Goal: Task Accomplishment & Management: Manage account settings

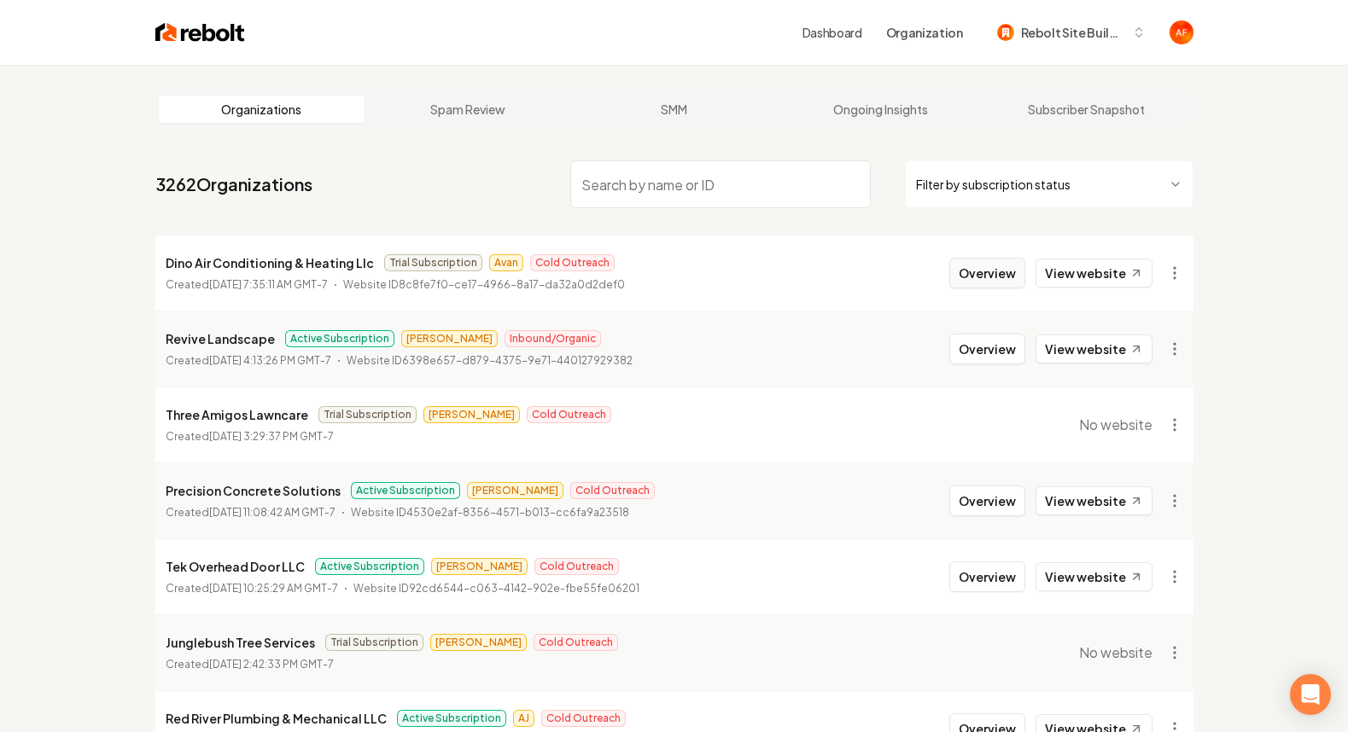
click at [968, 270] on button "Overview" at bounding box center [987, 273] width 76 height 31
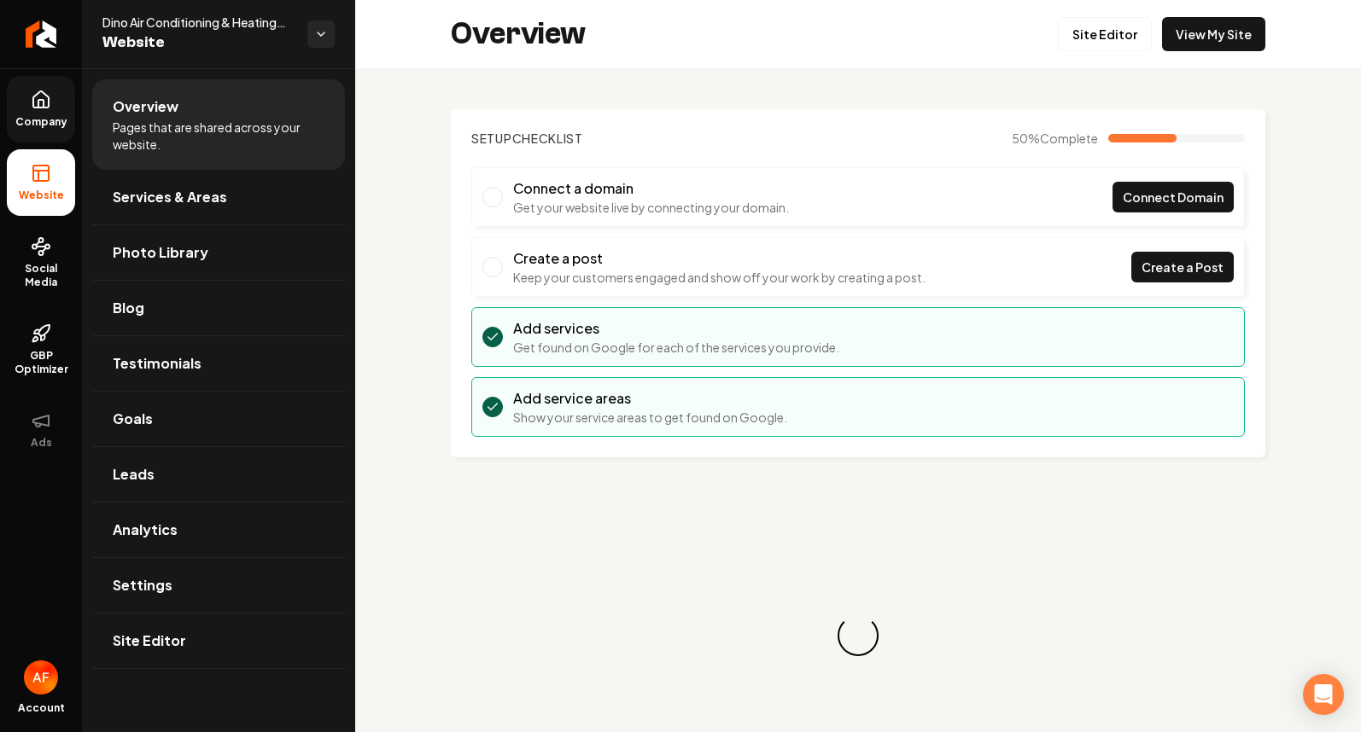
click at [54, 110] on link "Company" at bounding box center [41, 109] width 68 height 67
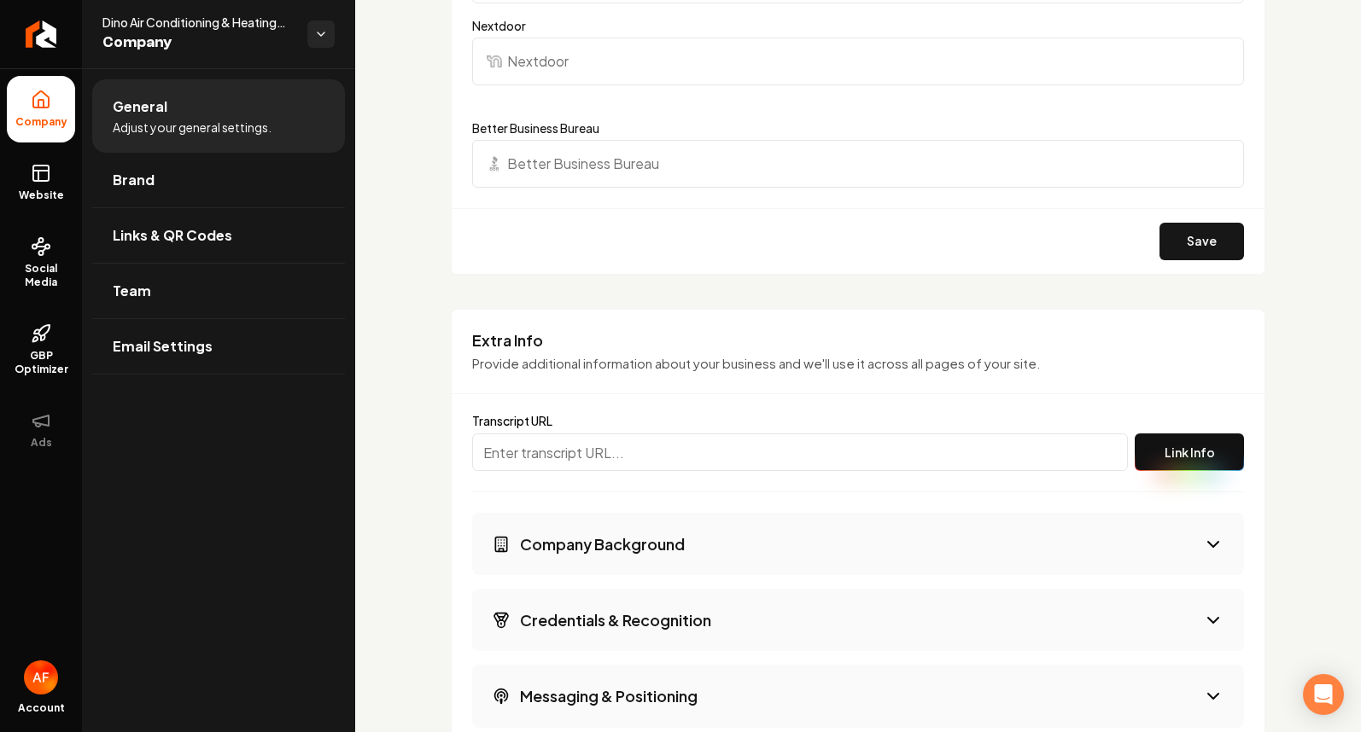
scroll to position [2454, 0]
click at [768, 454] on input "Main content area" at bounding box center [800, 452] width 656 height 38
paste input "[URL][PERSON_NAME][PERSON_NAME]"
type input "[URL][PERSON_NAME][PERSON_NAME]"
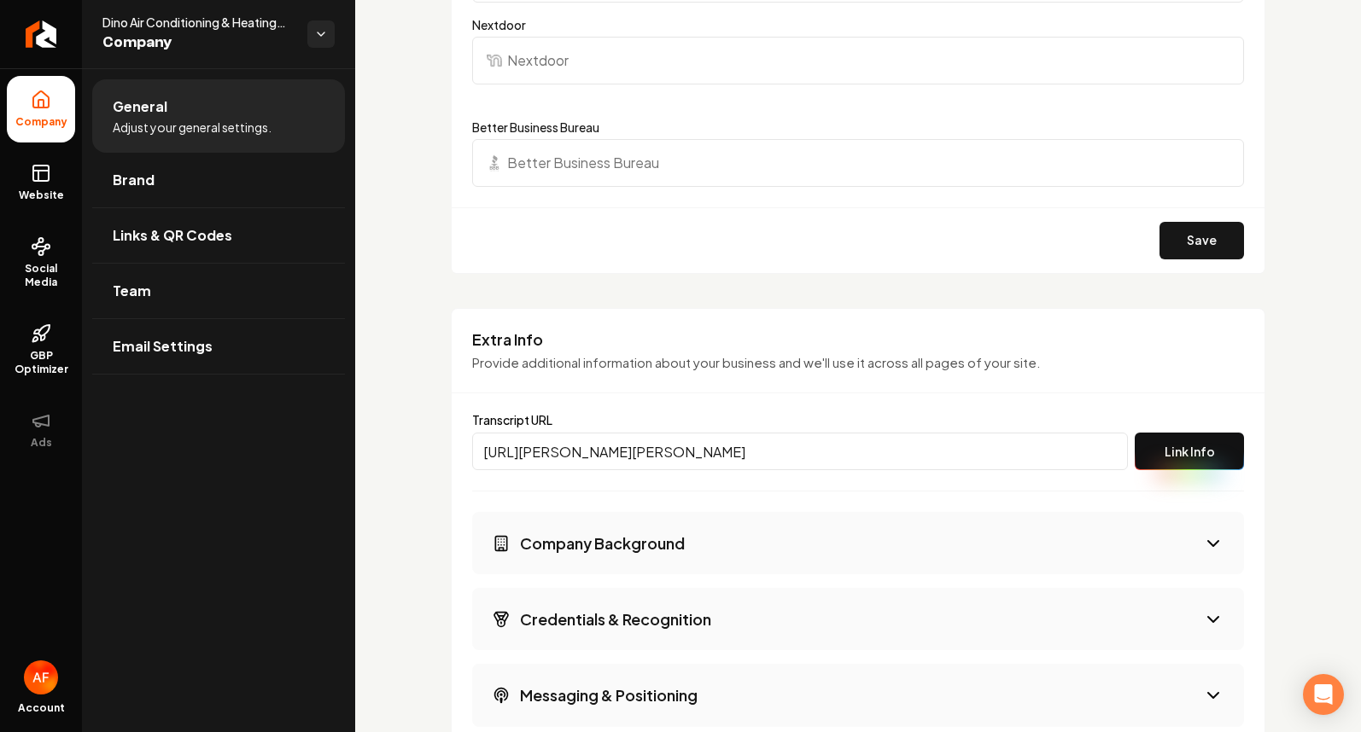
scroll to position [0, 0]
click at [1189, 444] on button "Link Info" at bounding box center [1189, 452] width 109 height 38
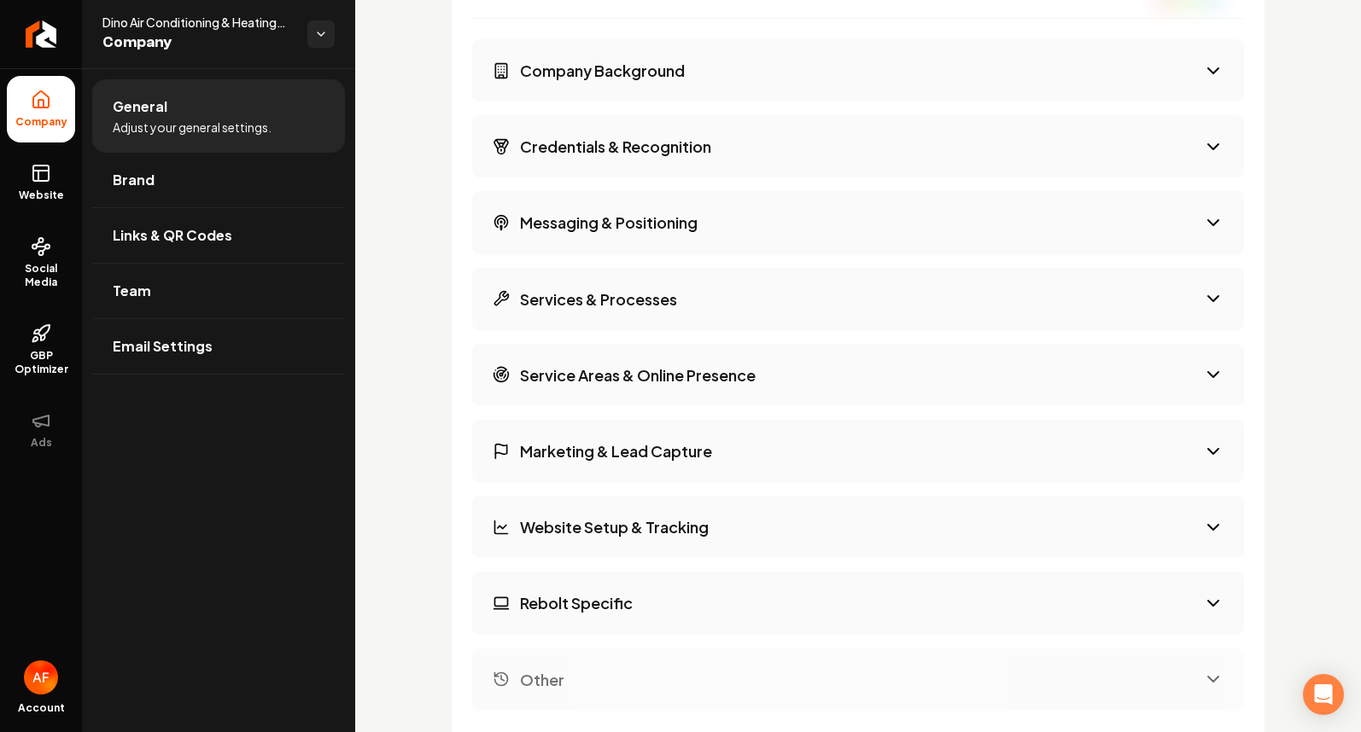
scroll to position [3088, 0]
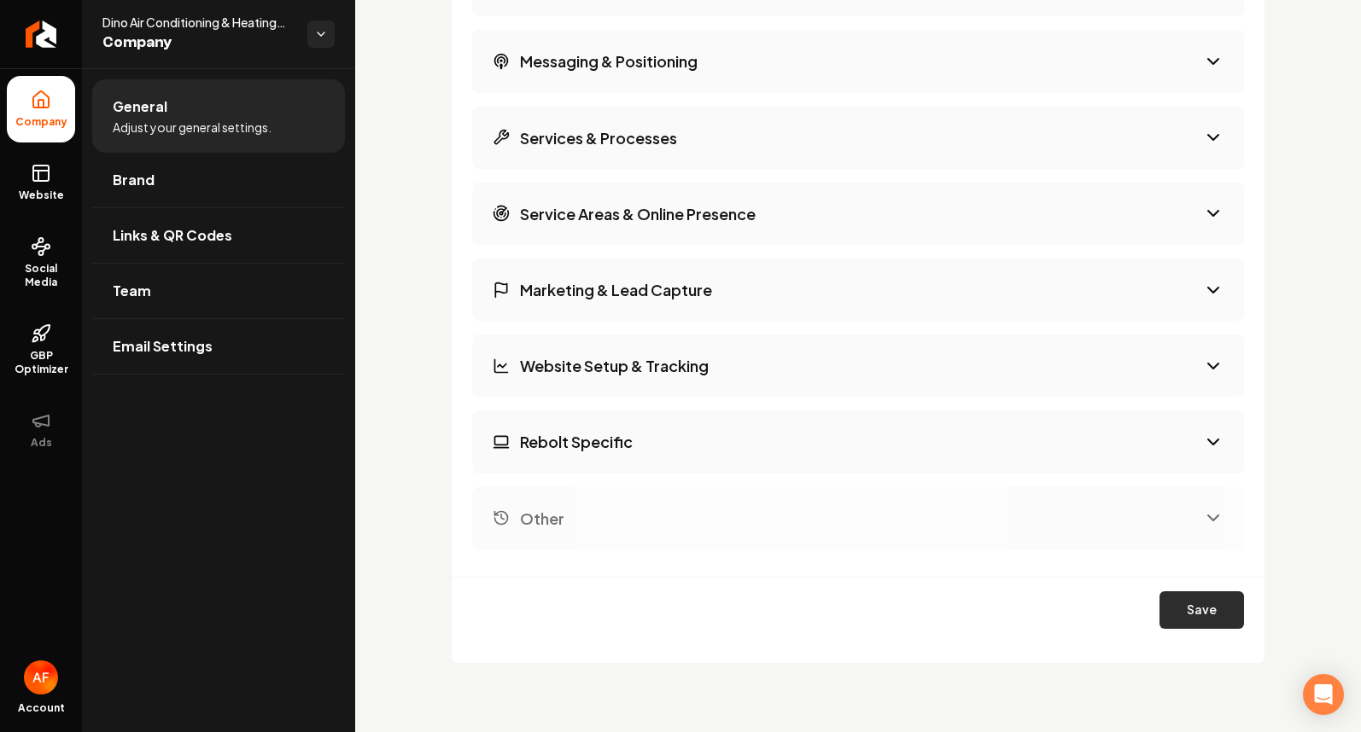
click at [1201, 622] on button "Save" at bounding box center [1201, 611] width 85 height 38
click at [1202, 495] on button "Other" at bounding box center [858, 518] width 772 height 62
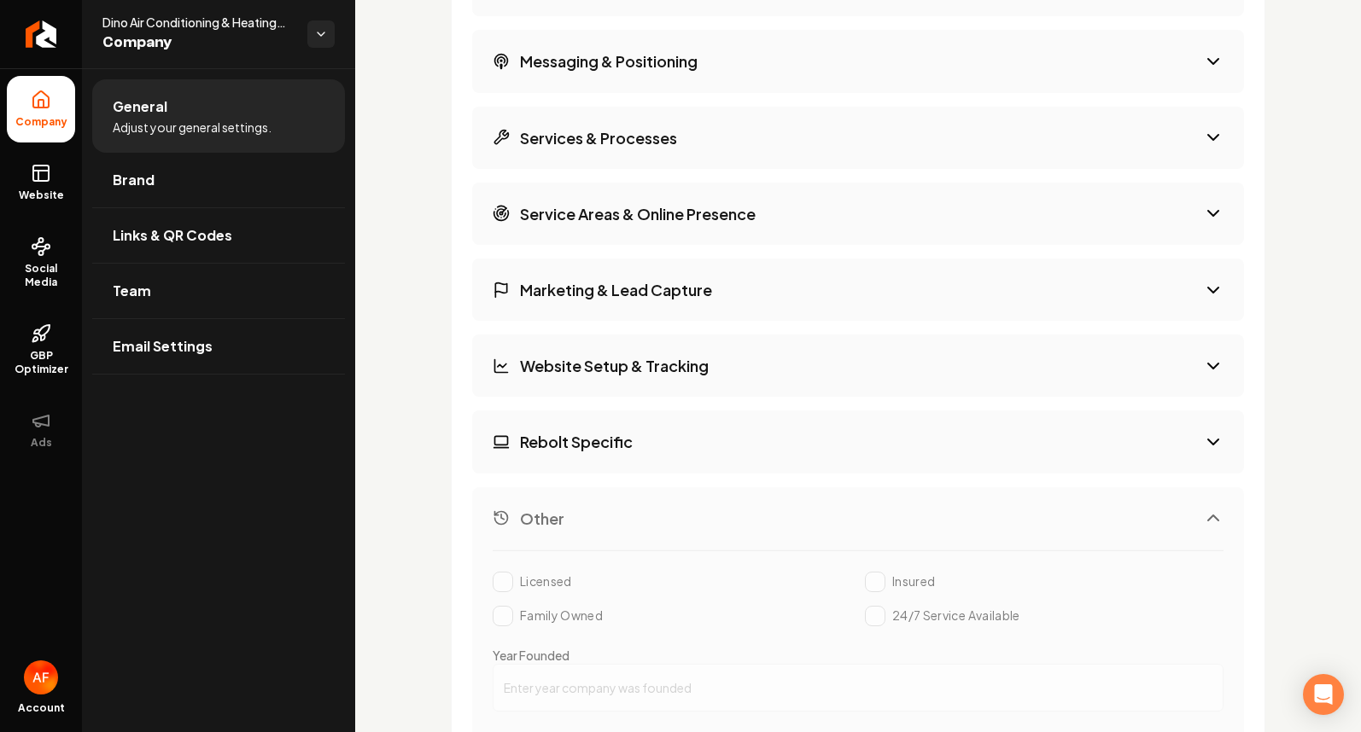
click at [1196, 499] on button "Other" at bounding box center [858, 518] width 772 height 62
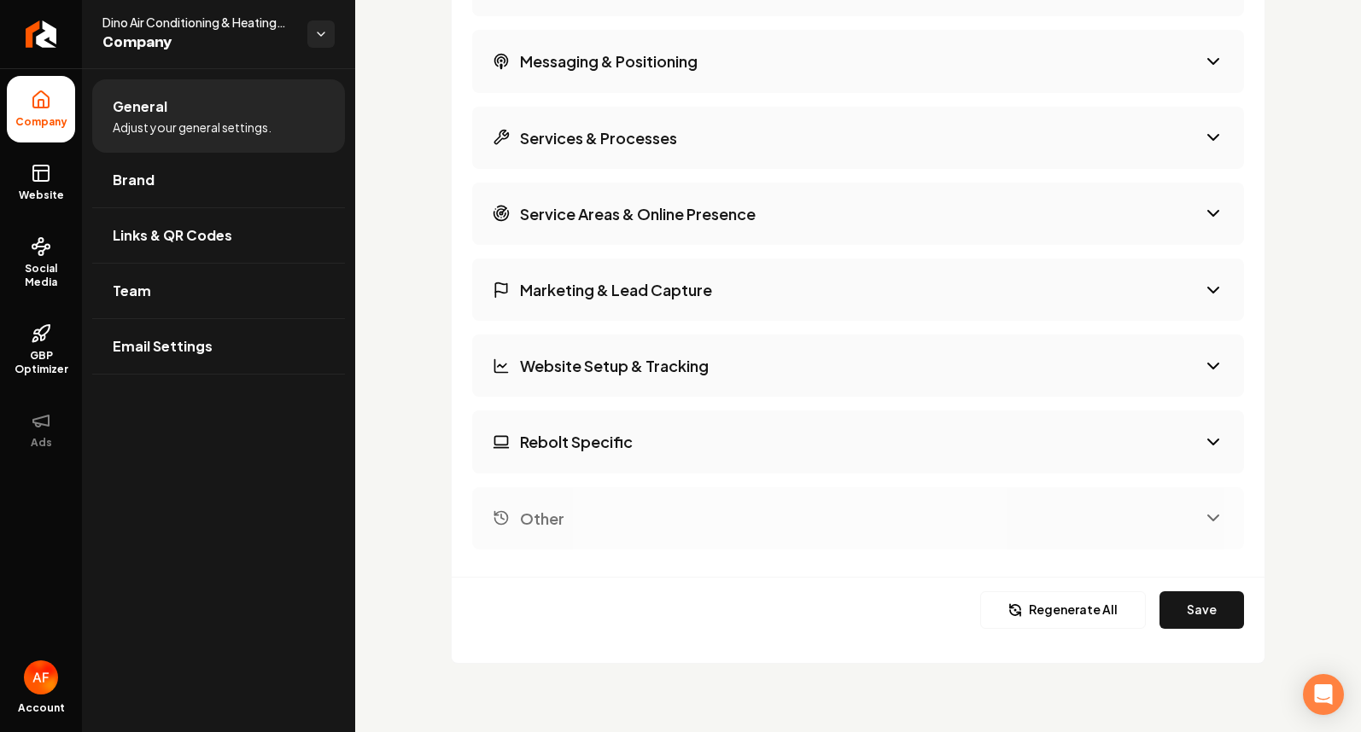
click at [1197, 454] on button "Rebolt Specific" at bounding box center [858, 442] width 772 height 62
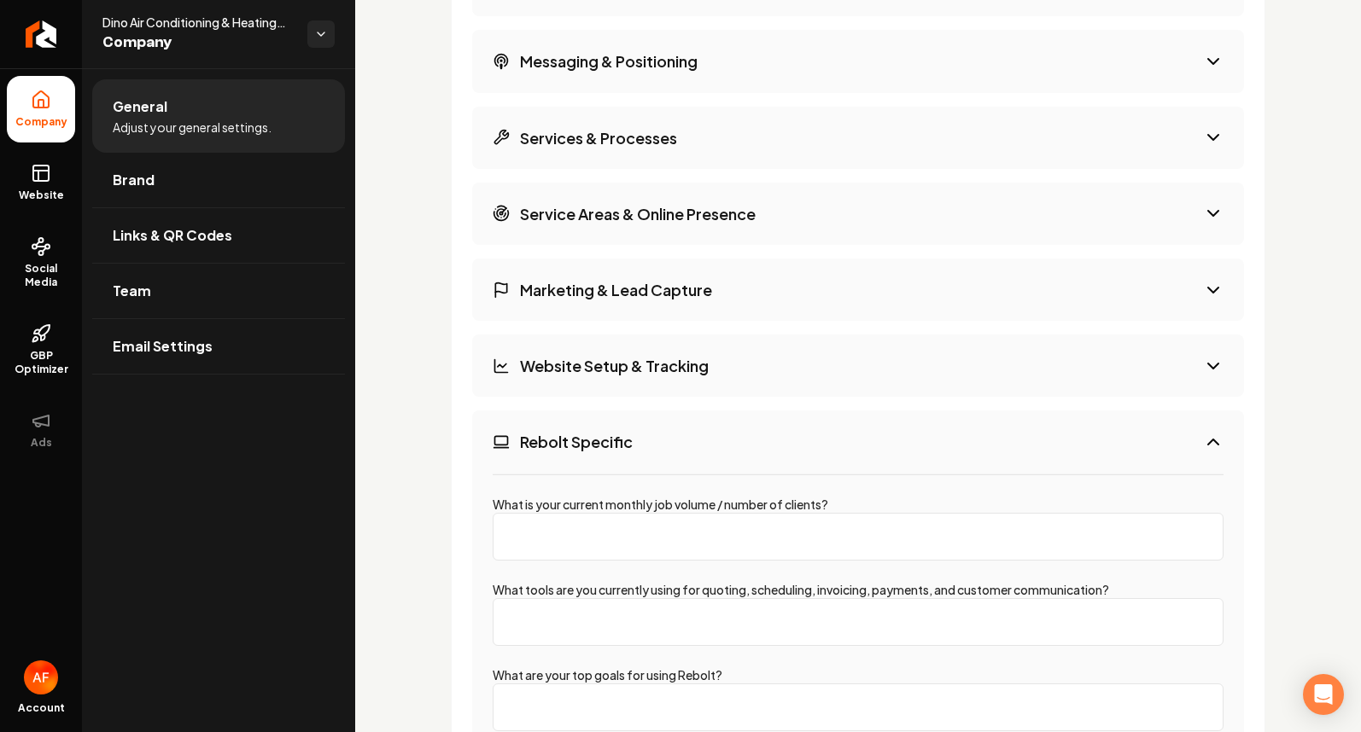
click at [1197, 454] on button "Rebolt Specific" at bounding box center [858, 442] width 772 height 62
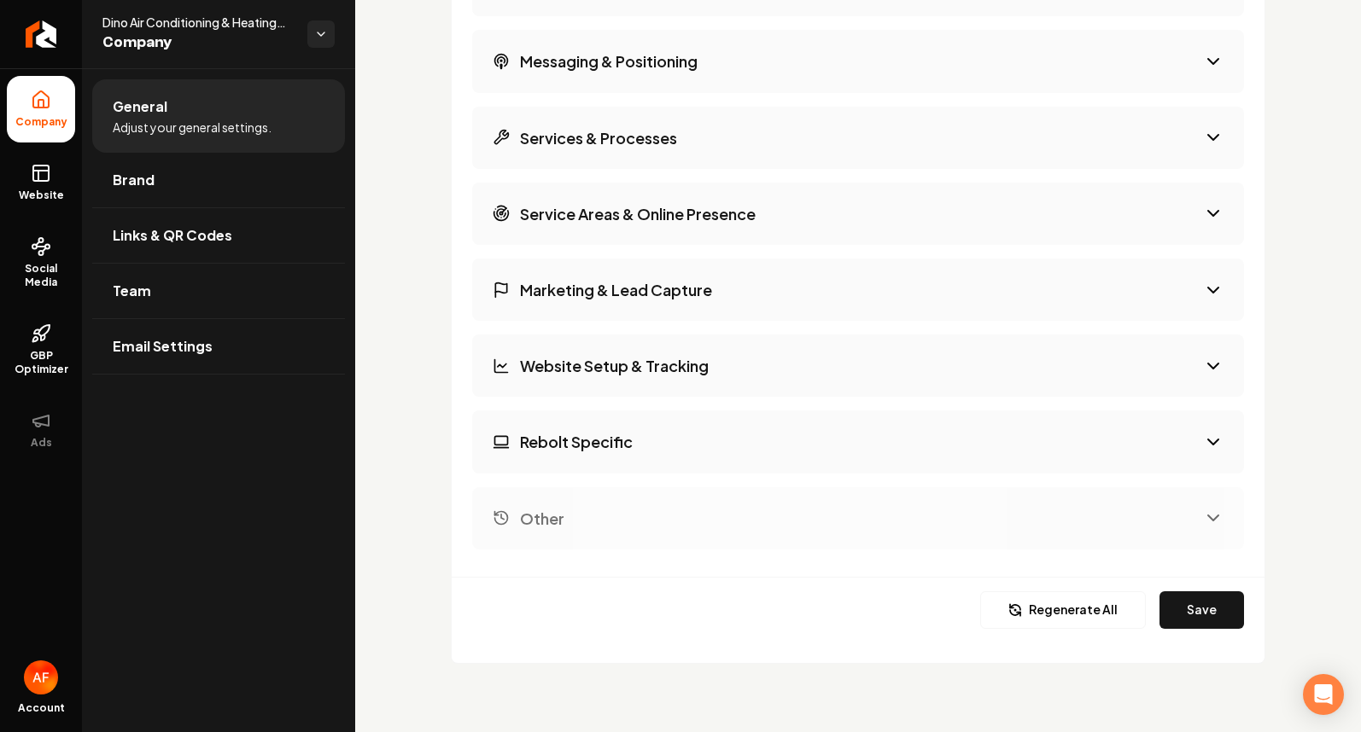
click at [1199, 396] on button "Website Setup & Tracking" at bounding box center [858, 366] width 772 height 62
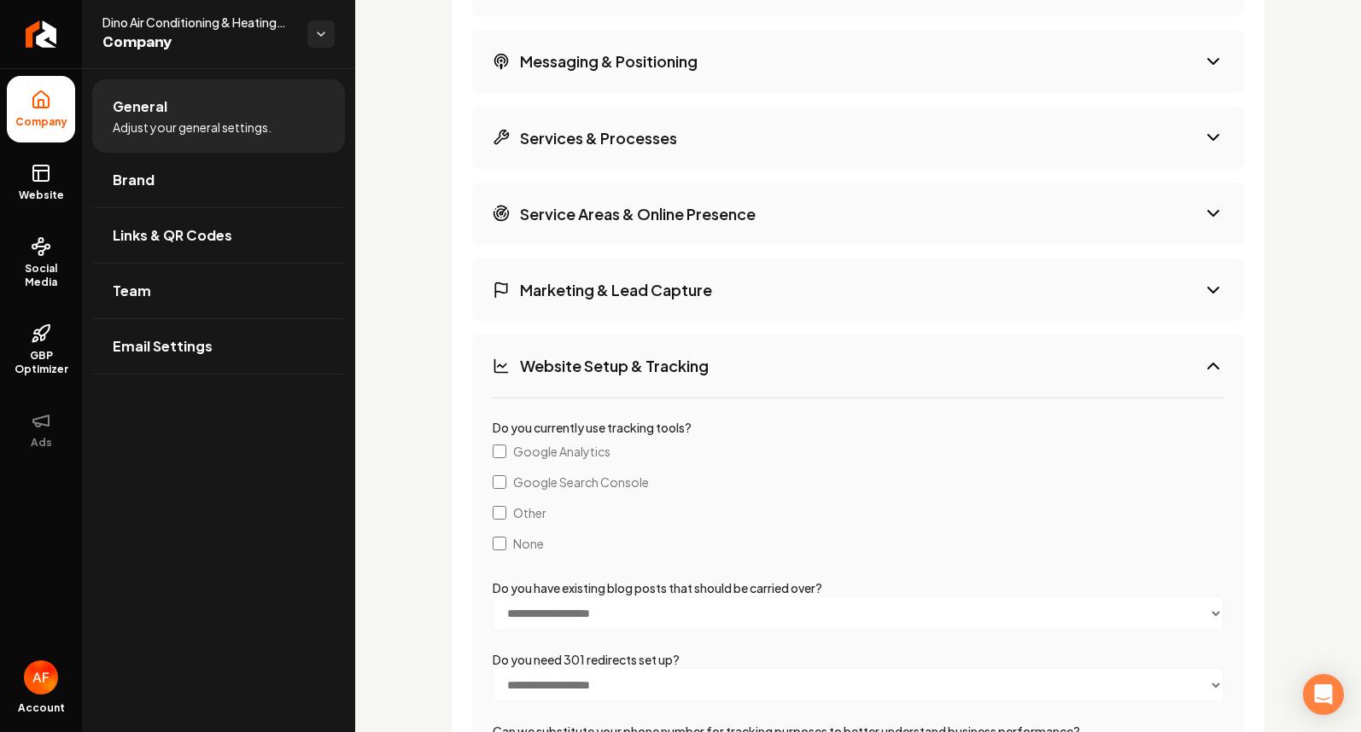
click at [1199, 396] on button "Website Setup & Tracking" at bounding box center [858, 366] width 772 height 62
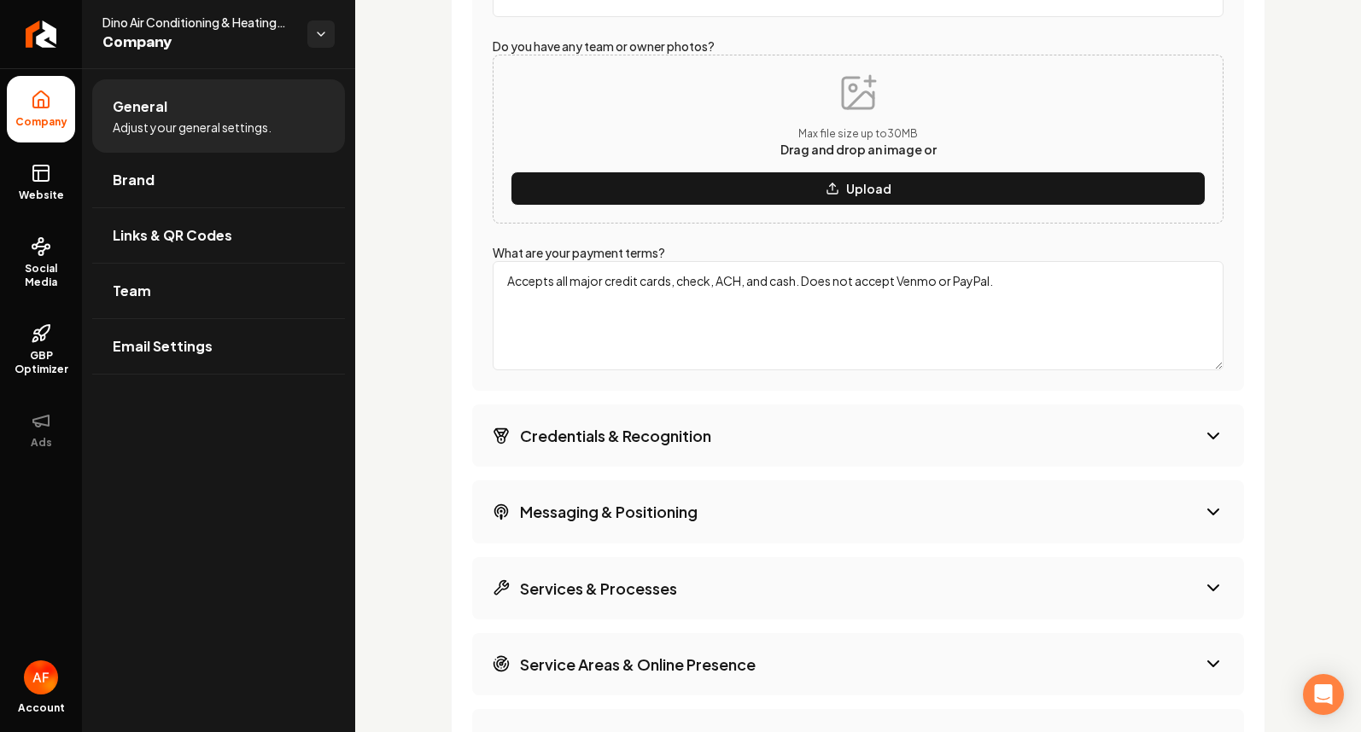
scroll to position [4048, 0]
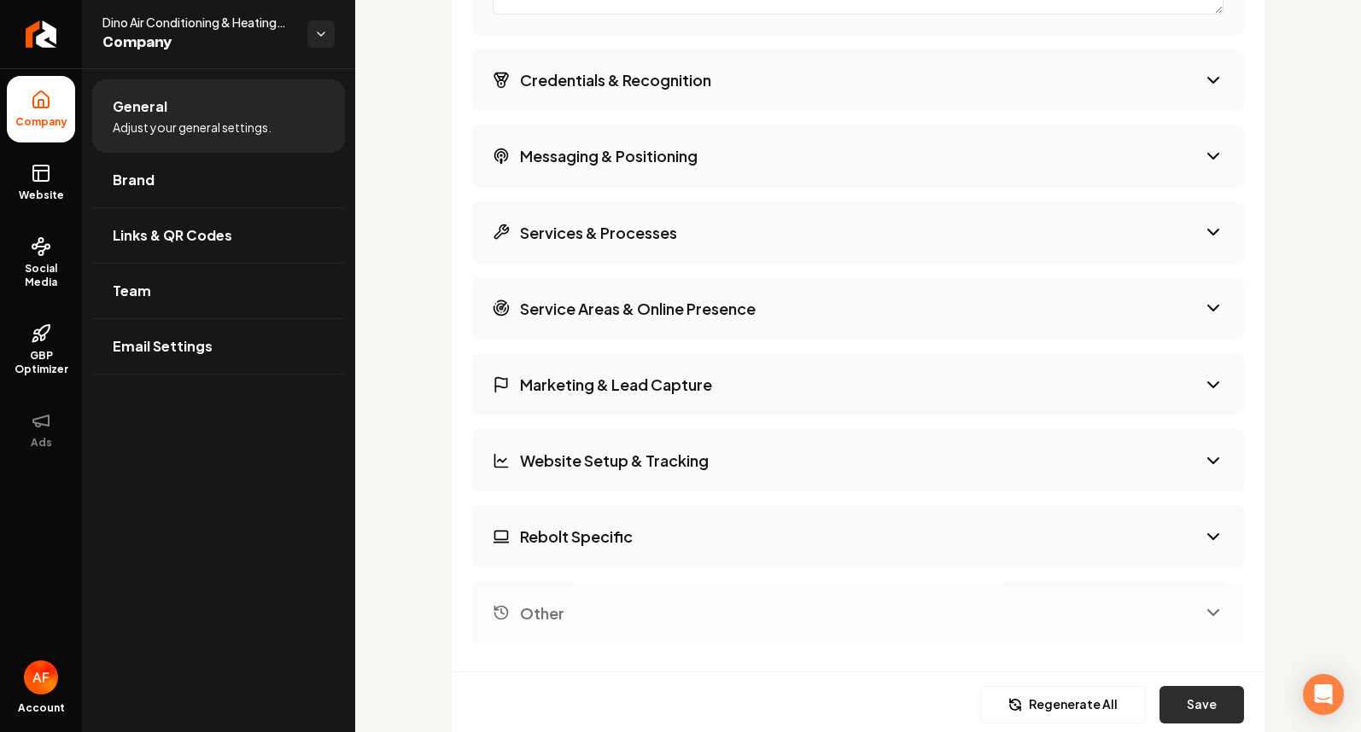
click at [1199, 694] on button "Save" at bounding box center [1201, 705] width 85 height 38
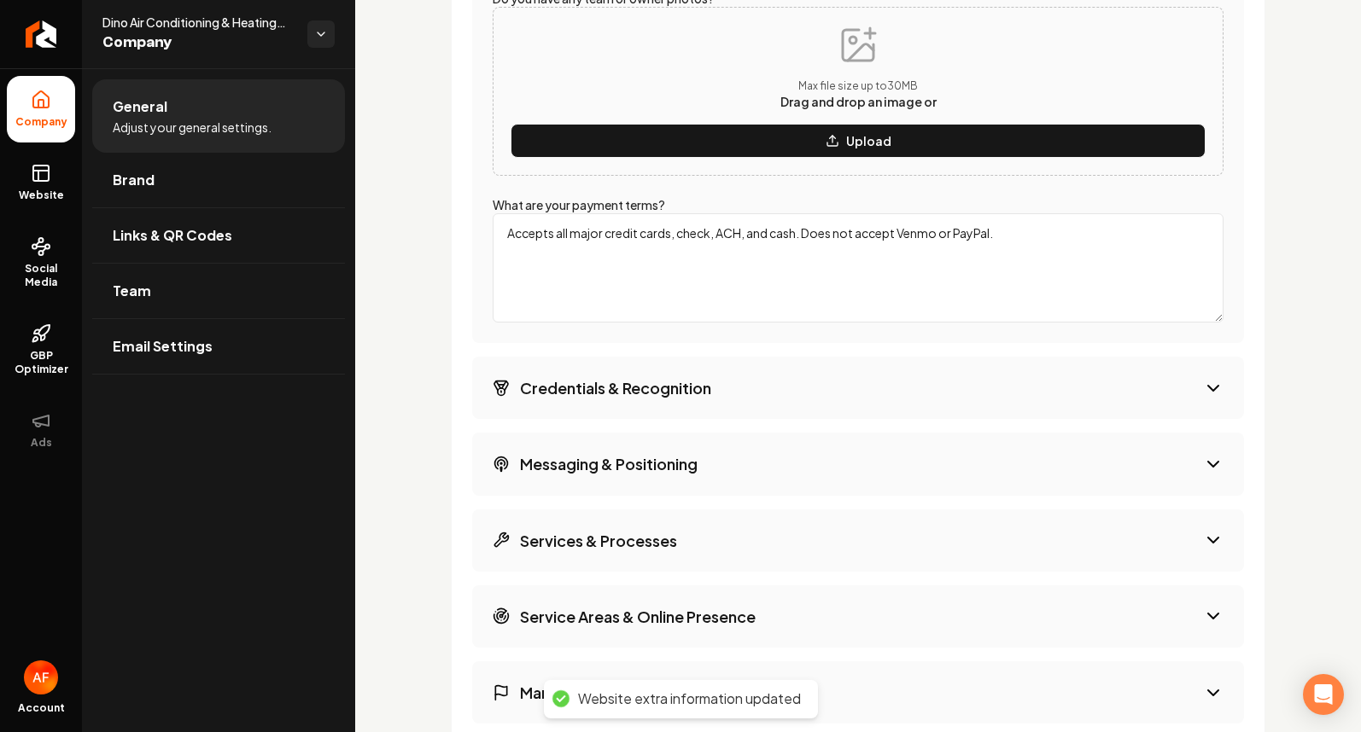
click at [1024, 520] on button "Services & Processes" at bounding box center [858, 541] width 772 height 62
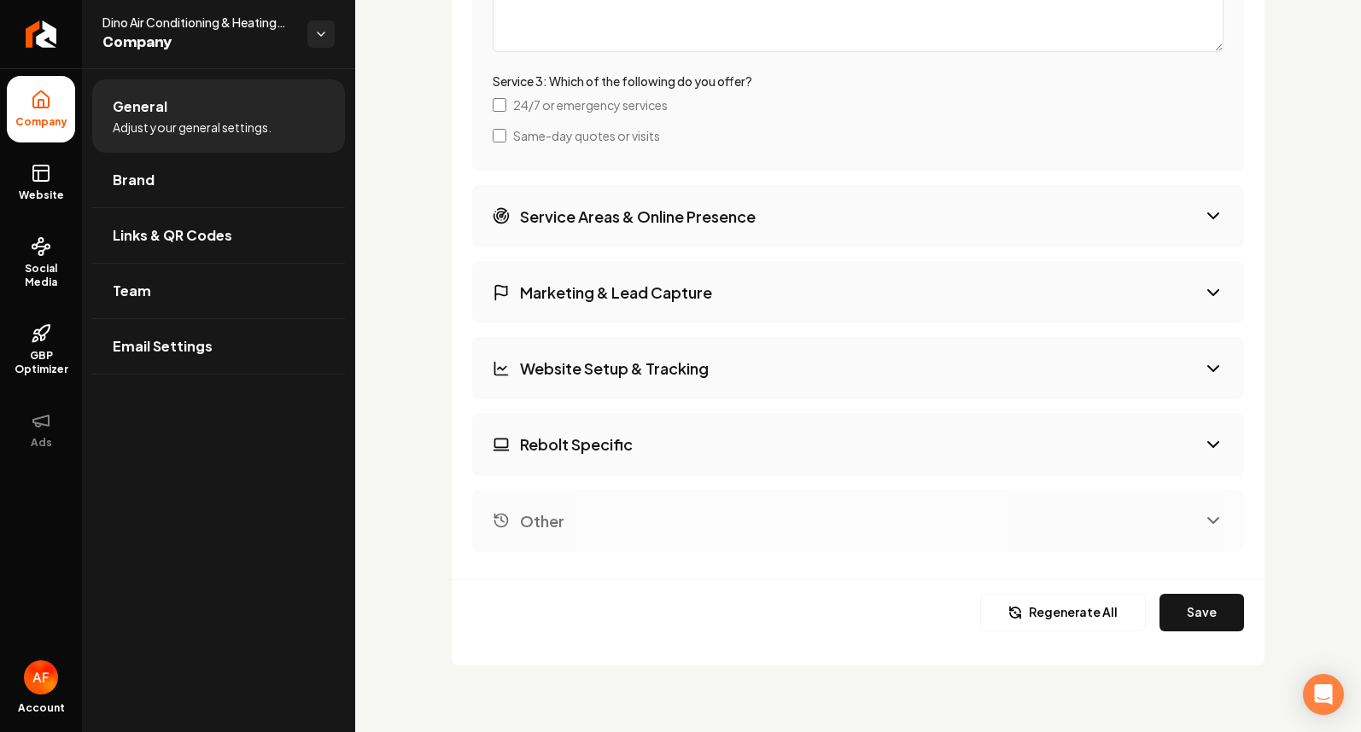
scroll to position [4800, 0]
click at [1169, 604] on button "Save" at bounding box center [1201, 611] width 85 height 38
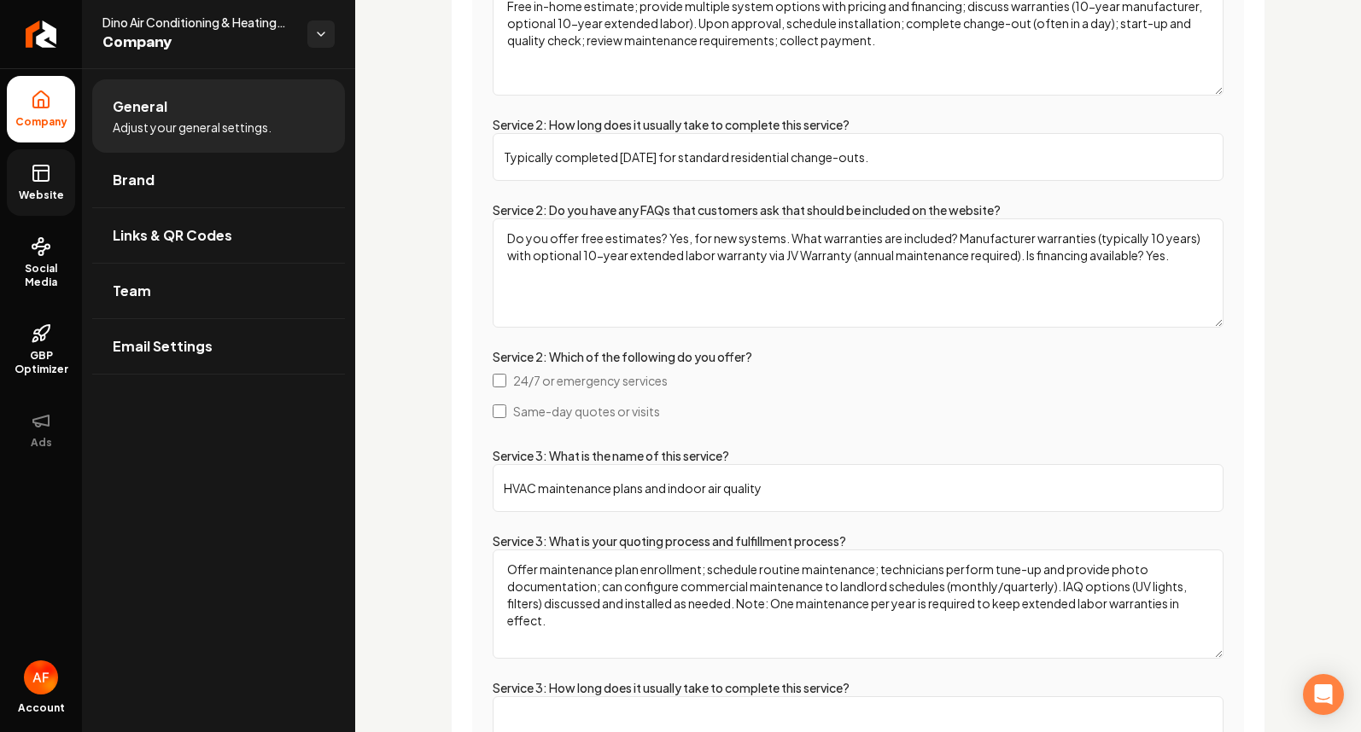
scroll to position [3373, 0]
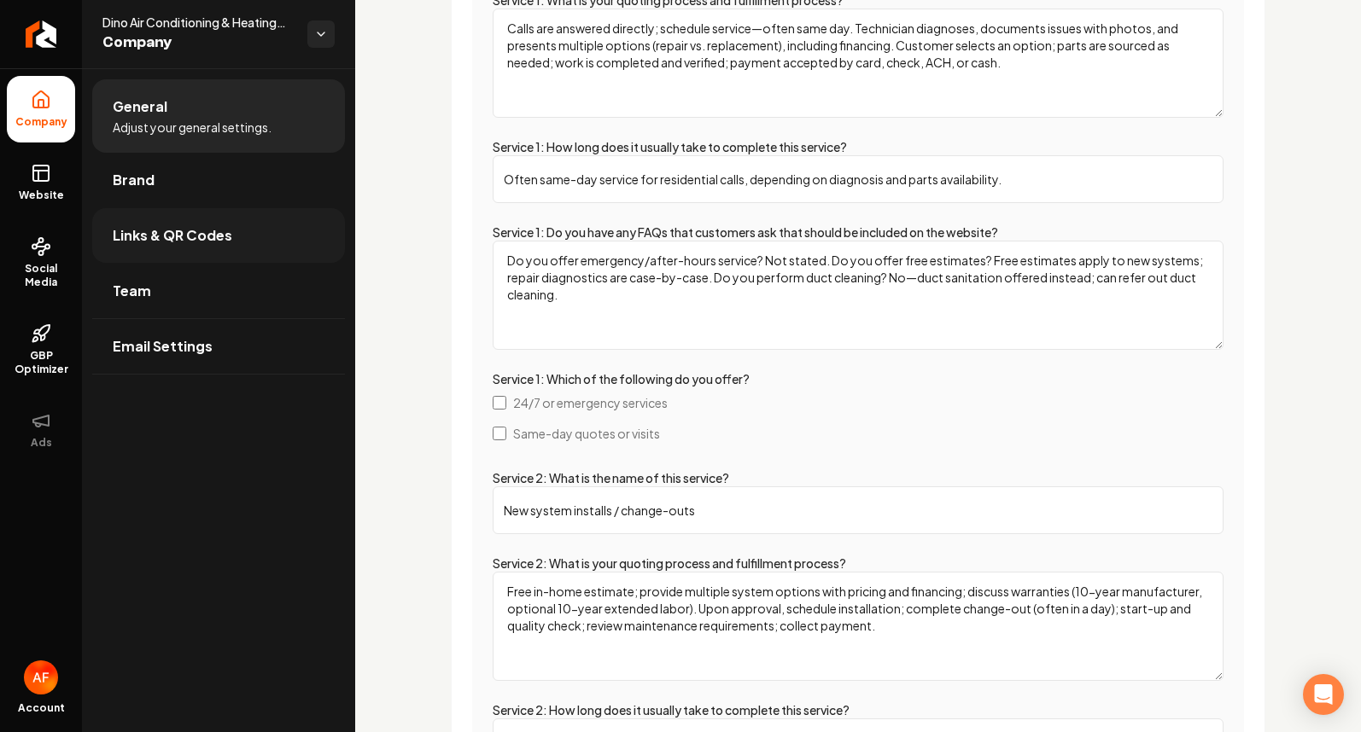
click at [174, 231] on span "Links & QR Codes" at bounding box center [173, 235] width 120 height 20
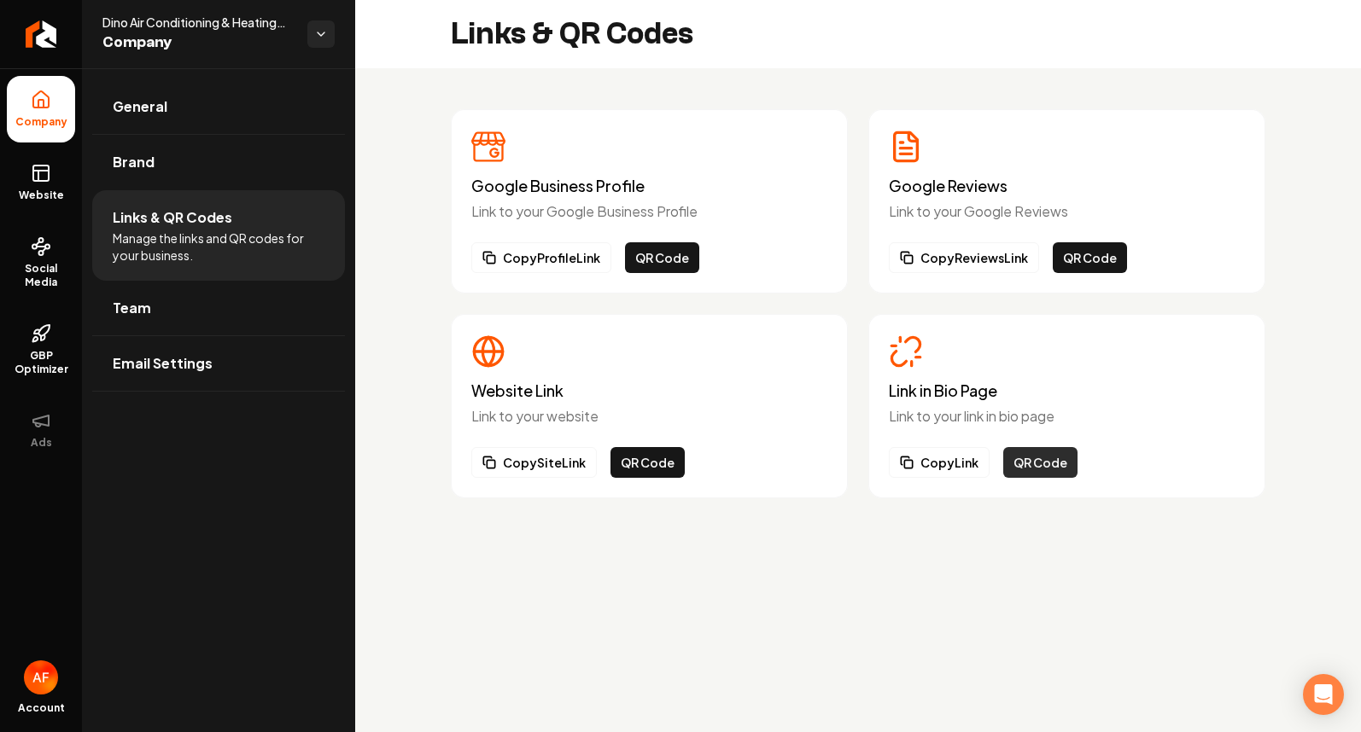
click at [1054, 458] on button "QR Code" at bounding box center [1040, 462] width 74 height 31
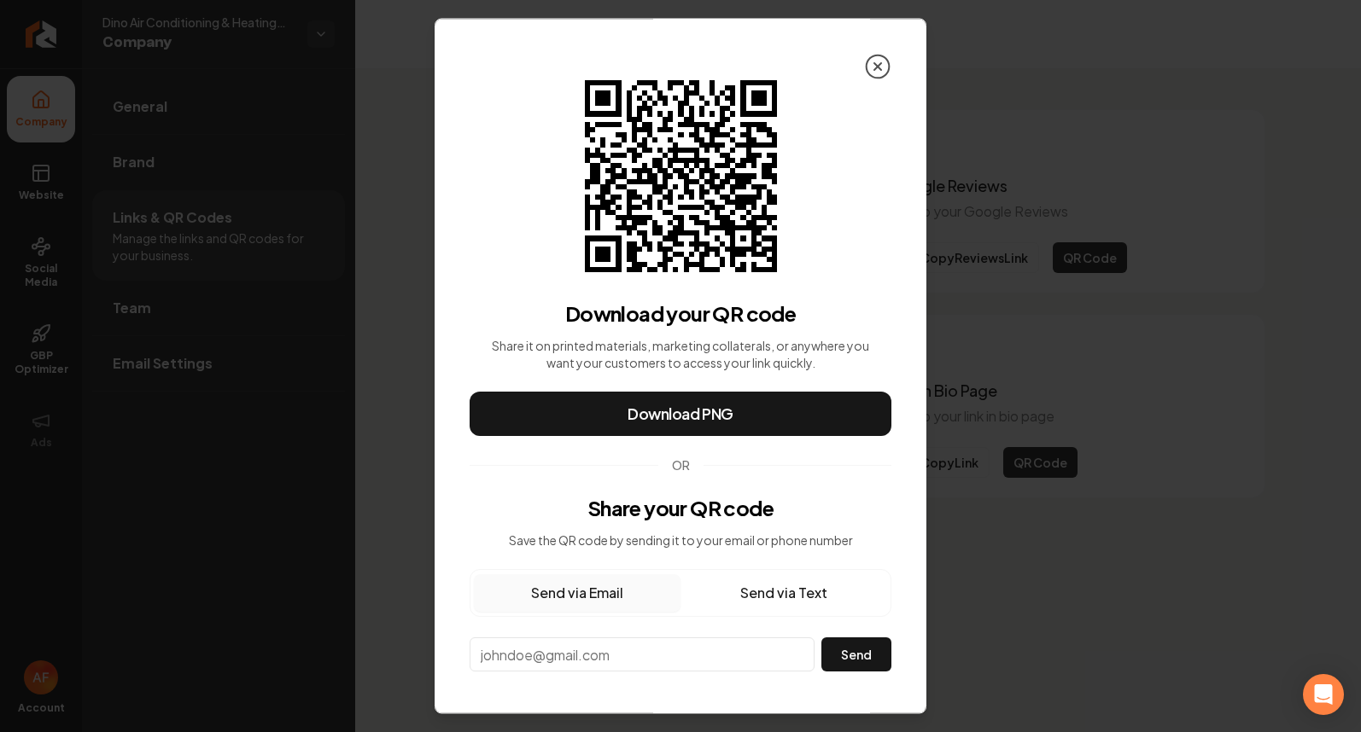
click at [874, 68] on icon at bounding box center [877, 66] width 7 height 7
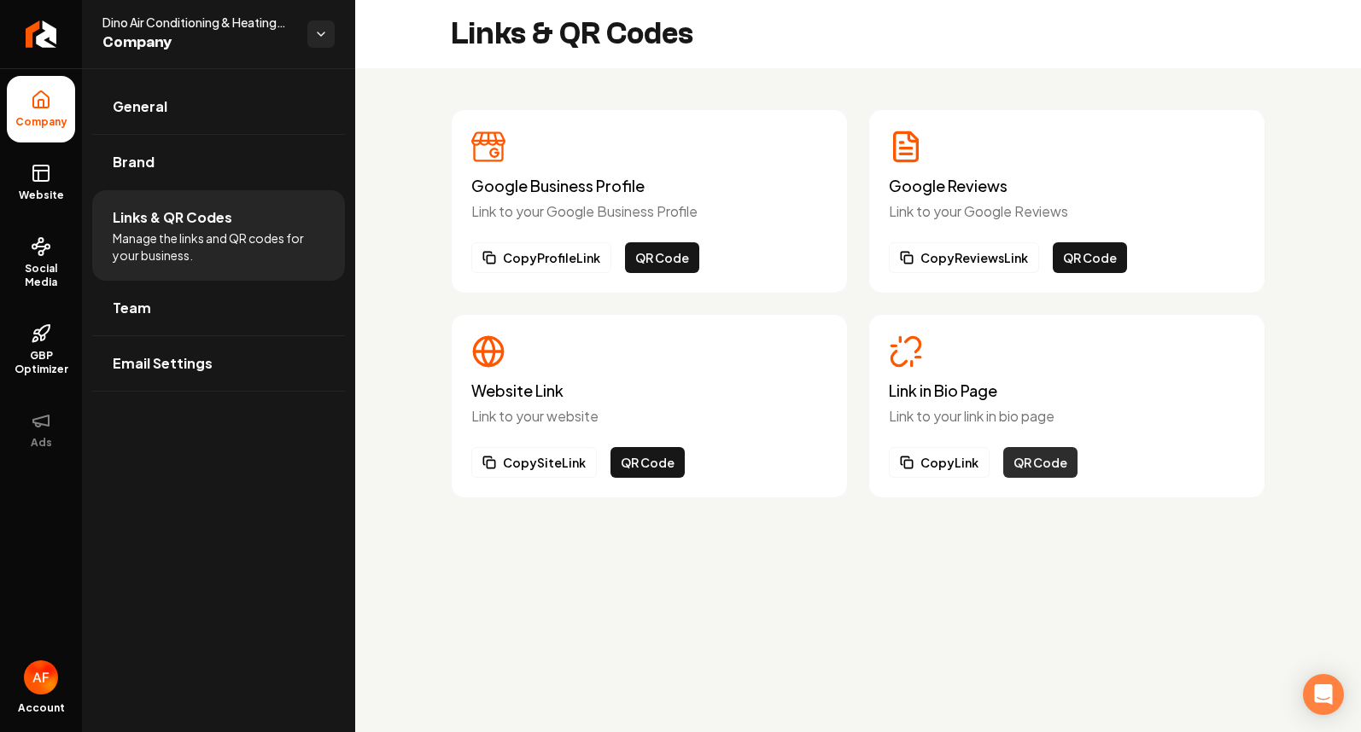
click at [1055, 462] on button "QR Code" at bounding box center [1040, 462] width 74 height 31
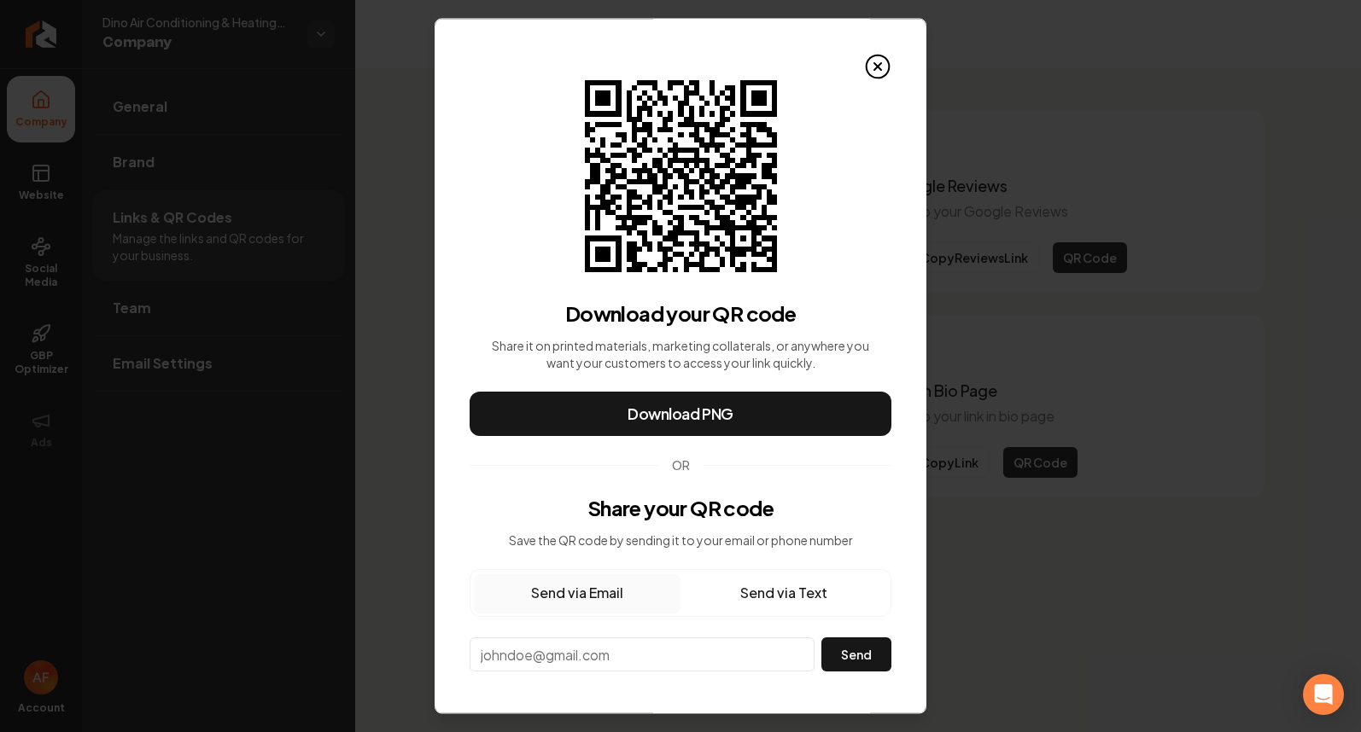
drag, startPoint x: 872, startPoint y: 65, endPoint x: 880, endPoint y: 145, distance: 80.6
click at [870, 66] on icon at bounding box center [877, 66] width 27 height 27
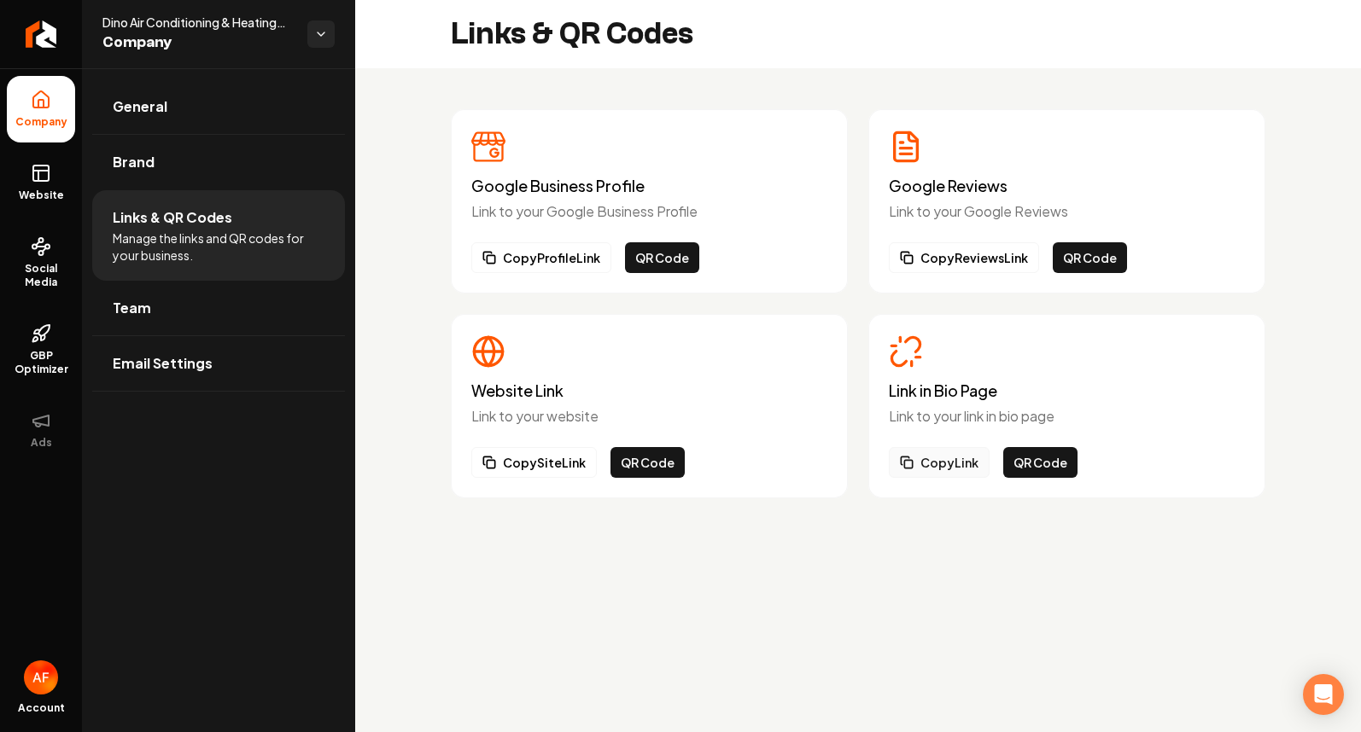
click at [954, 455] on button "Copy Link" at bounding box center [939, 462] width 101 height 31
click at [44, 233] on link "Social Media" at bounding box center [41, 263] width 68 height 80
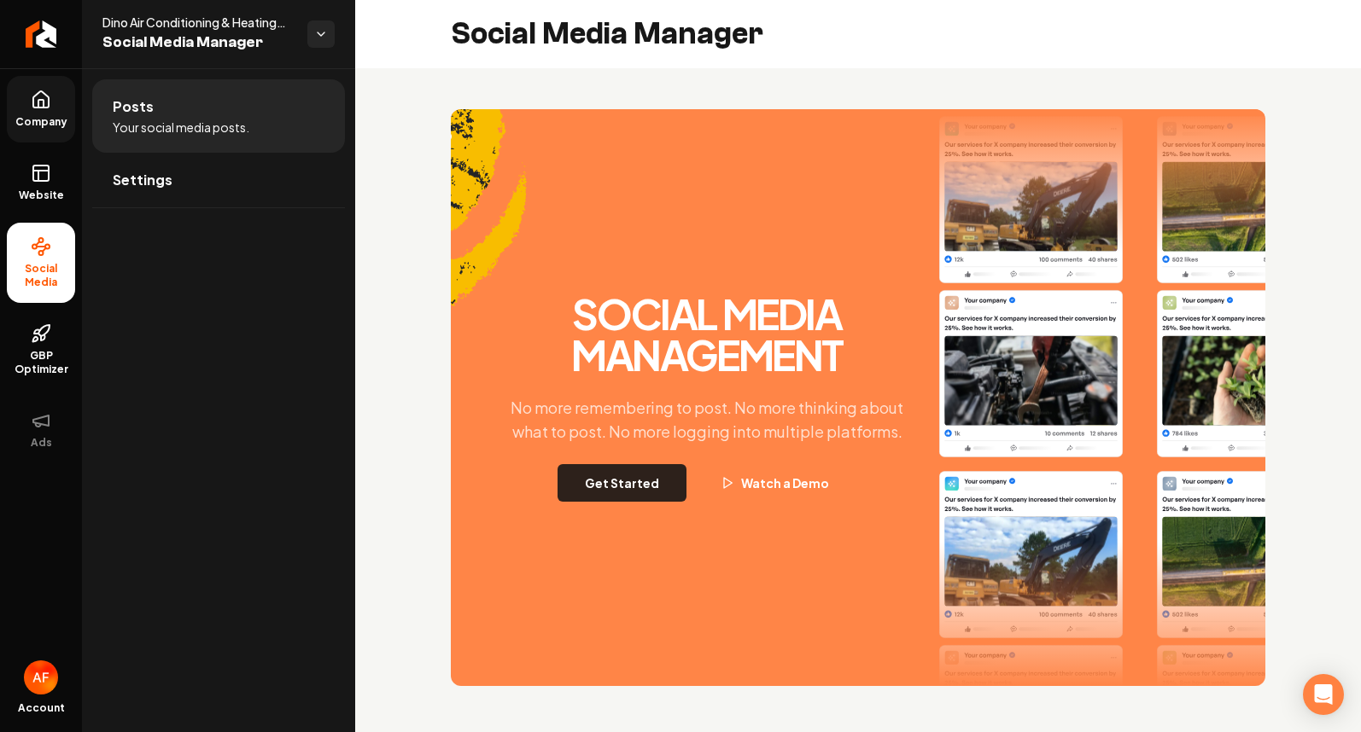
click at [633, 483] on button "Get Started" at bounding box center [621, 483] width 129 height 38
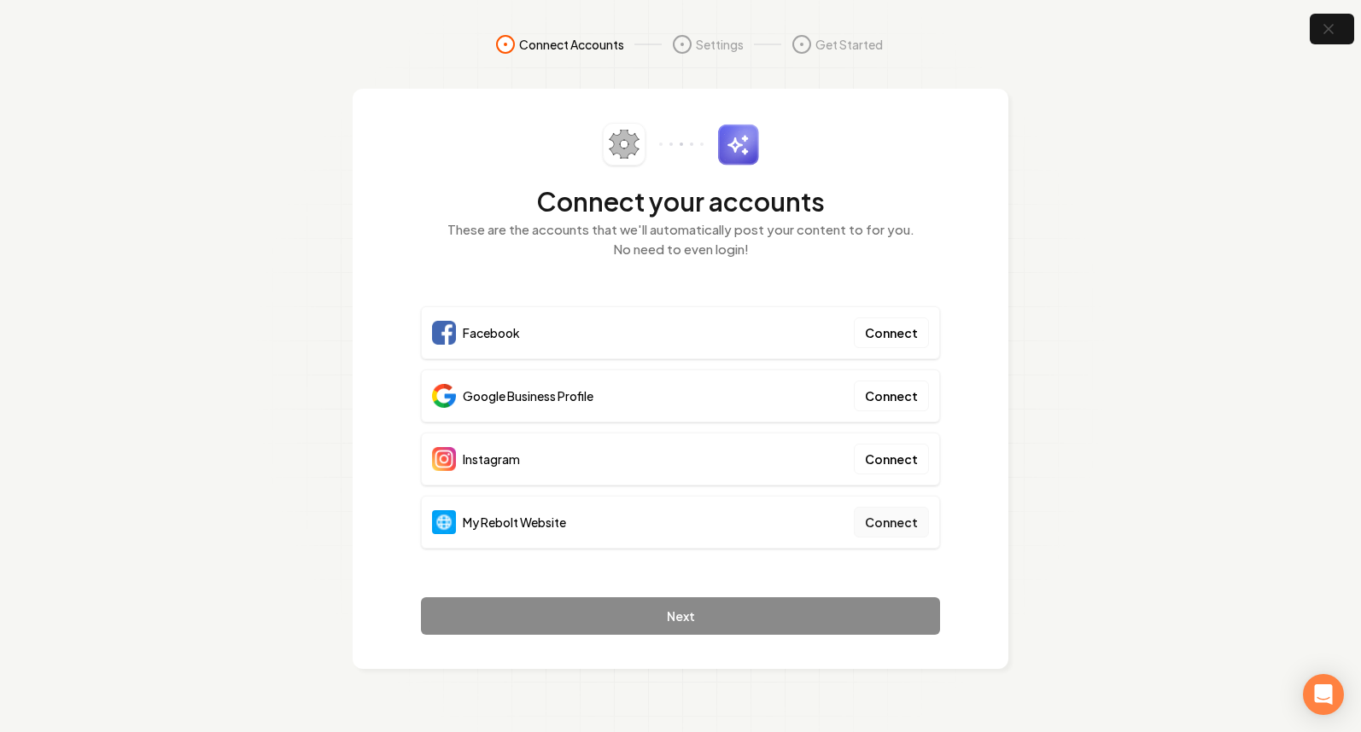
click at [898, 517] on button "Connect" at bounding box center [891, 522] width 75 height 31
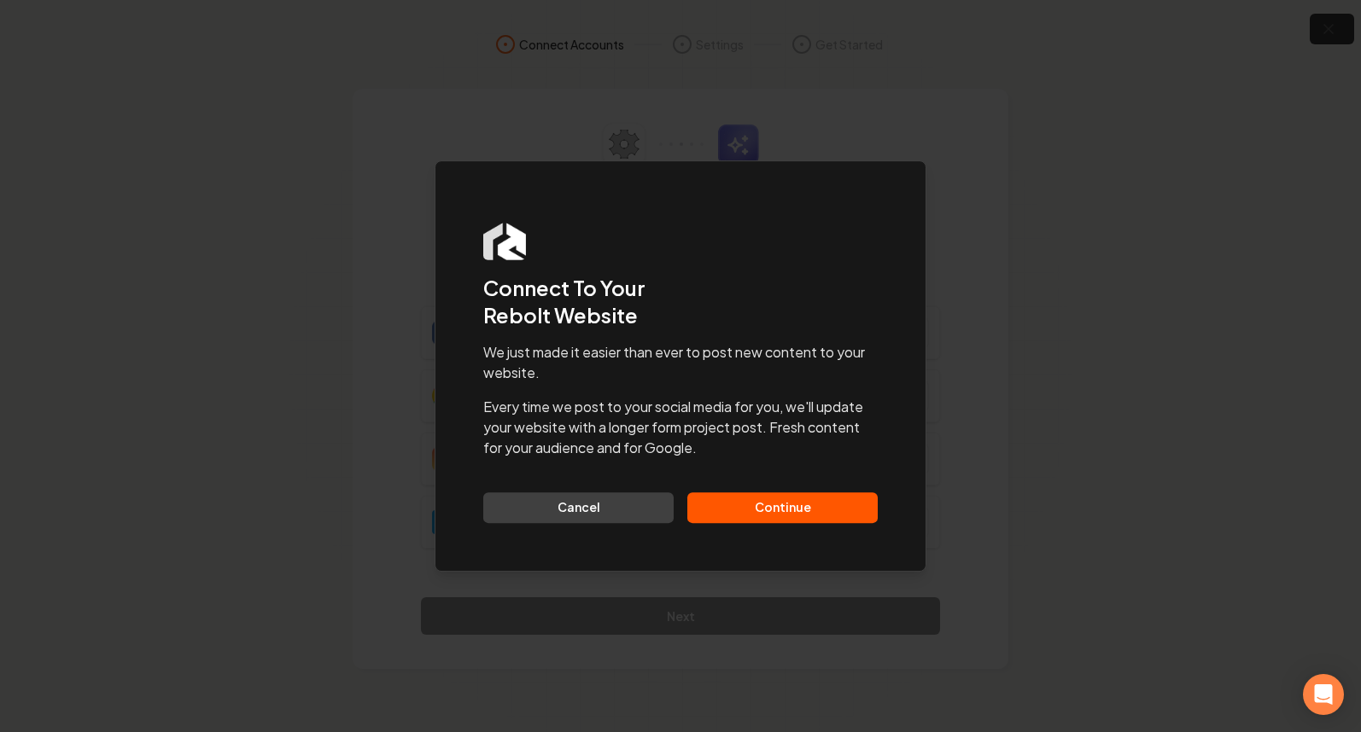
click at [791, 496] on button "Continue" at bounding box center [782, 508] width 190 height 31
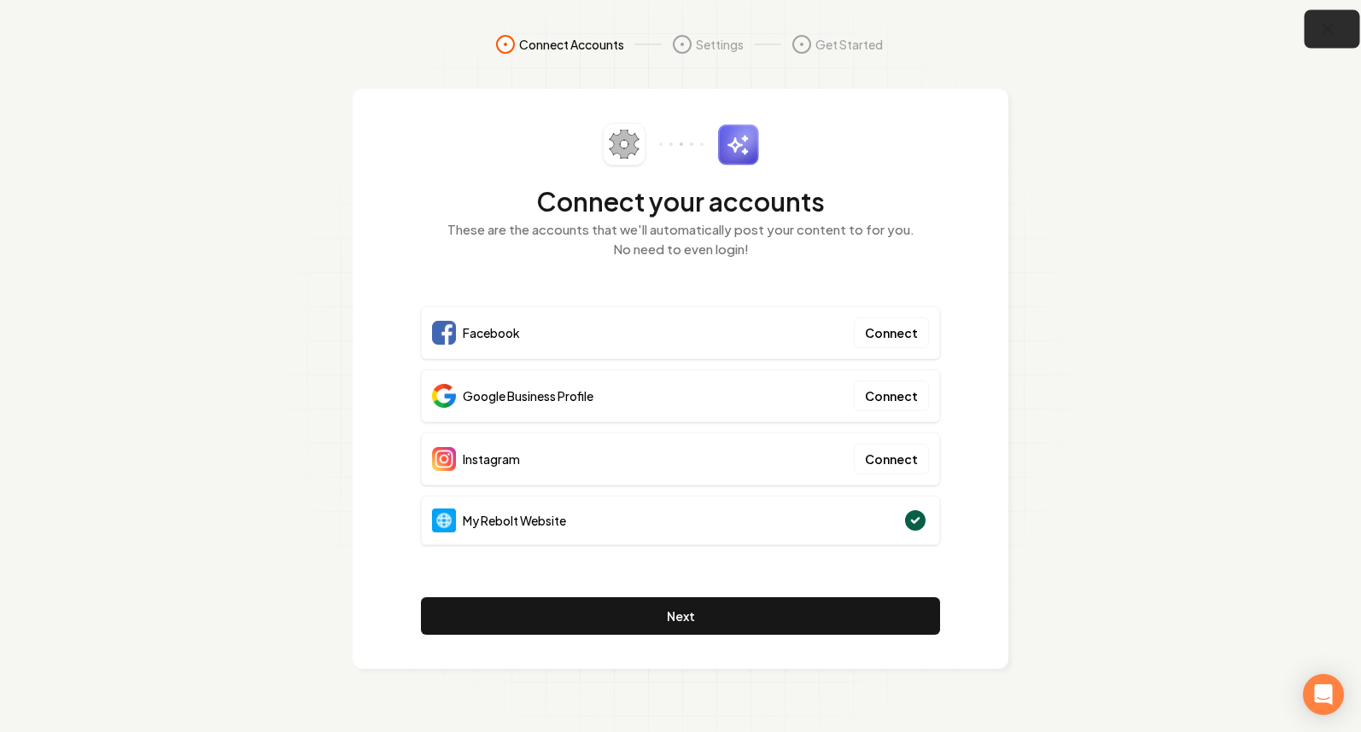
click at [1320, 23] on icon "button" at bounding box center [1327, 29] width 21 height 21
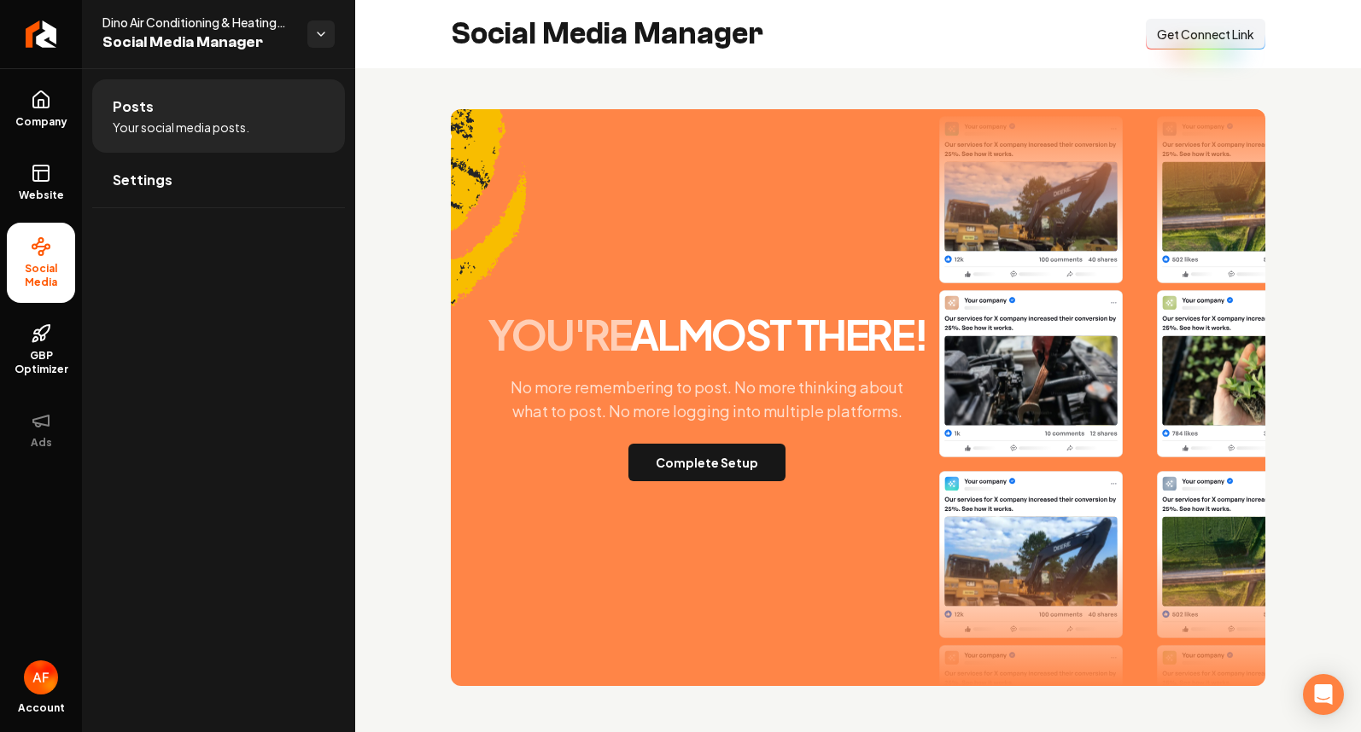
click at [1217, 26] on span "Get Connect Link" at bounding box center [1205, 34] width 97 height 17
click at [1183, 40] on span "Get Connect Link" at bounding box center [1205, 34] width 97 height 17
click at [31, 178] on icon at bounding box center [41, 173] width 20 height 20
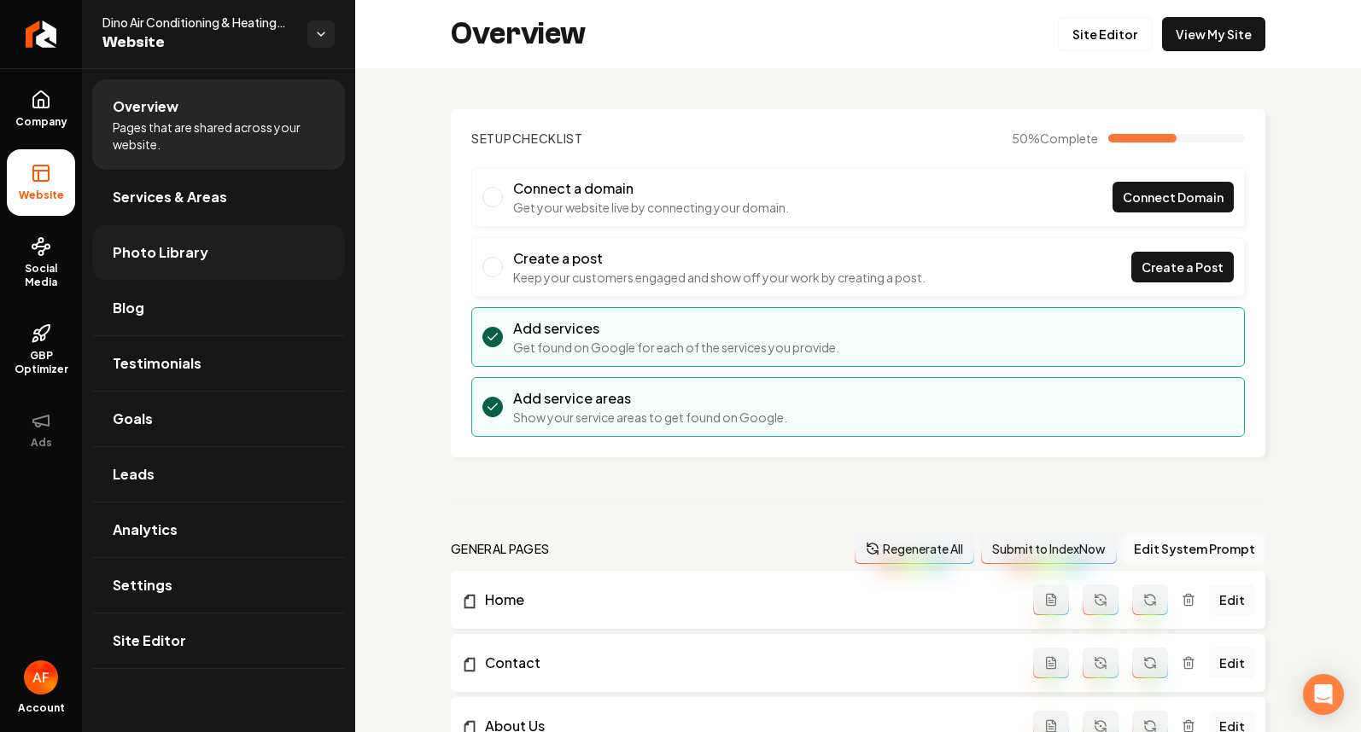
click at [165, 247] on span "Photo Library" at bounding box center [161, 252] width 96 height 20
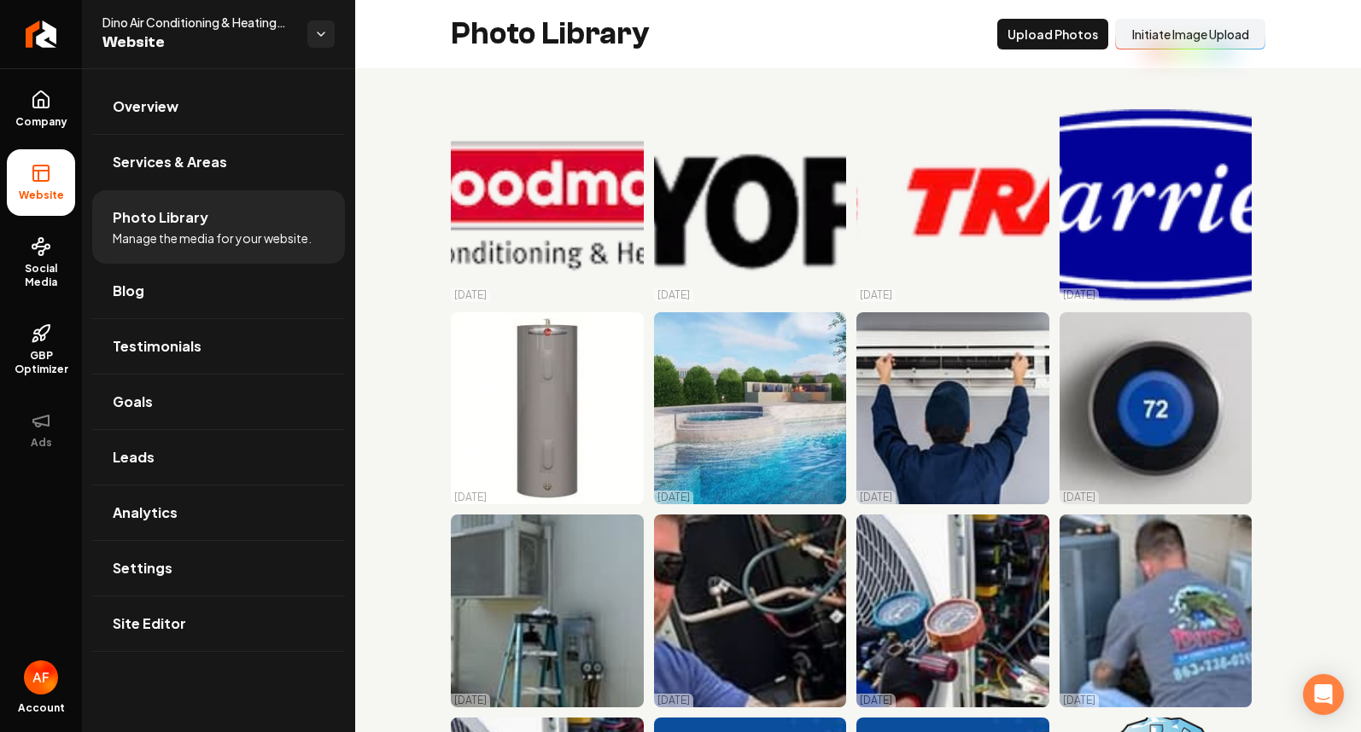
click at [1180, 35] on button "Initiate Image Upload" at bounding box center [1190, 34] width 150 height 31
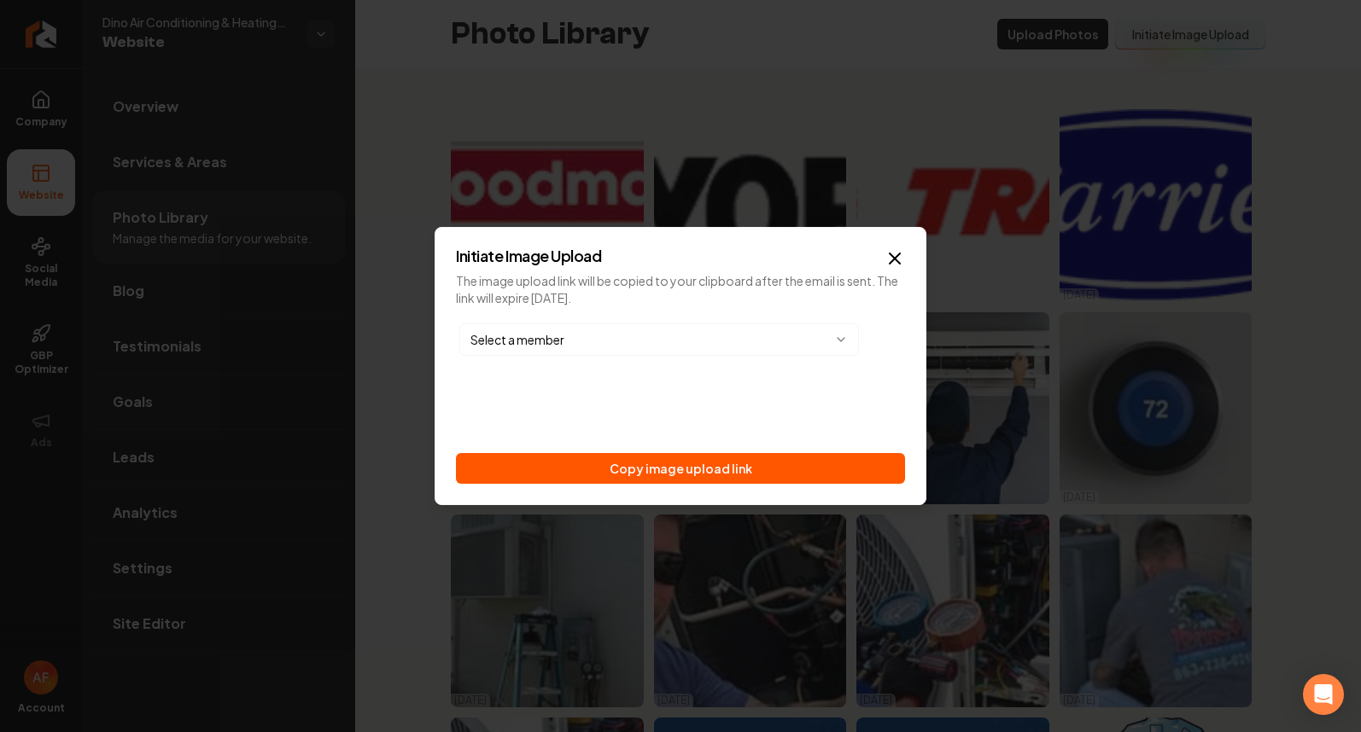
drag, startPoint x: 686, startPoint y: 470, endPoint x: 687, endPoint y: 448, distance: 21.4
click at [686, 470] on button "Copy image upload link" at bounding box center [680, 468] width 449 height 31
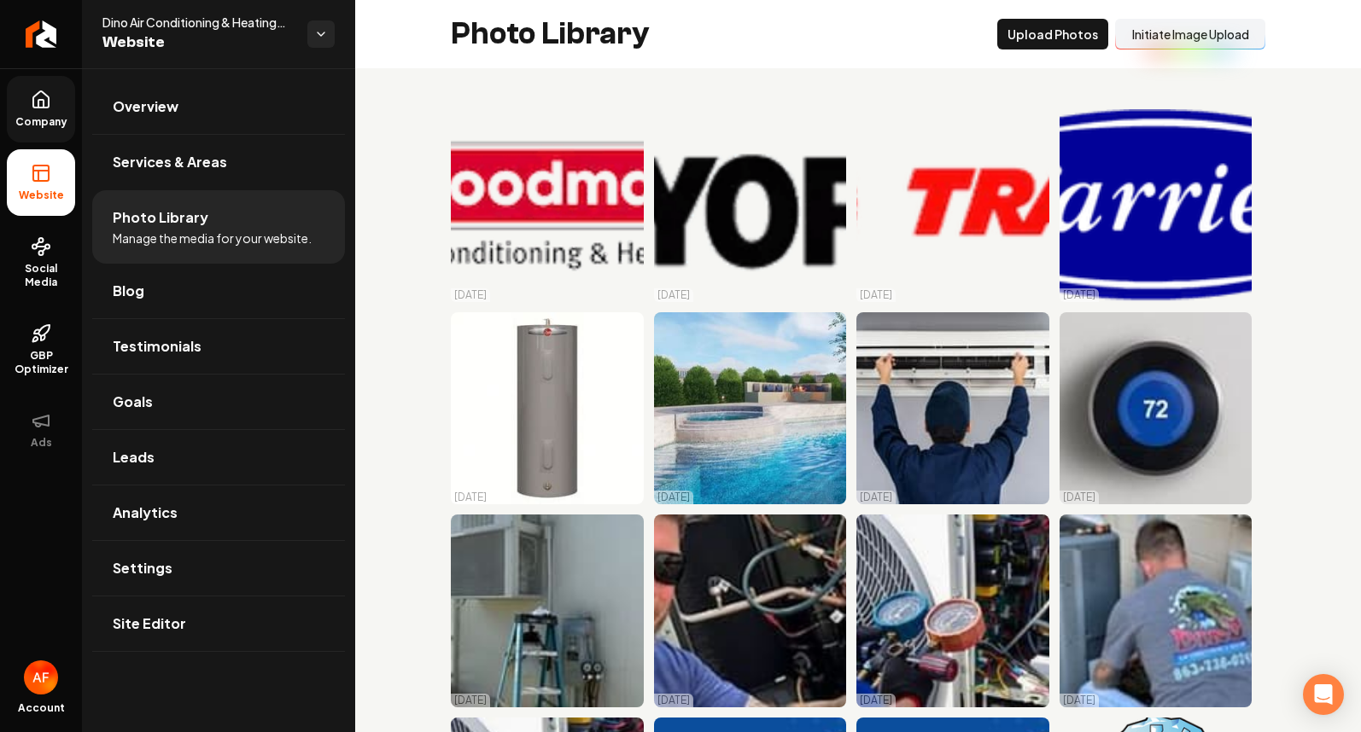
click at [28, 119] on span "Company" at bounding box center [42, 122] width 66 height 14
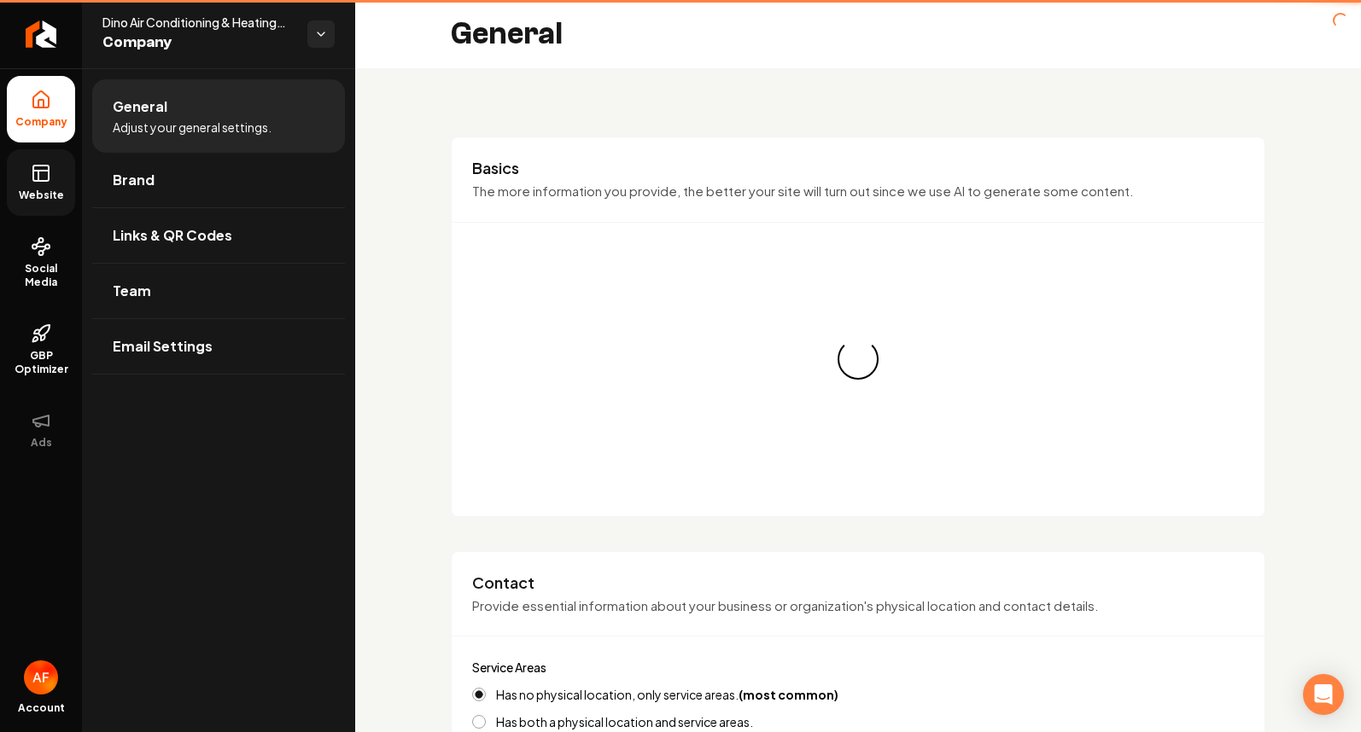
click at [32, 164] on icon at bounding box center [41, 173] width 20 height 20
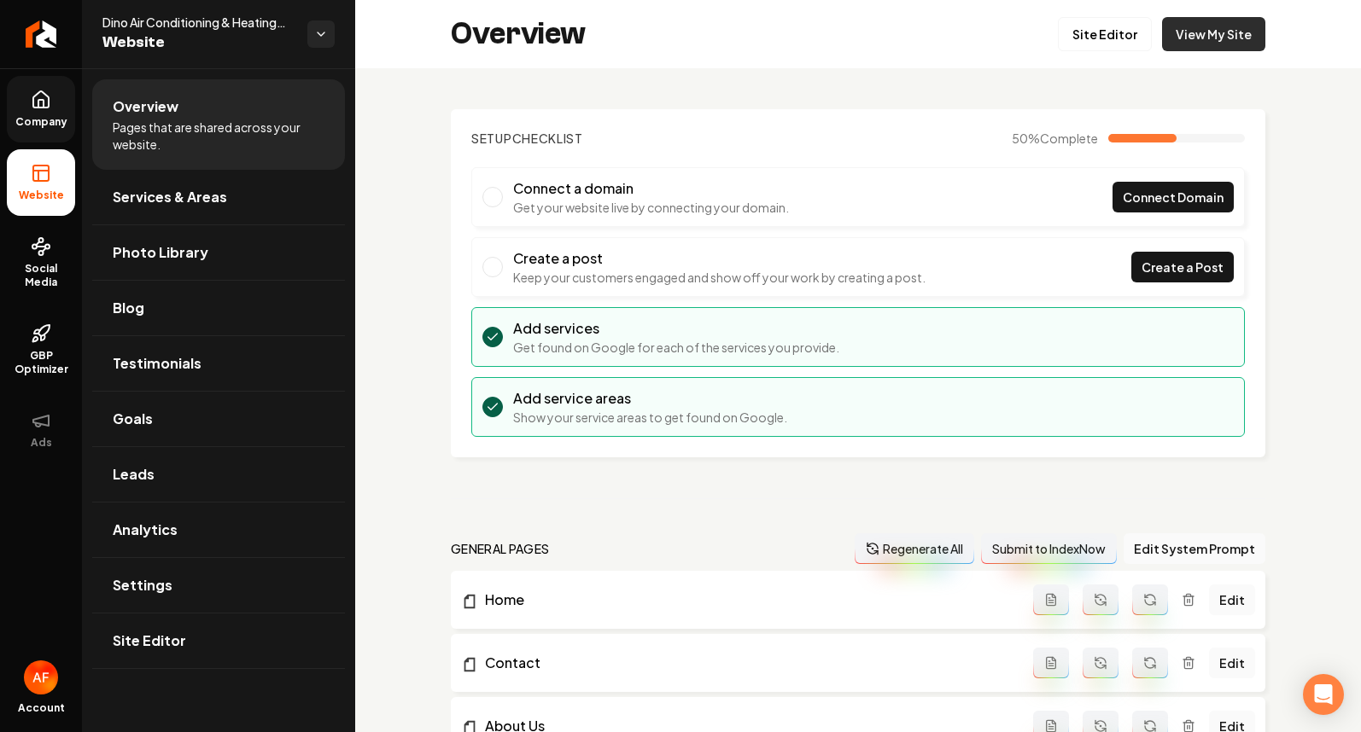
click at [1217, 20] on link "View My Site" at bounding box center [1213, 34] width 103 height 34
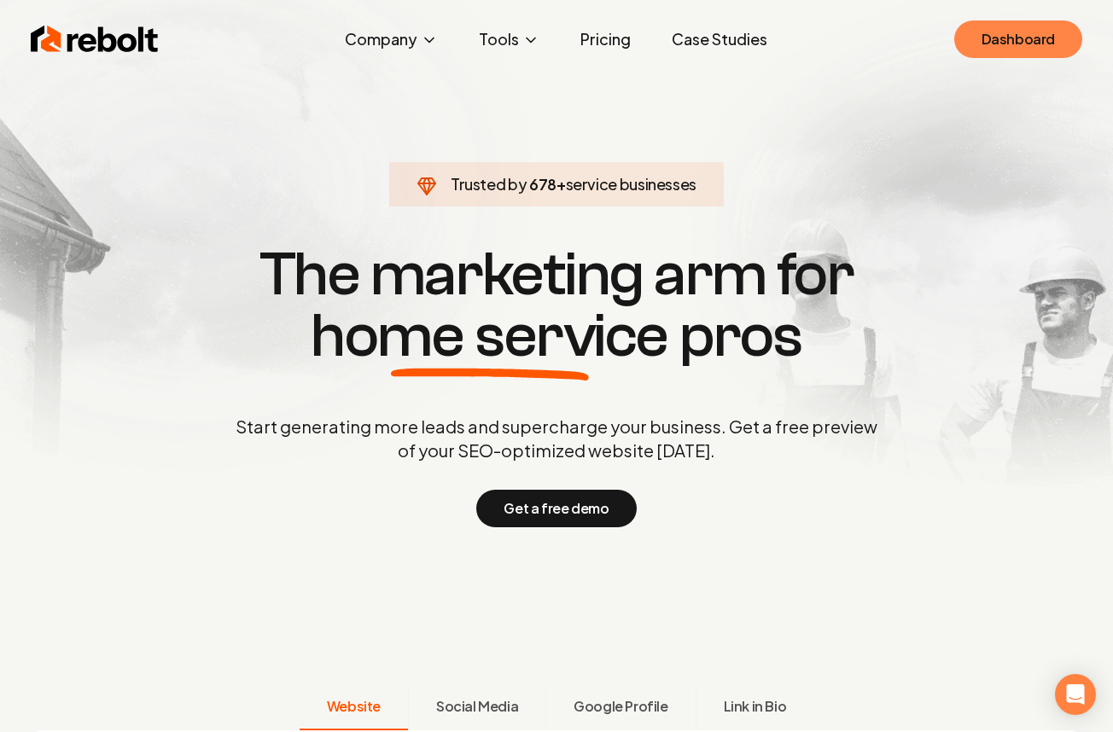
click at [1021, 38] on link "Dashboard" at bounding box center [1018, 39] width 128 height 38
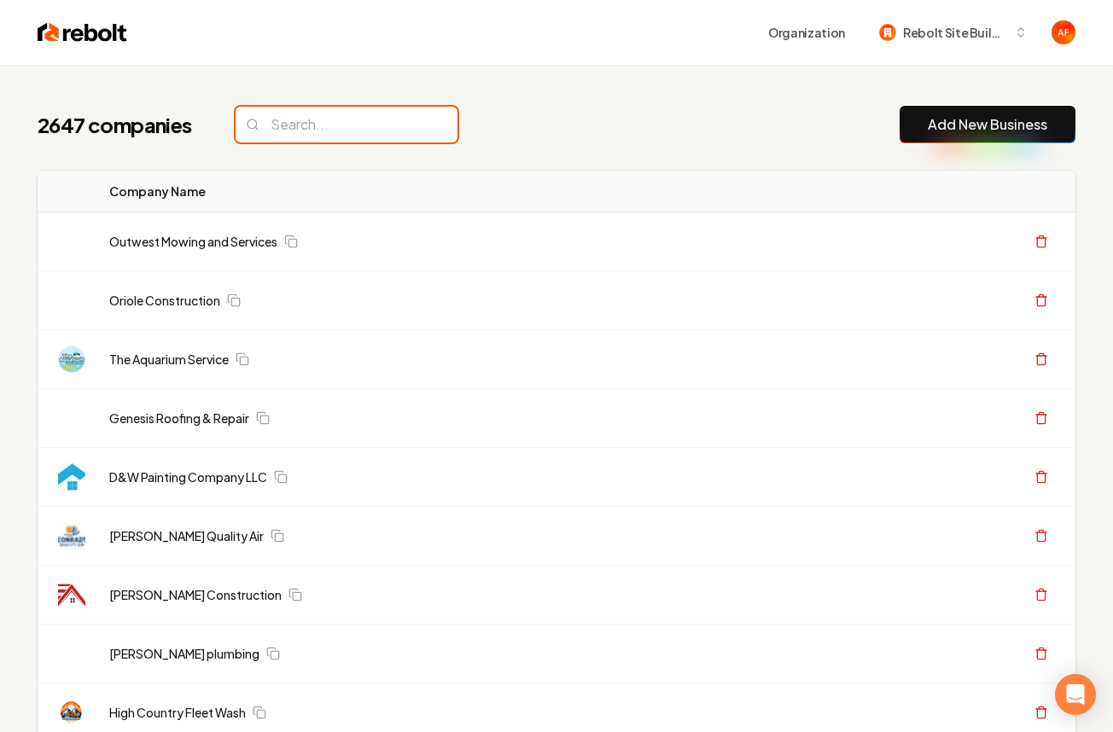
click at [346, 116] on input "search" at bounding box center [347, 125] width 222 height 36
click at [360, 136] on input "search" at bounding box center [347, 125] width 222 height 36
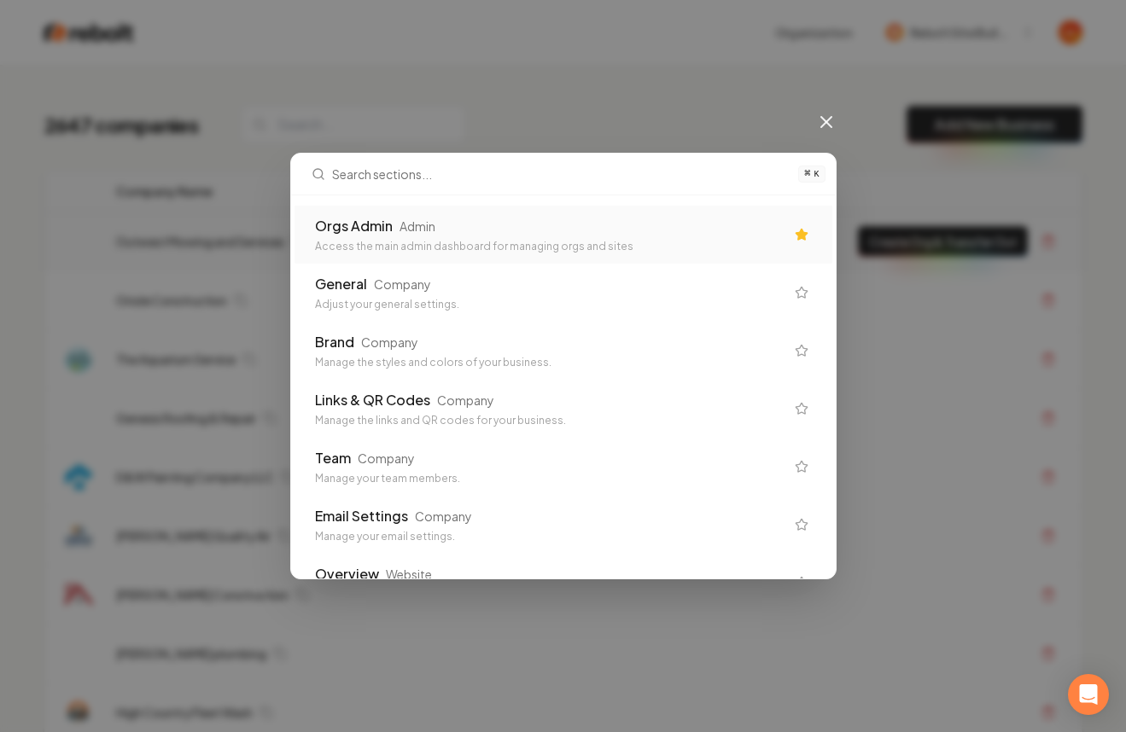
click at [417, 212] on div "Orgs Admin Admin Access the main admin dashboard for managing orgs and sites" at bounding box center [564, 235] width 538 height 58
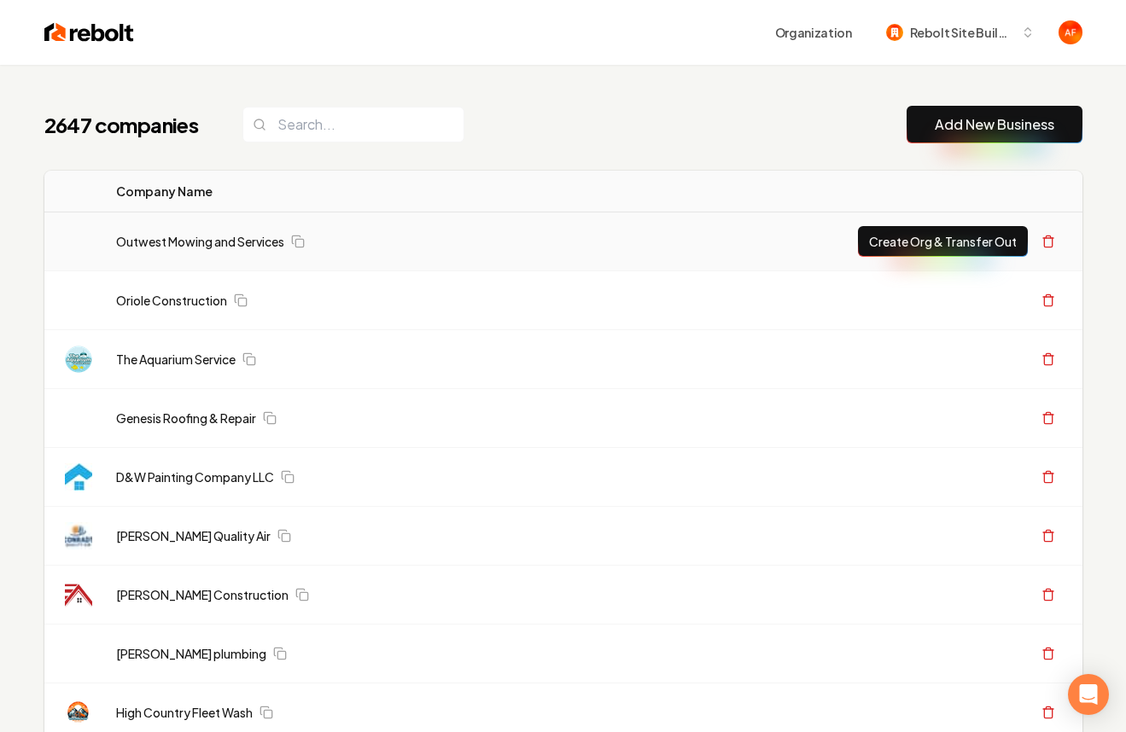
click at [417, 213] on td "Outwest Mowing and Services" at bounding box center [460, 242] width 717 height 59
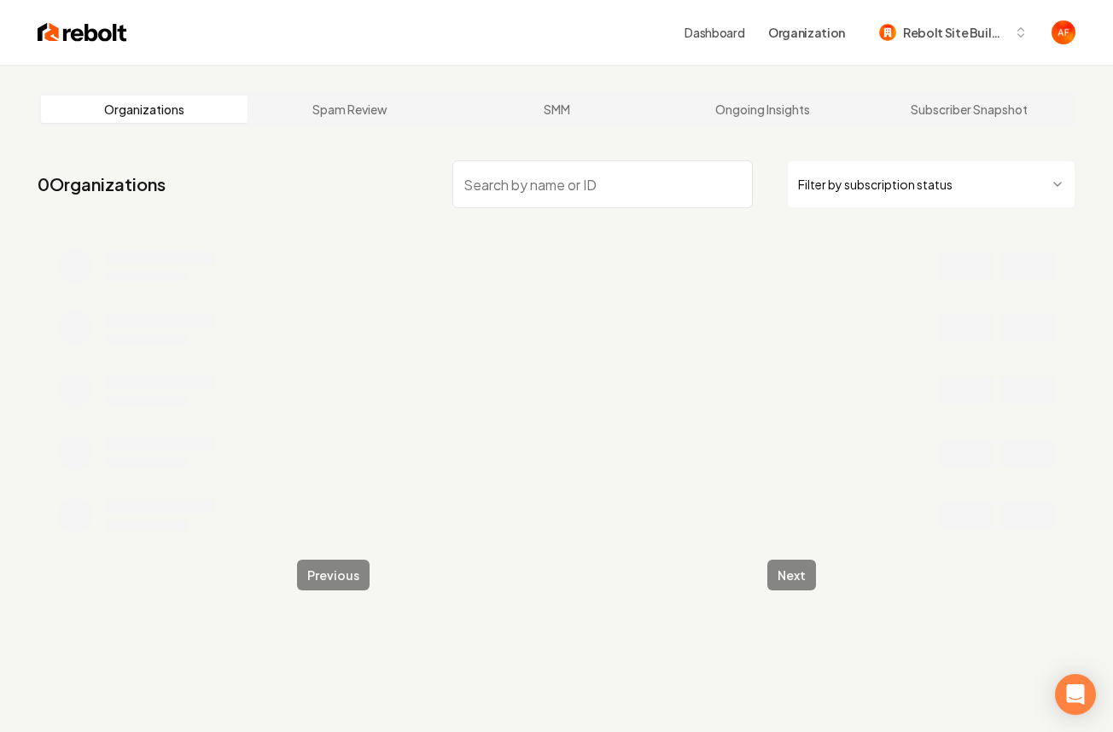
click at [537, 181] on input "search" at bounding box center [602, 184] width 301 height 48
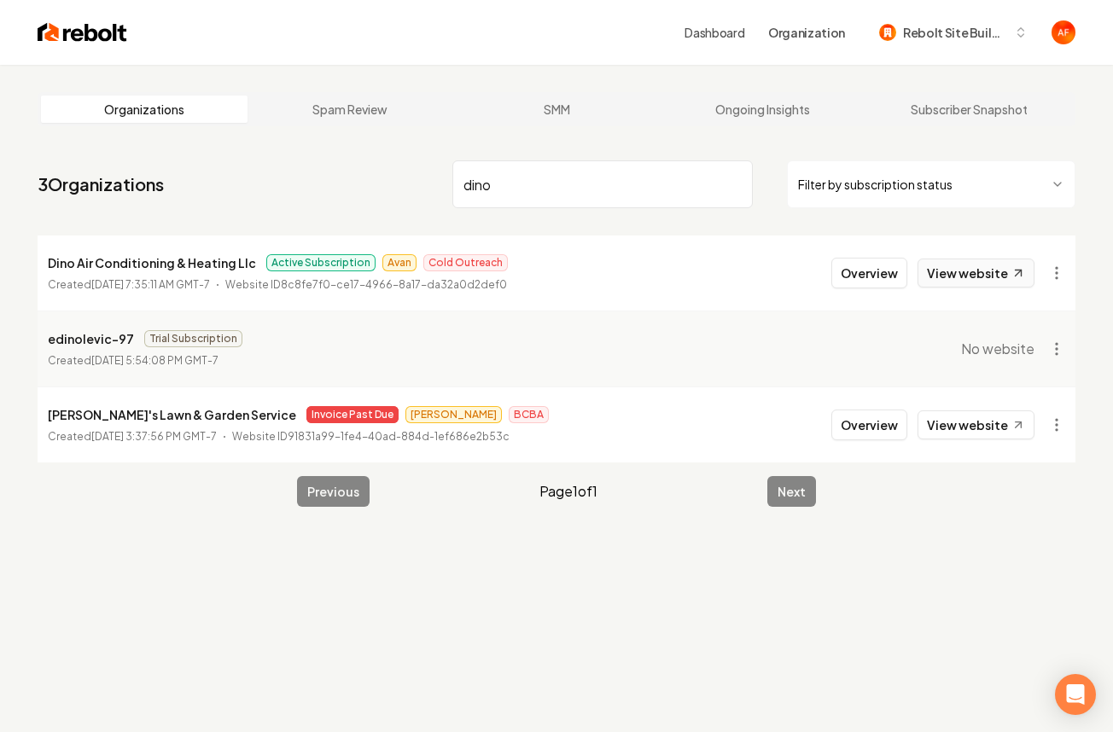
type input "dino"
click at [974, 277] on link "View website" at bounding box center [976, 273] width 117 height 29
click at [145, 28] on div "Dashboard Organization Rebolt Site Builder" at bounding box center [601, 32] width 948 height 31
click at [61, 30] on img at bounding box center [83, 32] width 90 height 24
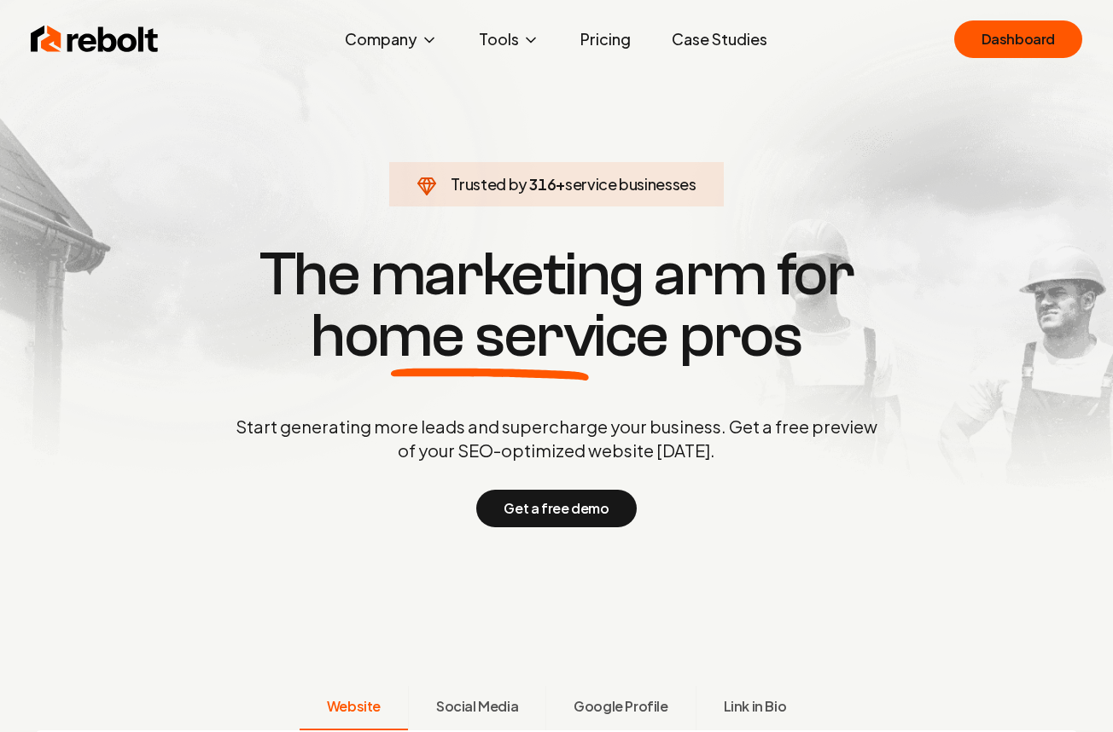
click at [322, 38] on div "Rebolt Company About Blog Jobs Help Center Tools Google Review QR Code Generato…" at bounding box center [556, 39] width 1093 height 51
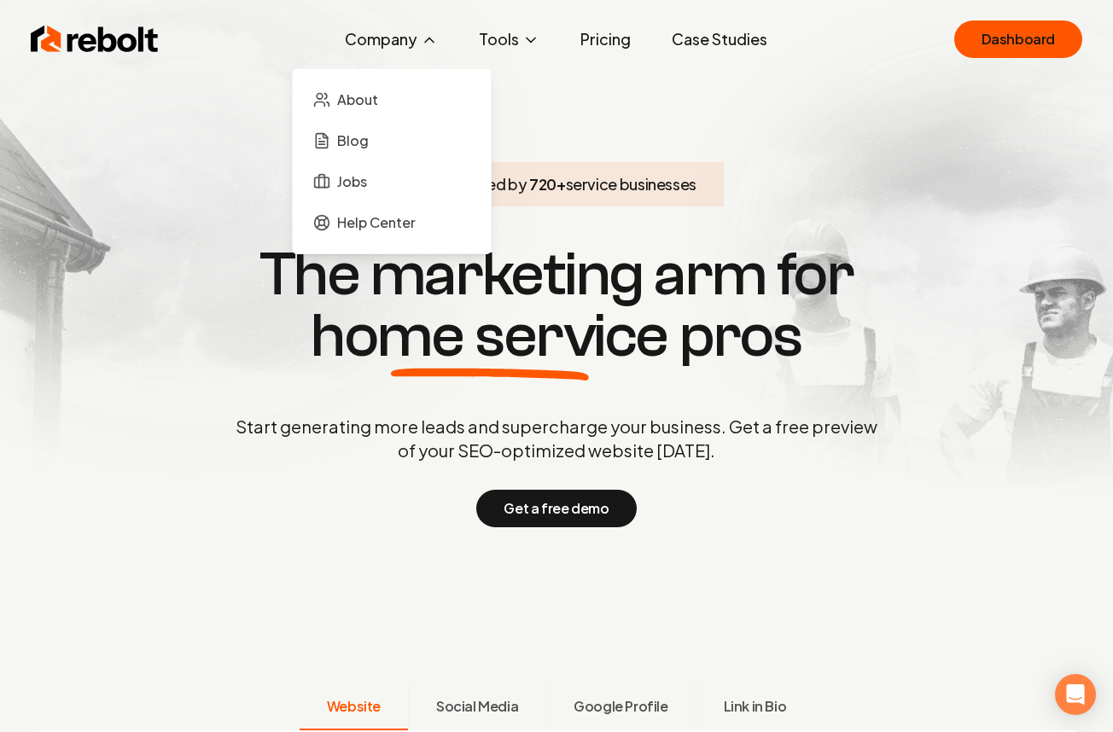
click at [355, 33] on button "Company" at bounding box center [391, 39] width 120 height 34
click at [351, 213] on span "Help Center" at bounding box center [376, 223] width 79 height 20
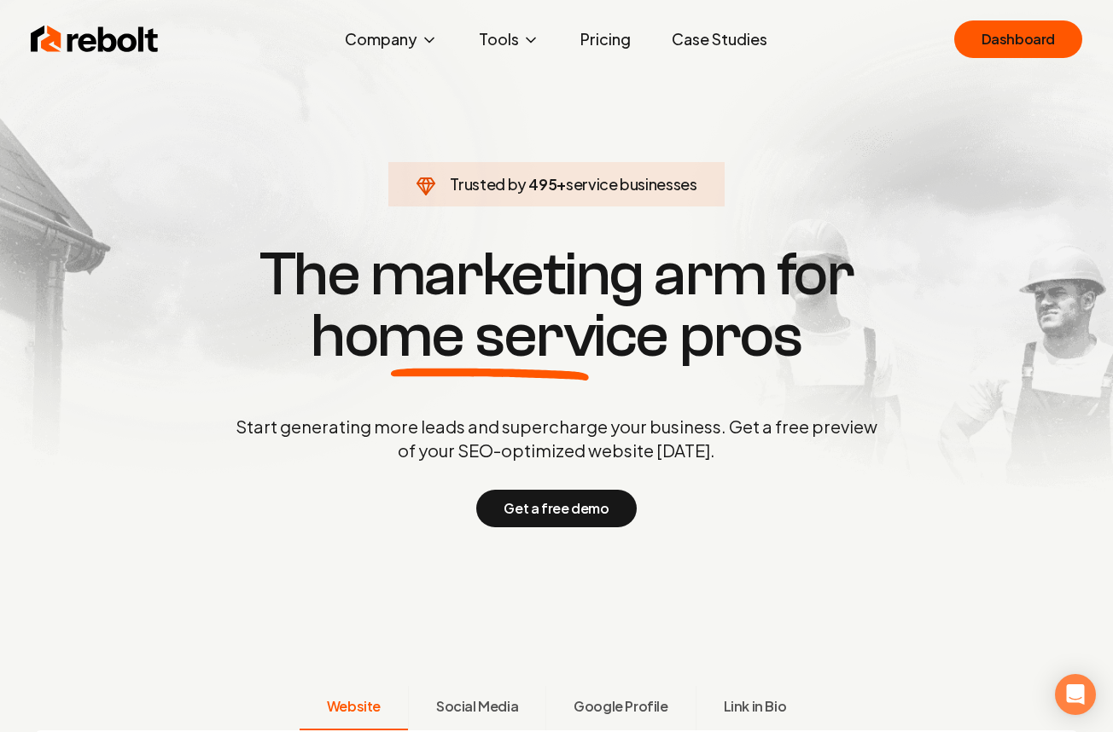
click at [101, 49] on img at bounding box center [95, 39] width 128 height 34
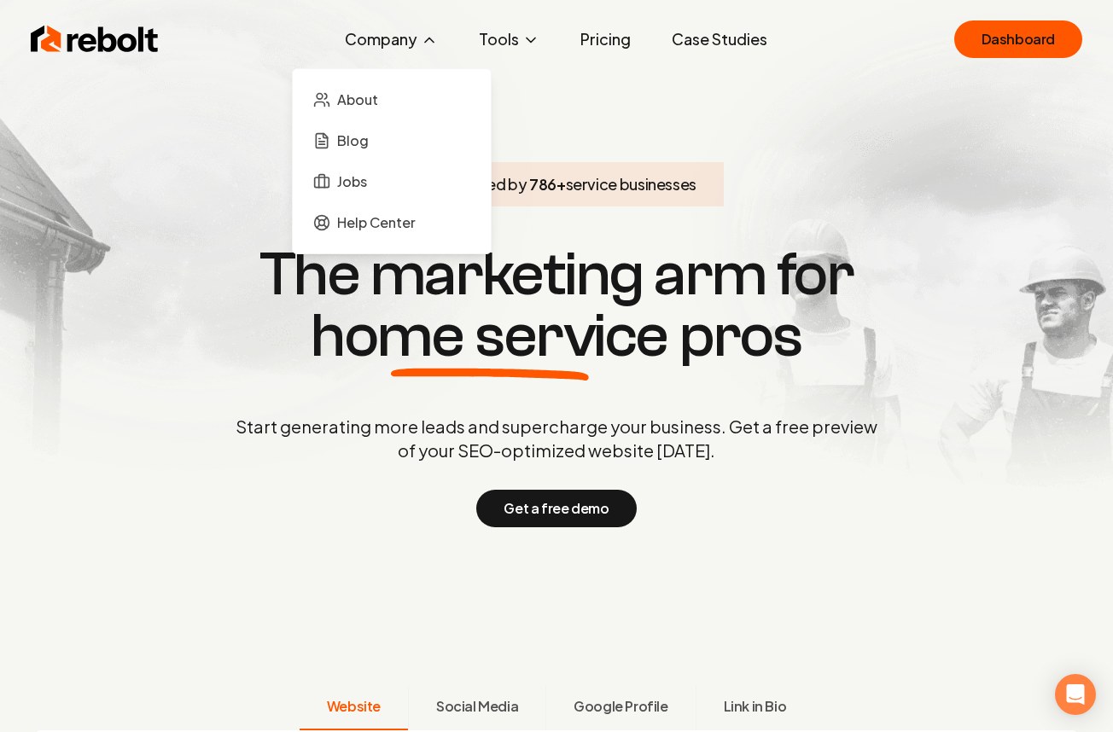
drag, startPoint x: 330, startPoint y: 36, endPoint x: 389, endPoint y: 37, distance: 59.8
click at [347, 36] on div "Rebolt Company About Blog Jobs Help Center Tools Google Review QR Code Generato…" at bounding box center [556, 39] width 1093 height 51
click at [370, 227] on span "Help Center" at bounding box center [376, 223] width 79 height 20
click at [349, 218] on span "Help Center" at bounding box center [376, 223] width 79 height 20
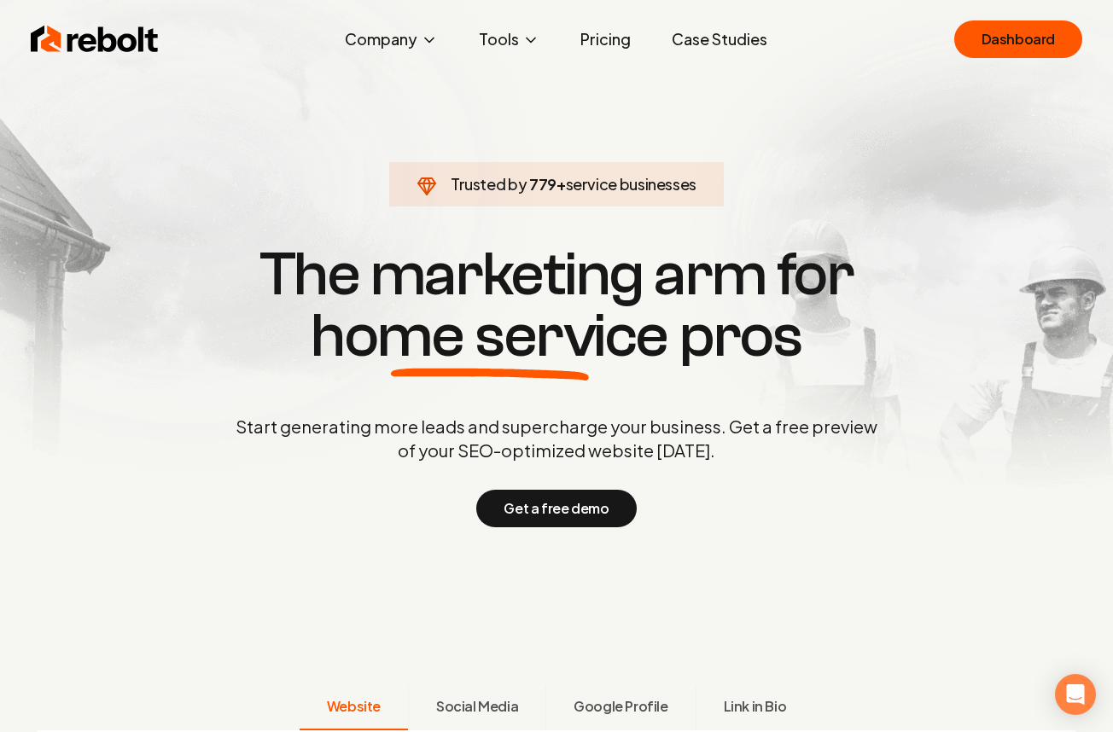
click at [68, 43] on img at bounding box center [95, 39] width 128 height 34
click at [1012, 51] on link "Dashboard" at bounding box center [1018, 39] width 128 height 38
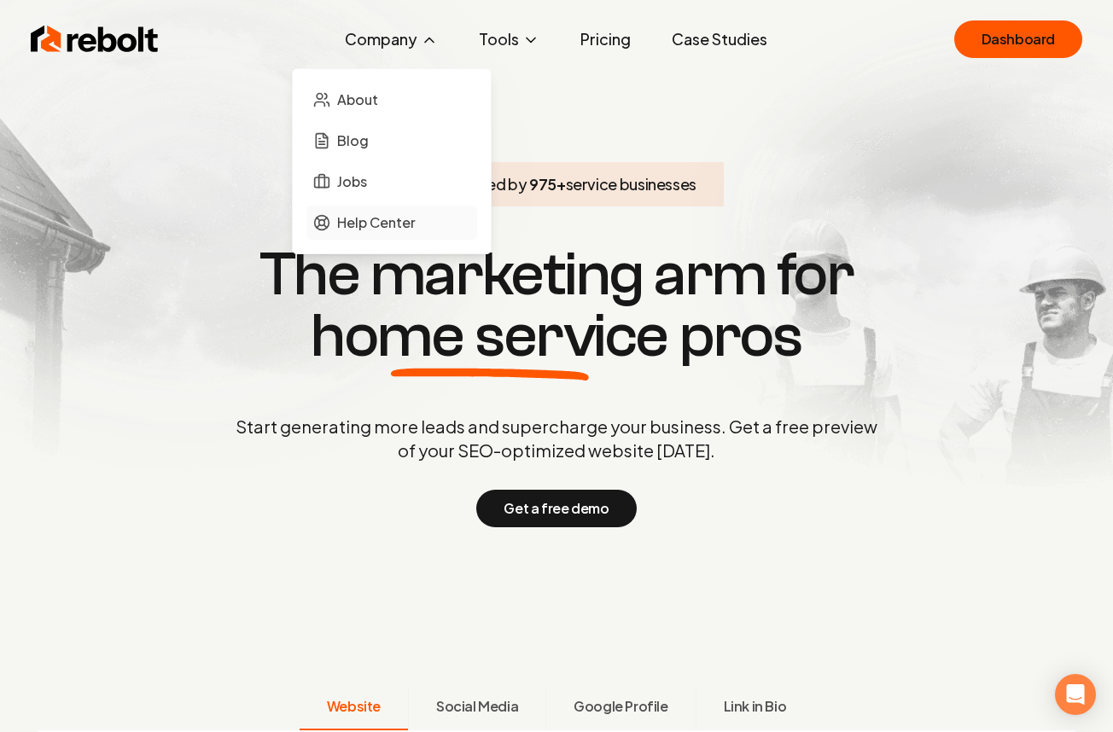
click at [367, 213] on span "Help Center" at bounding box center [376, 223] width 79 height 20
click at [372, 215] on span "Help Center" at bounding box center [376, 223] width 79 height 20
click at [378, 219] on span "Help Center" at bounding box center [376, 223] width 79 height 20
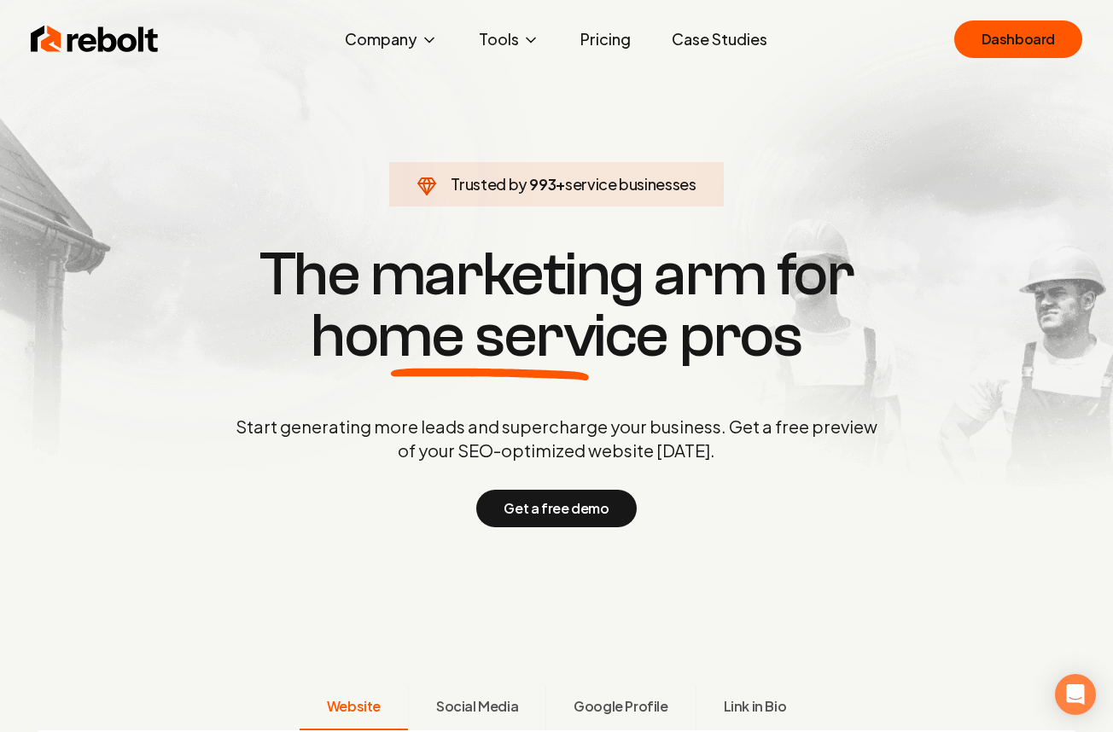
drag, startPoint x: 980, startPoint y: 35, endPoint x: 598, endPoint y: 2, distance: 383.9
click at [592, 35] on link "Pricing" at bounding box center [606, 39] width 78 height 34
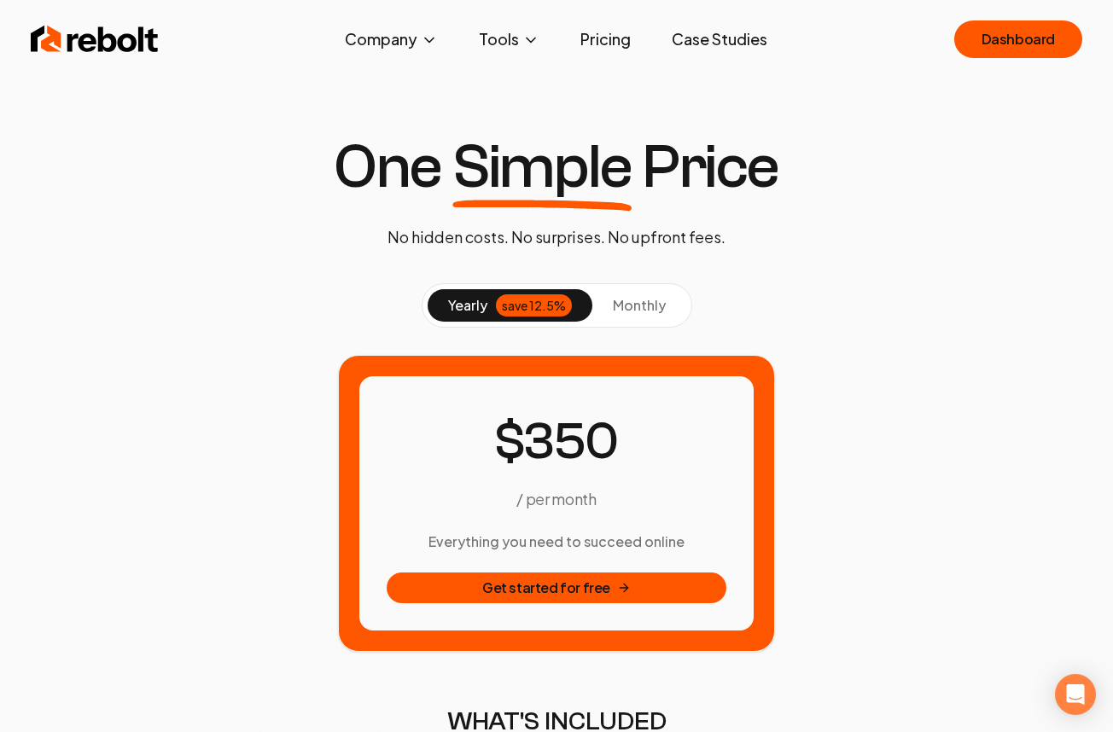
click at [66, 43] on img at bounding box center [95, 39] width 128 height 34
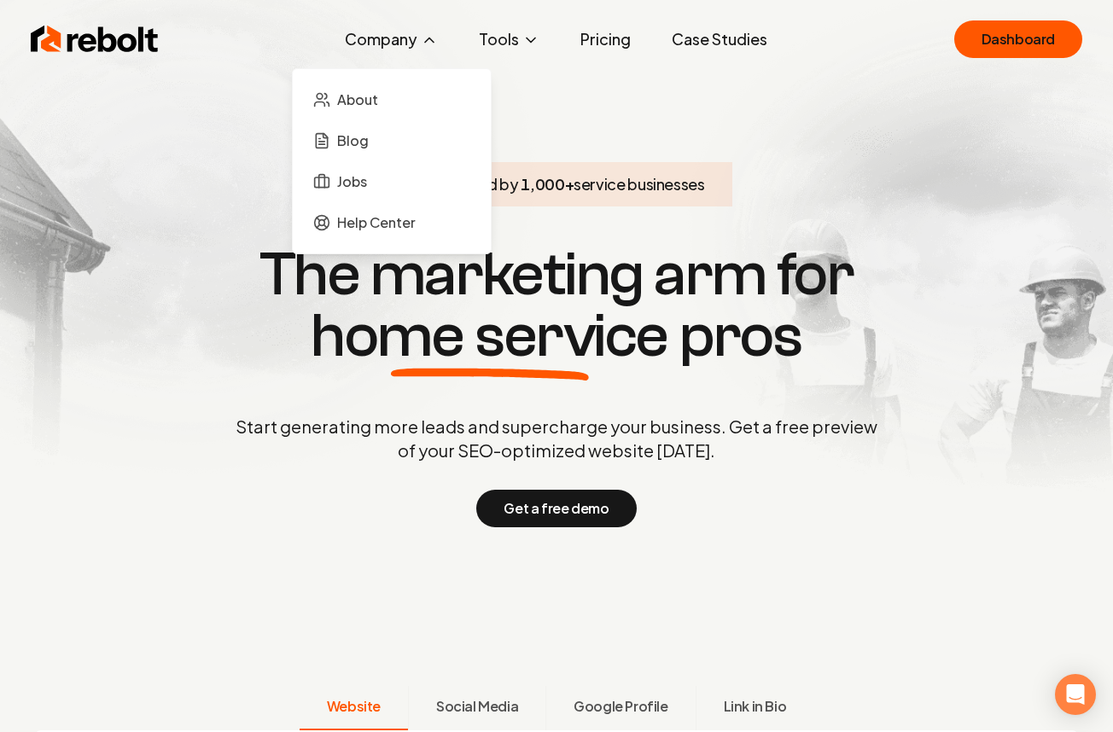
click at [437, 37] on icon at bounding box center [429, 40] width 17 height 17
click at [374, 226] on span "Help Center" at bounding box center [376, 223] width 79 height 20
click at [338, 218] on span "Help Center" at bounding box center [376, 223] width 79 height 20
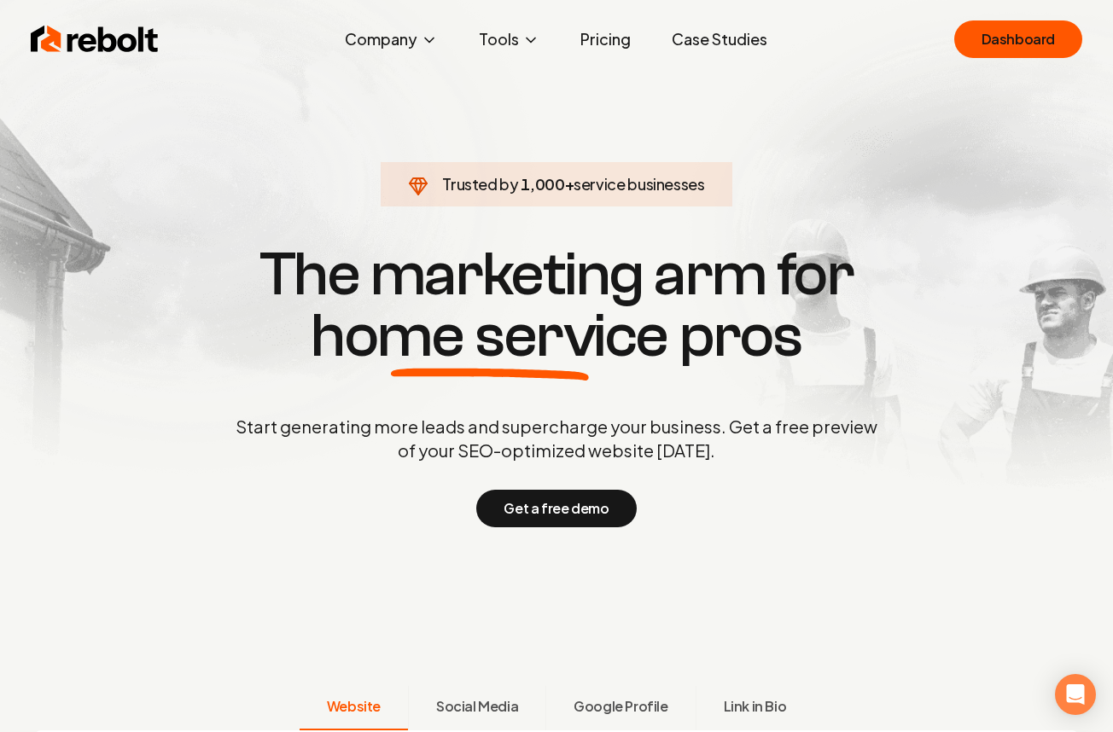
click at [598, 30] on link "Pricing" at bounding box center [606, 39] width 78 height 34
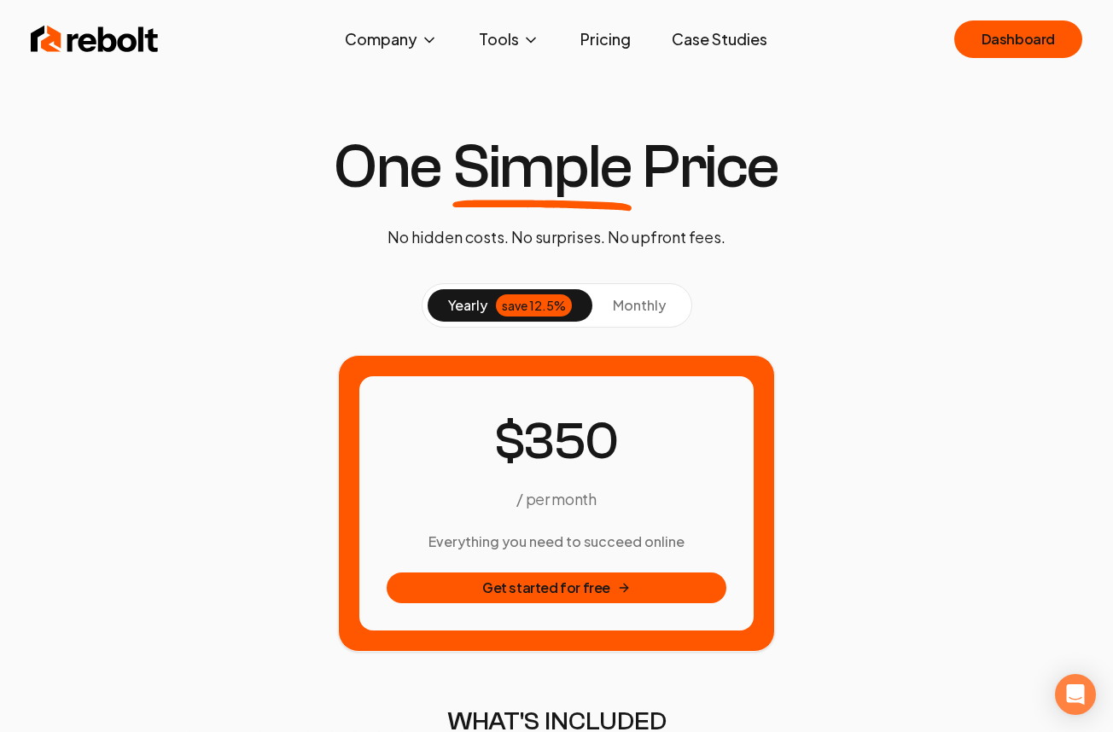
click at [708, 23] on link "Case Studies" at bounding box center [719, 39] width 123 height 34
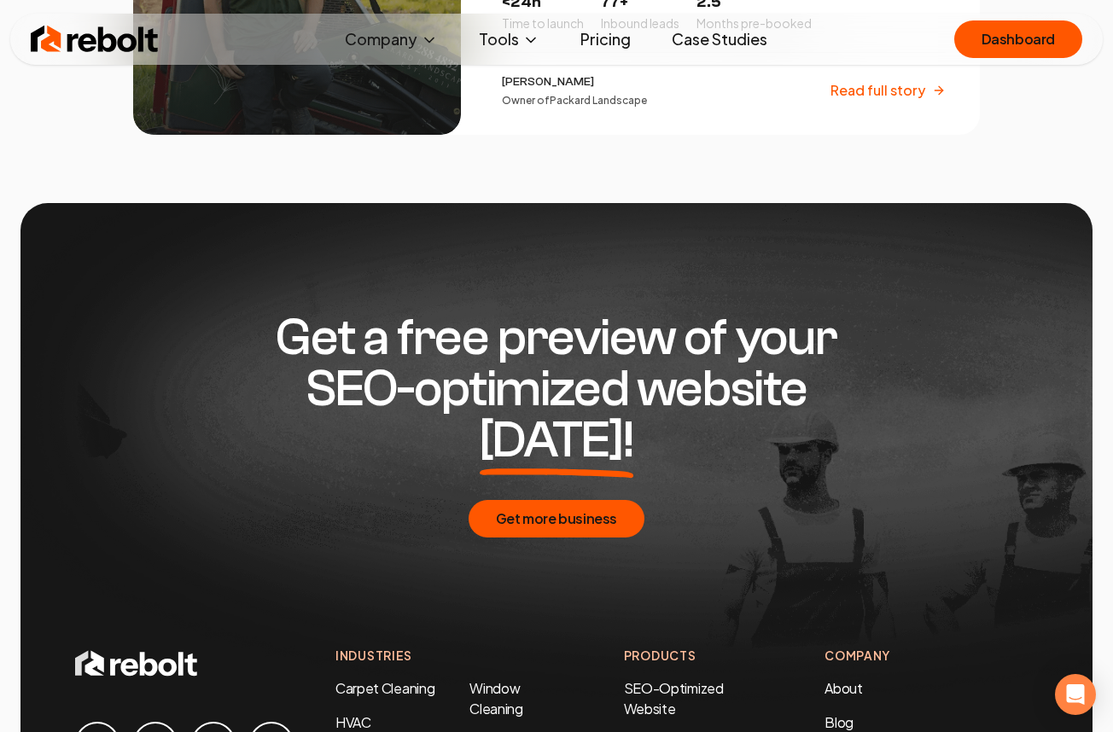
scroll to position [3818, 0]
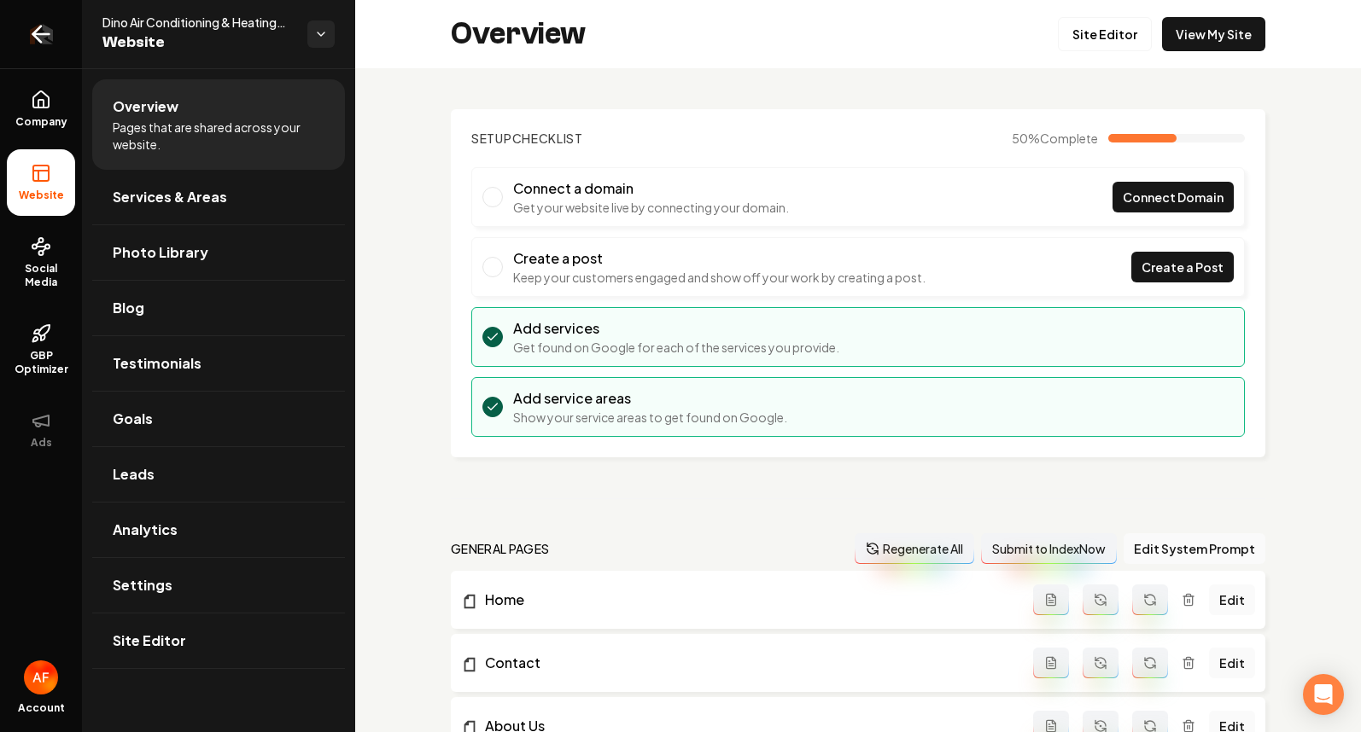
click at [29, 31] on icon "Return to dashboard" at bounding box center [40, 33] width 27 height 27
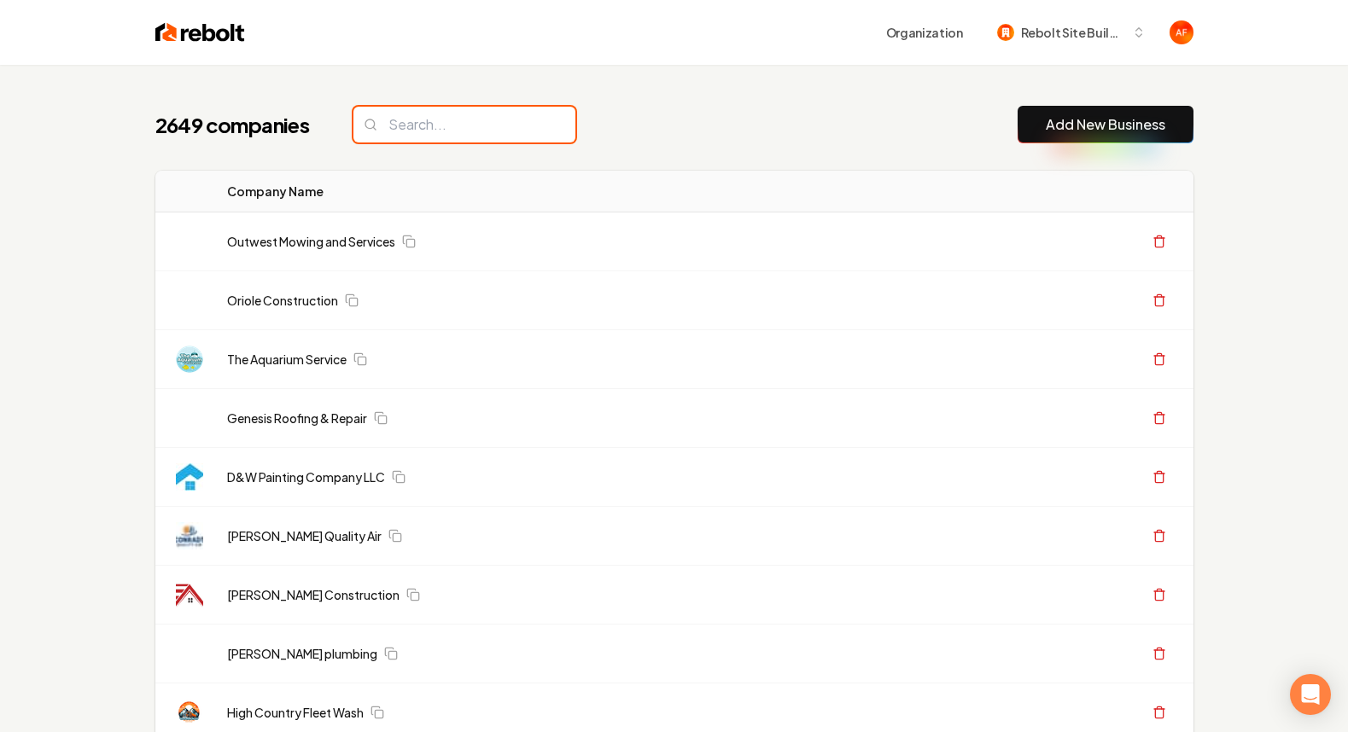
click at [508, 123] on input "search" at bounding box center [464, 125] width 222 height 36
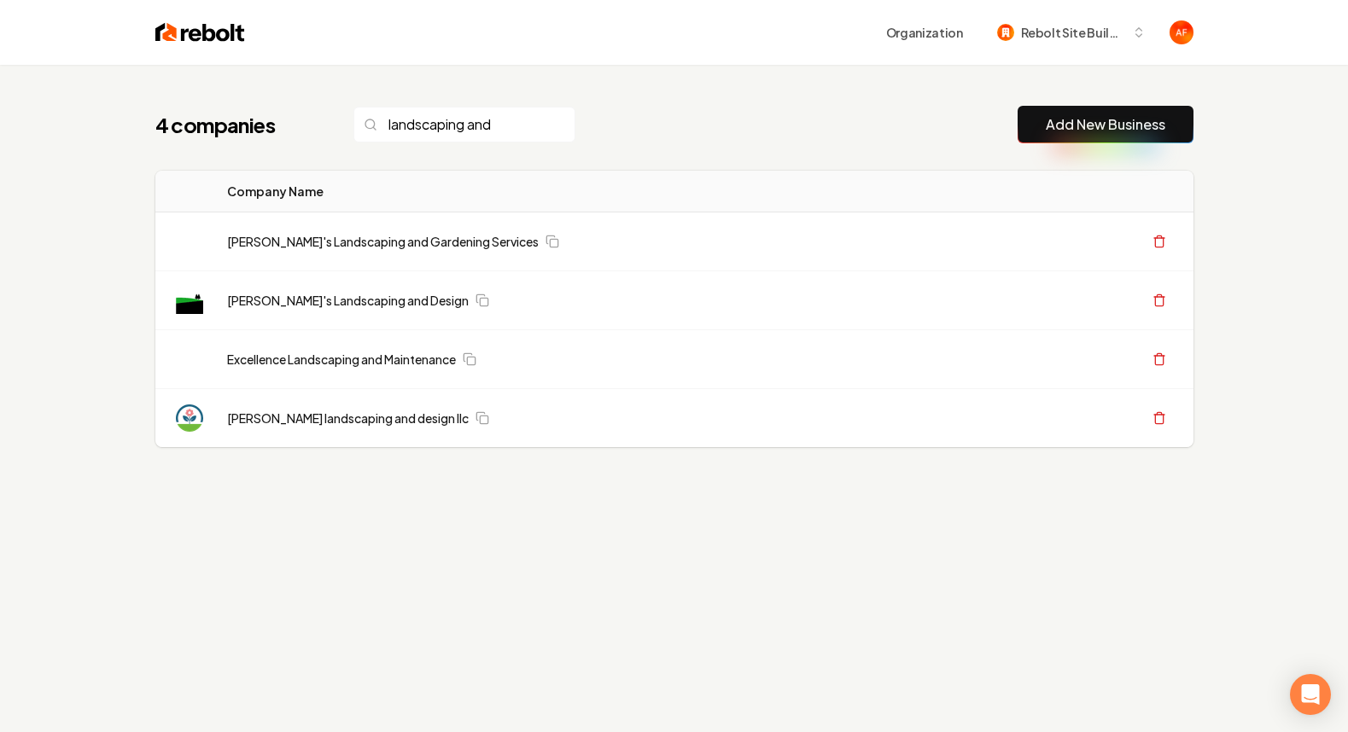
click at [173, 45] on div "Organization Rebolt Site Builder" at bounding box center [674, 32] width 1093 height 65
click at [178, 32] on img at bounding box center [200, 32] width 90 height 24
click at [670, 151] on div "4 companies landscaping and Add New Business Logo Company Name Actions J W's La…" at bounding box center [674, 311] width 1093 height 492
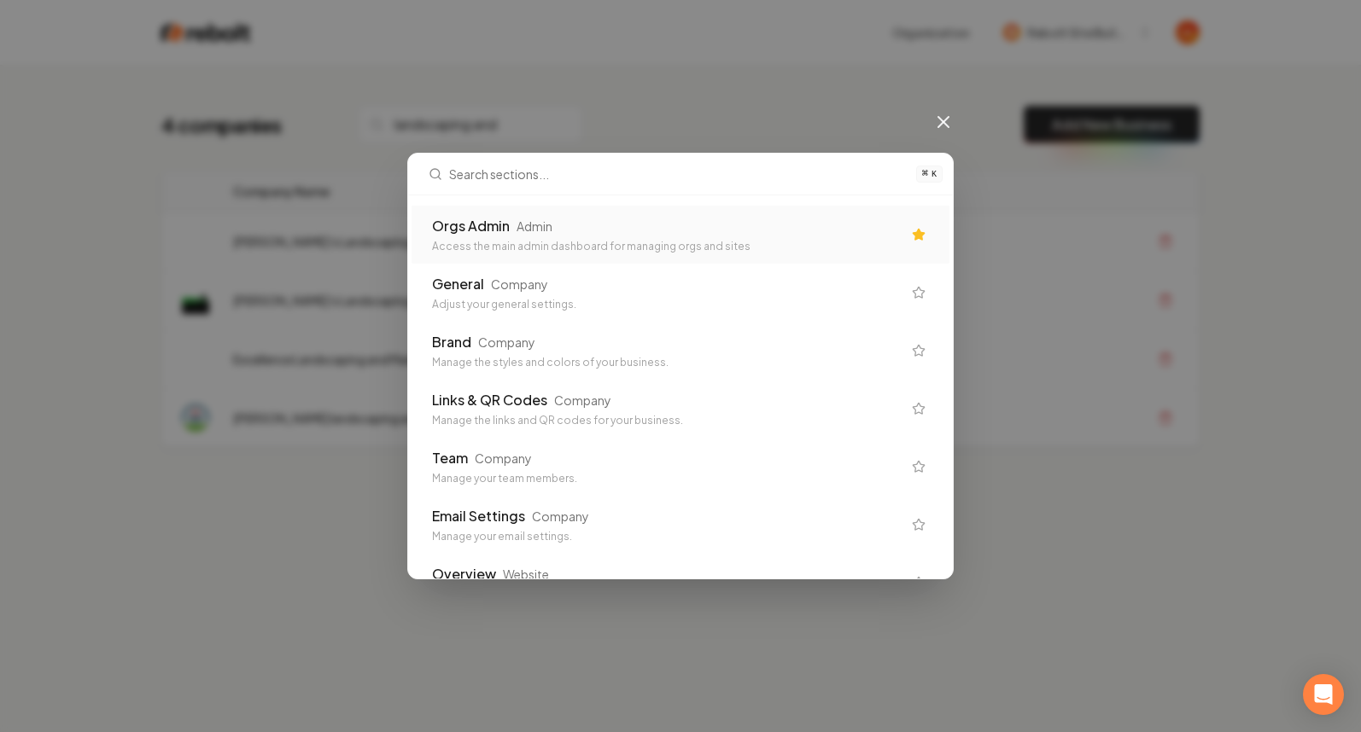
click at [932, 136] on div "⌘ K Orgs Admin Admin Access the main admin dashboard for managing orgs and site…" at bounding box center [680, 366] width 1361 height 732
click at [942, 124] on icon at bounding box center [943, 122] width 20 height 20
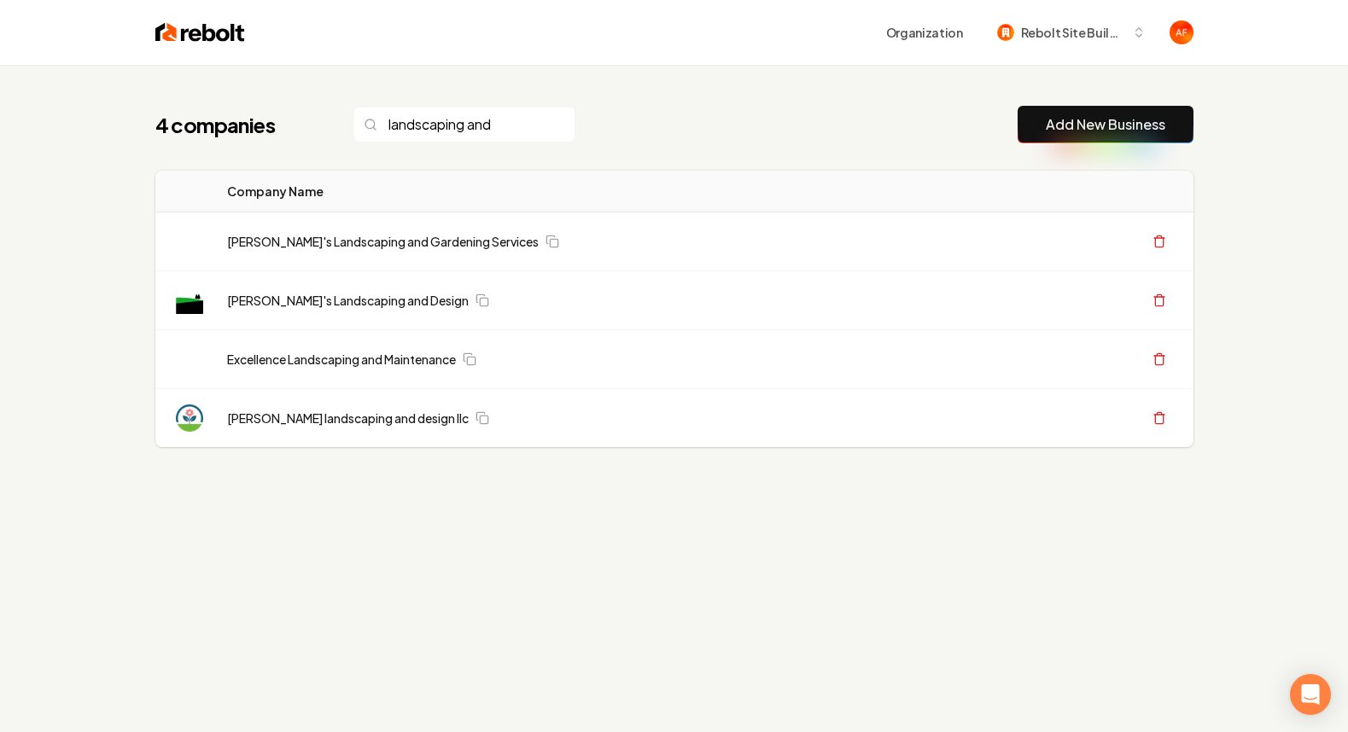
drag, startPoint x: 652, startPoint y: 143, endPoint x: 933, endPoint y: 141, distance: 280.9
click at [675, 144] on div "4 companies landscaping and Add New Business Logo Company Name Actions J W's La…" at bounding box center [674, 311] width 1093 height 492
click at [171, 24] on img at bounding box center [200, 32] width 90 height 24
click at [468, 124] on input "landscaping and" at bounding box center [464, 125] width 222 height 36
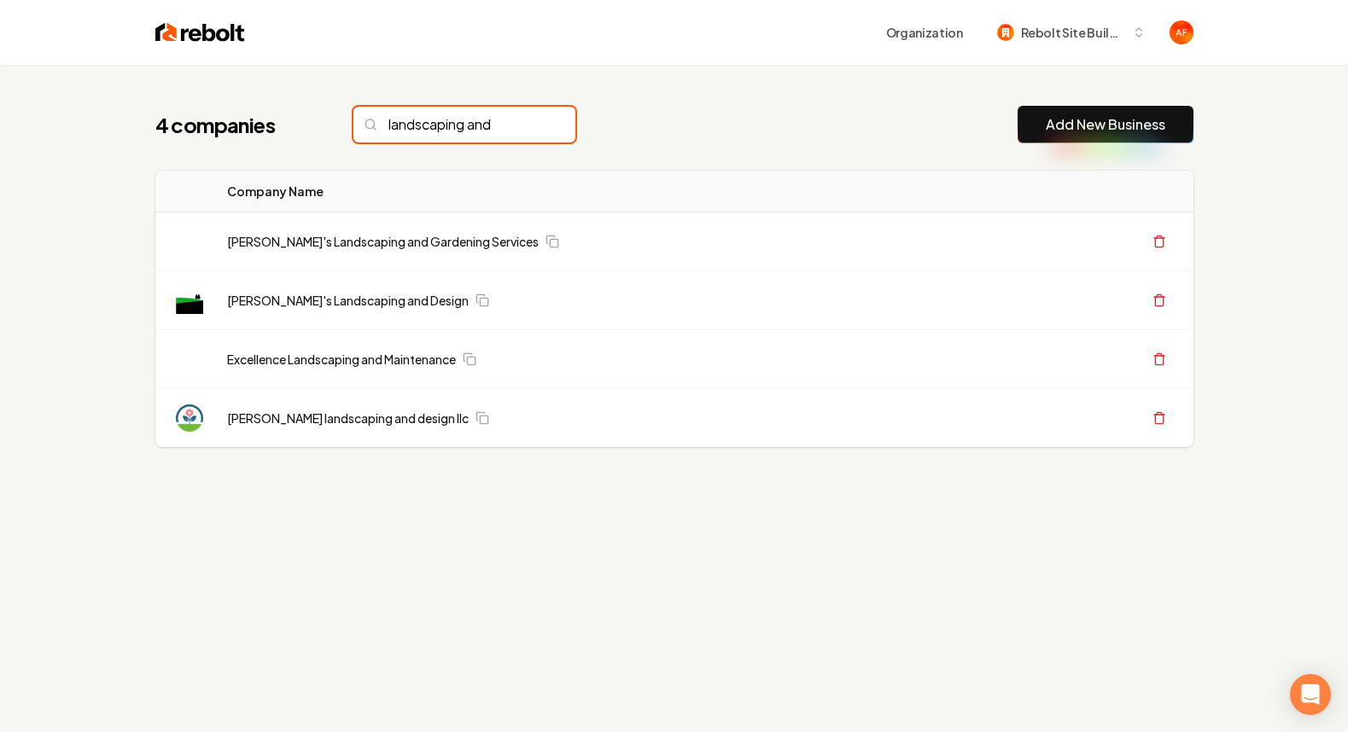
click at [468, 124] on input "landscaping and" at bounding box center [464, 125] width 222 height 36
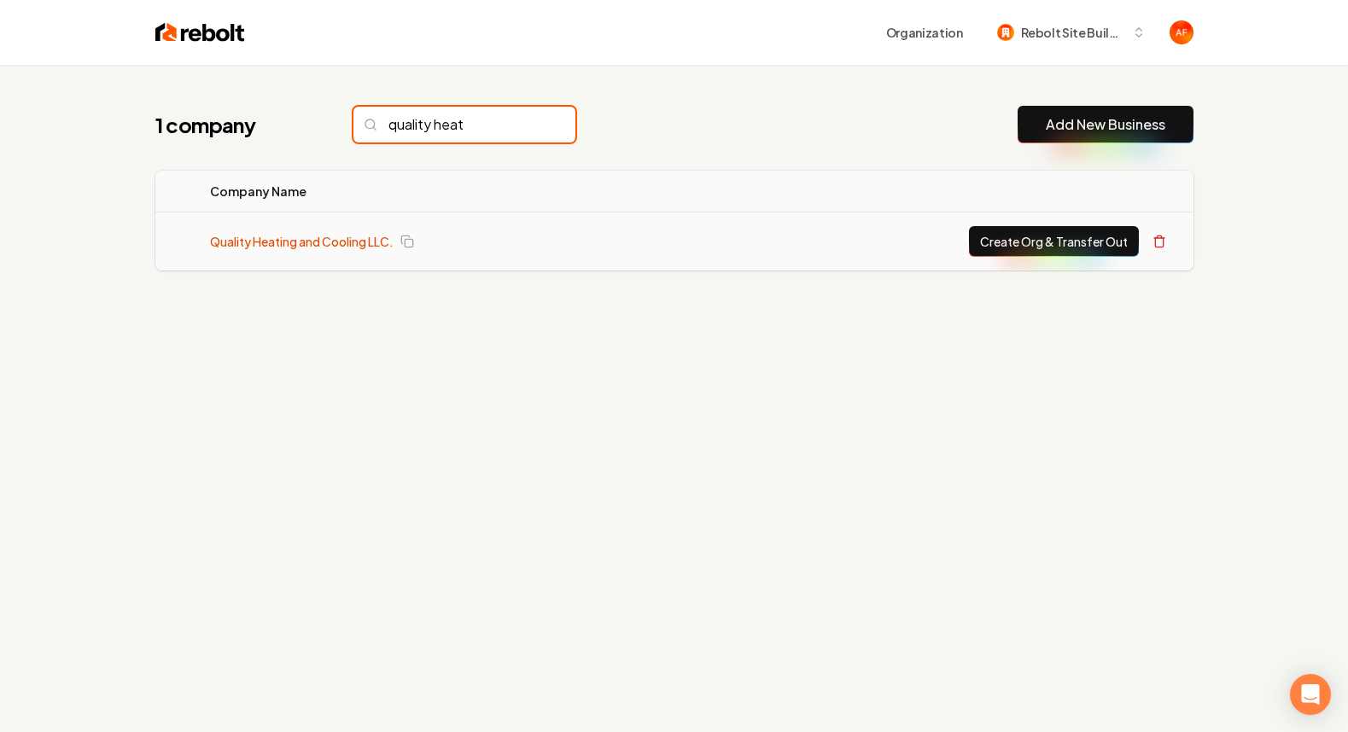
type input "quality heat"
click at [277, 233] on link "Quality Heating and Cooling LLC." at bounding box center [302, 241] width 184 height 17
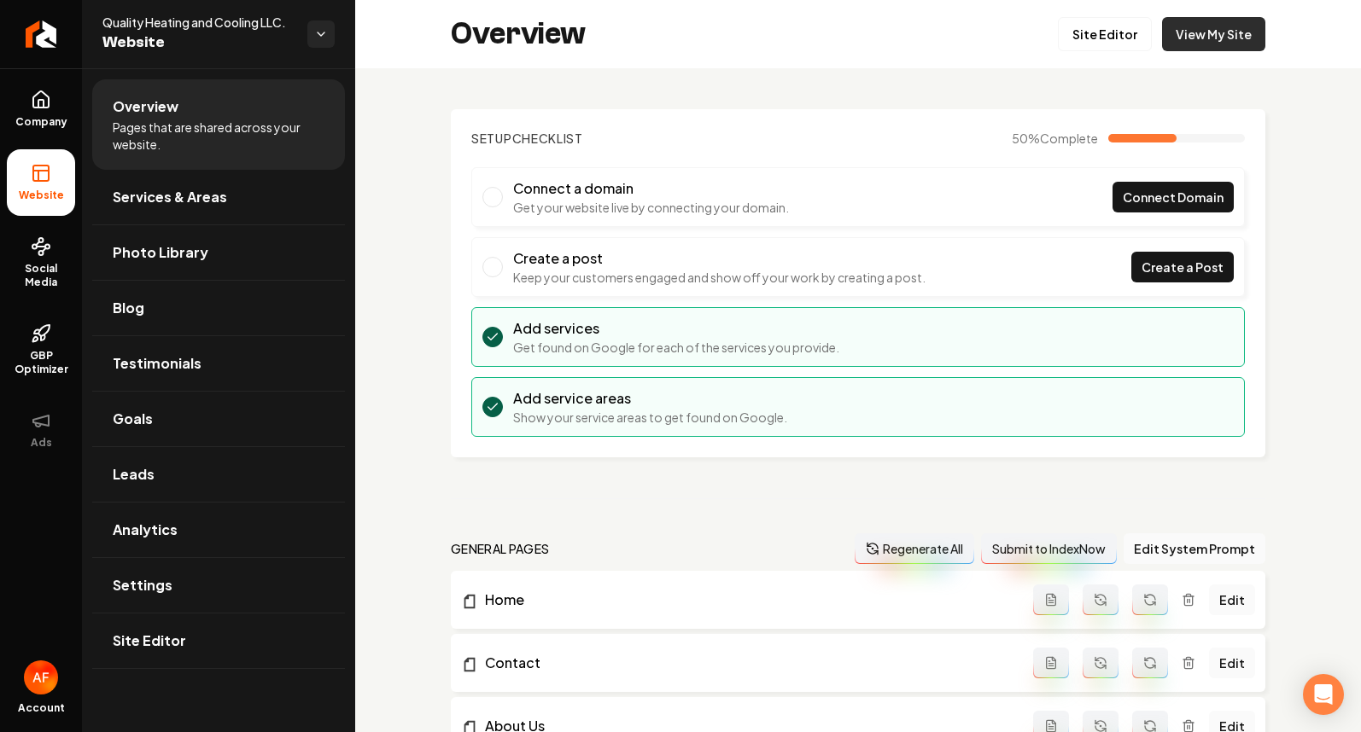
click at [1188, 50] on link "View My Site" at bounding box center [1213, 34] width 103 height 34
click at [1126, 20] on div "Overview Site Editor View My Site" at bounding box center [858, 34] width 1006 height 68
click at [1117, 28] on link "Site Editor" at bounding box center [1105, 34] width 94 height 34
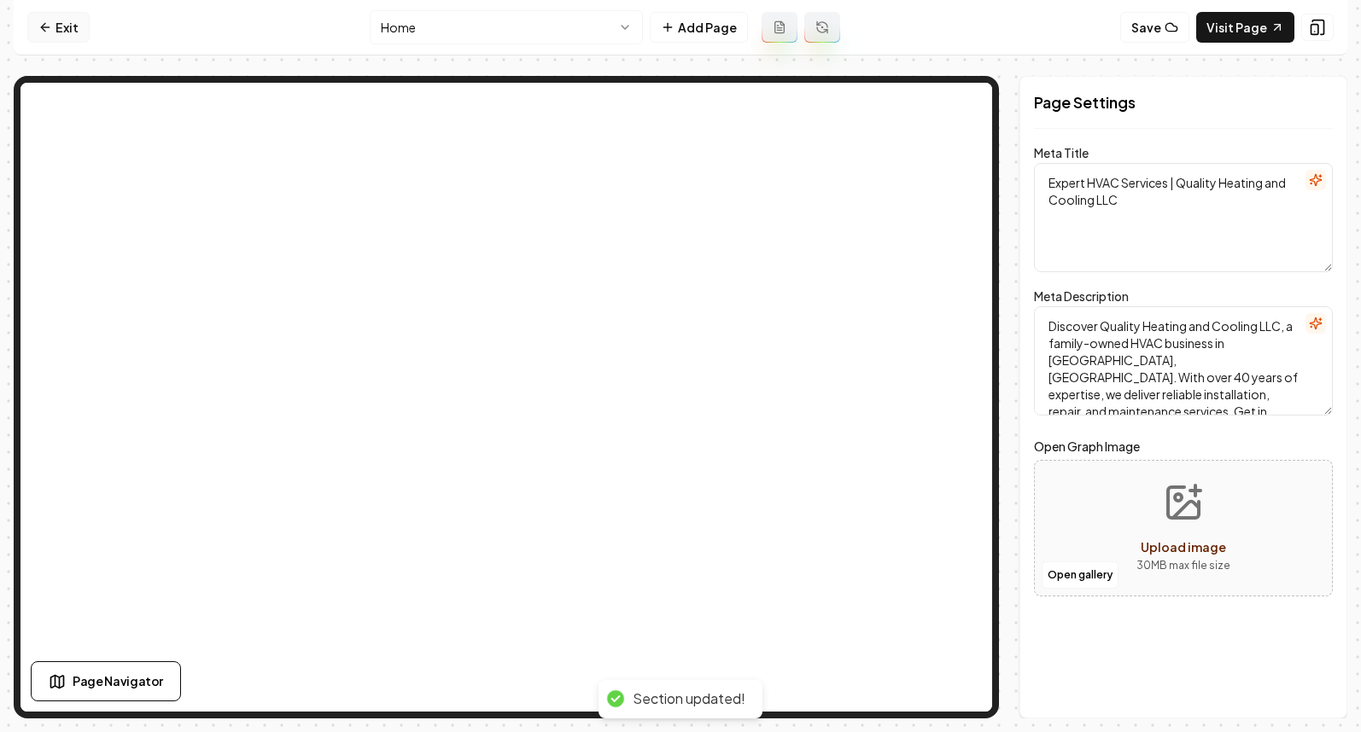
click at [70, 32] on link "Exit" at bounding box center [58, 27] width 62 height 31
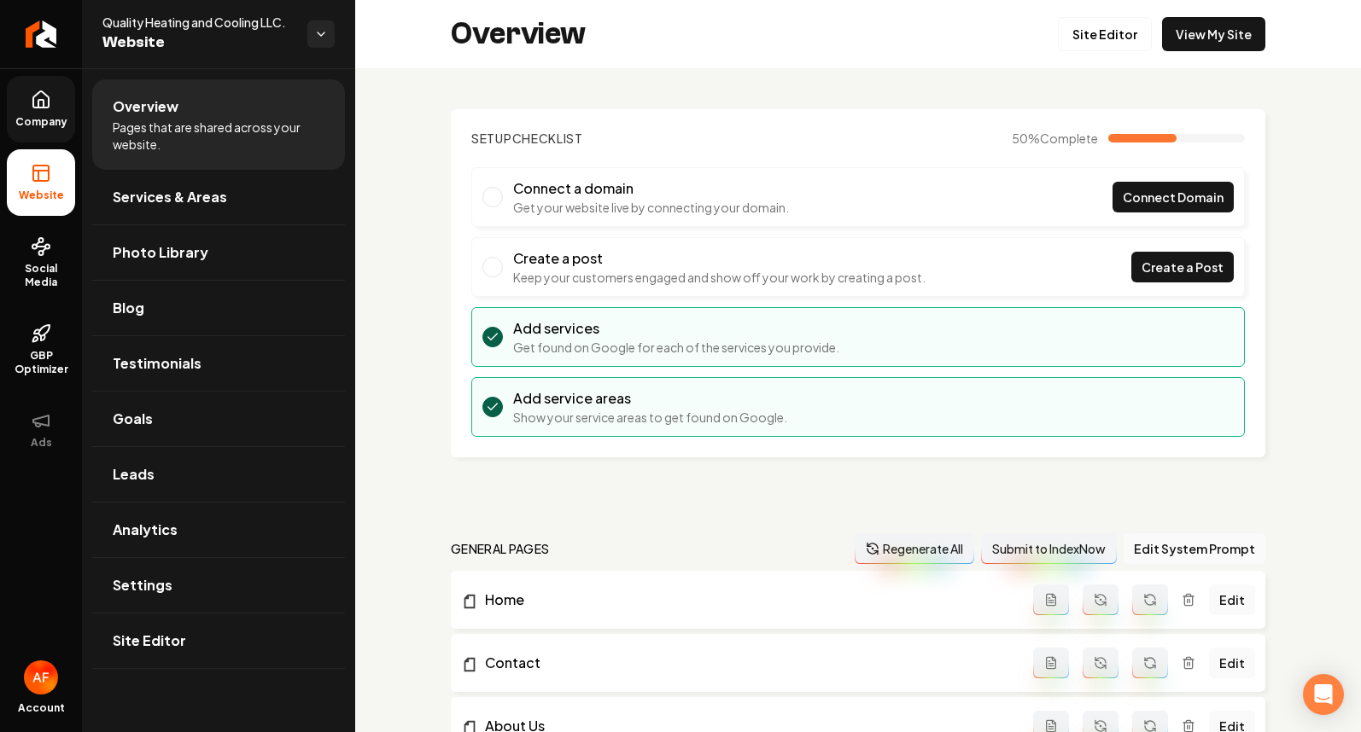
click at [20, 118] on span "Company" at bounding box center [42, 122] width 66 height 14
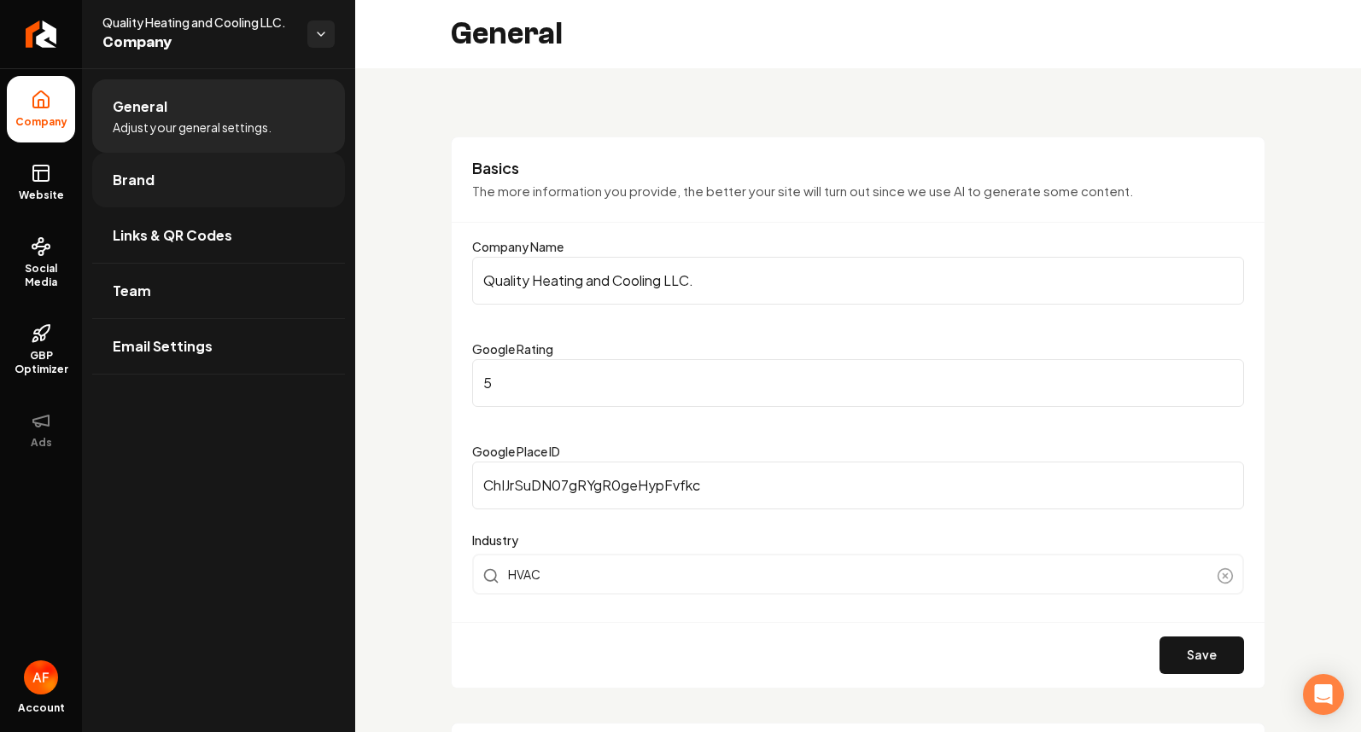
click at [182, 168] on link "Brand" at bounding box center [218, 180] width 253 height 55
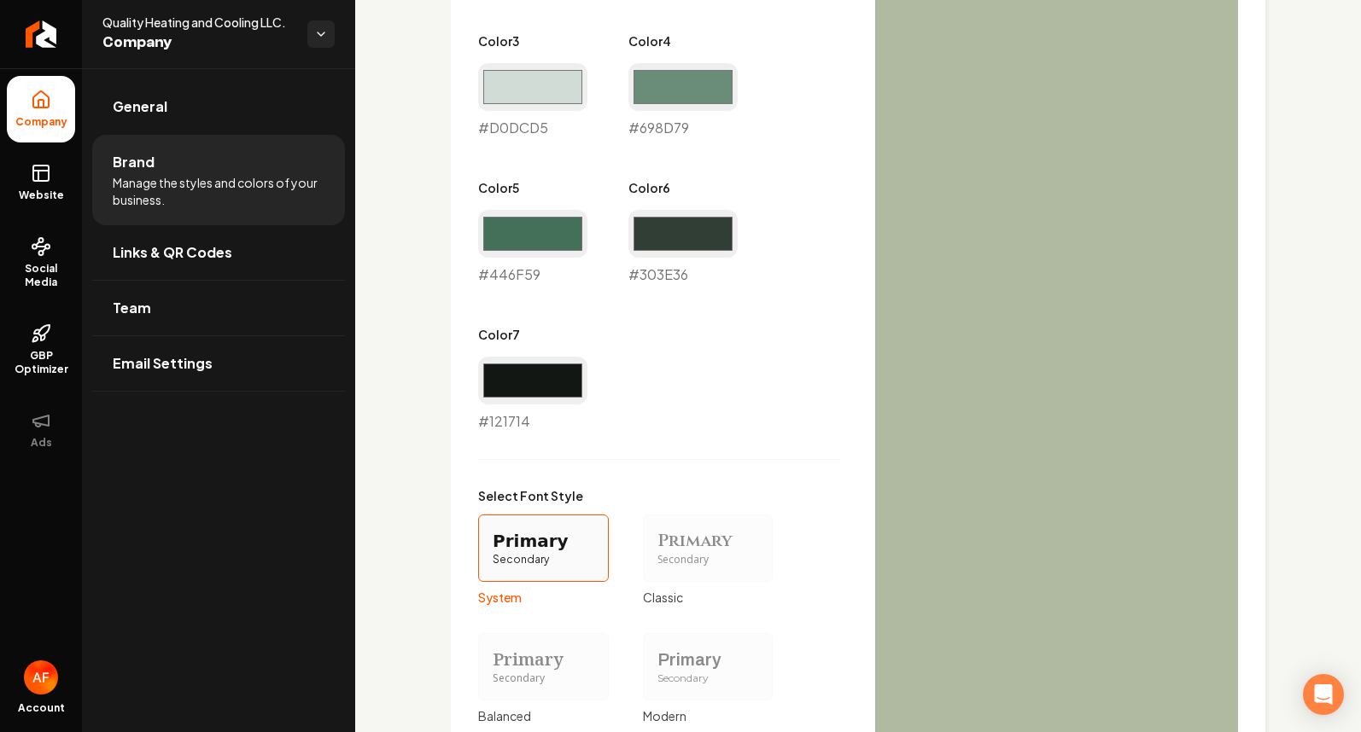
scroll to position [837, 0]
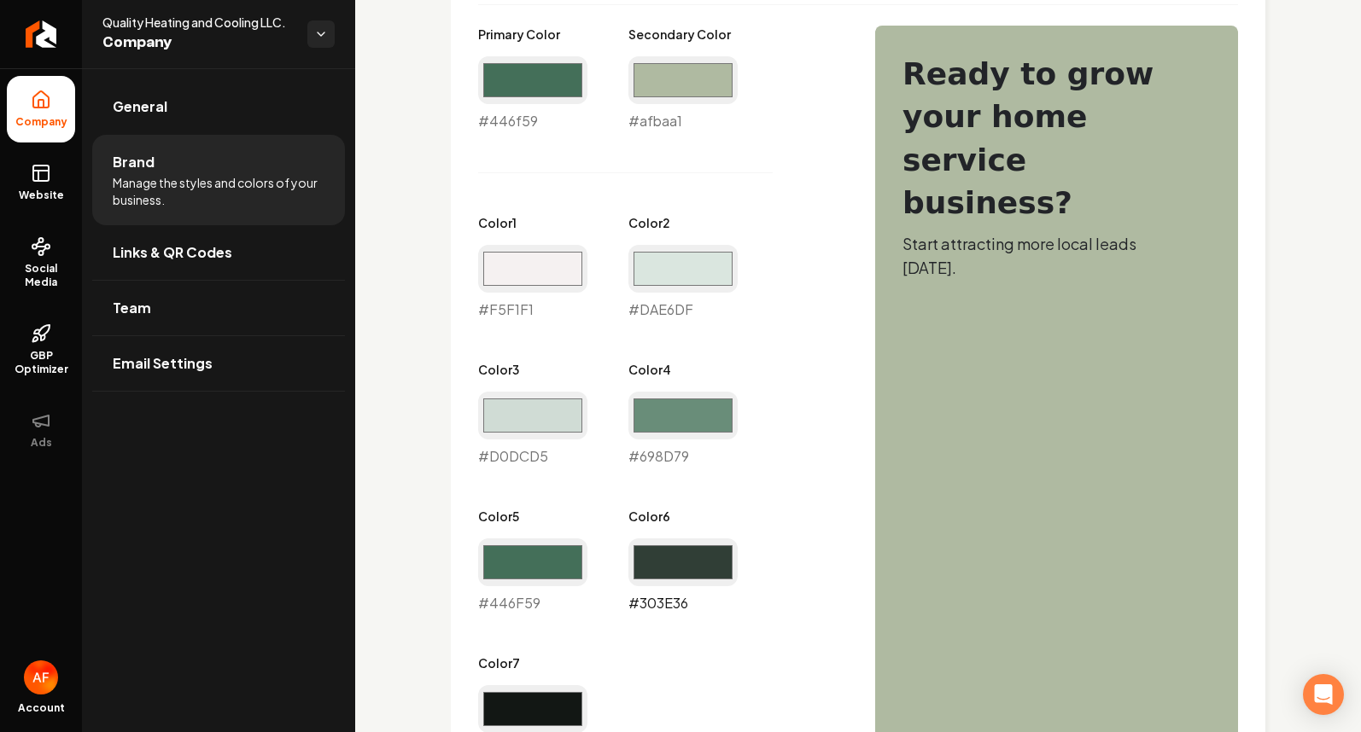
click at [693, 566] on input "#303e36" at bounding box center [682, 563] width 109 height 48
type input "#446f59"
click at [727, 176] on div "Primary Color #446f59 #446f59 Secondary Color #afbaa1 #afbaa1 Color 1 #f5f1f1 #…" at bounding box center [659, 393] width 363 height 735
click at [698, 92] on input "#afbaa1" at bounding box center [682, 80] width 109 height 48
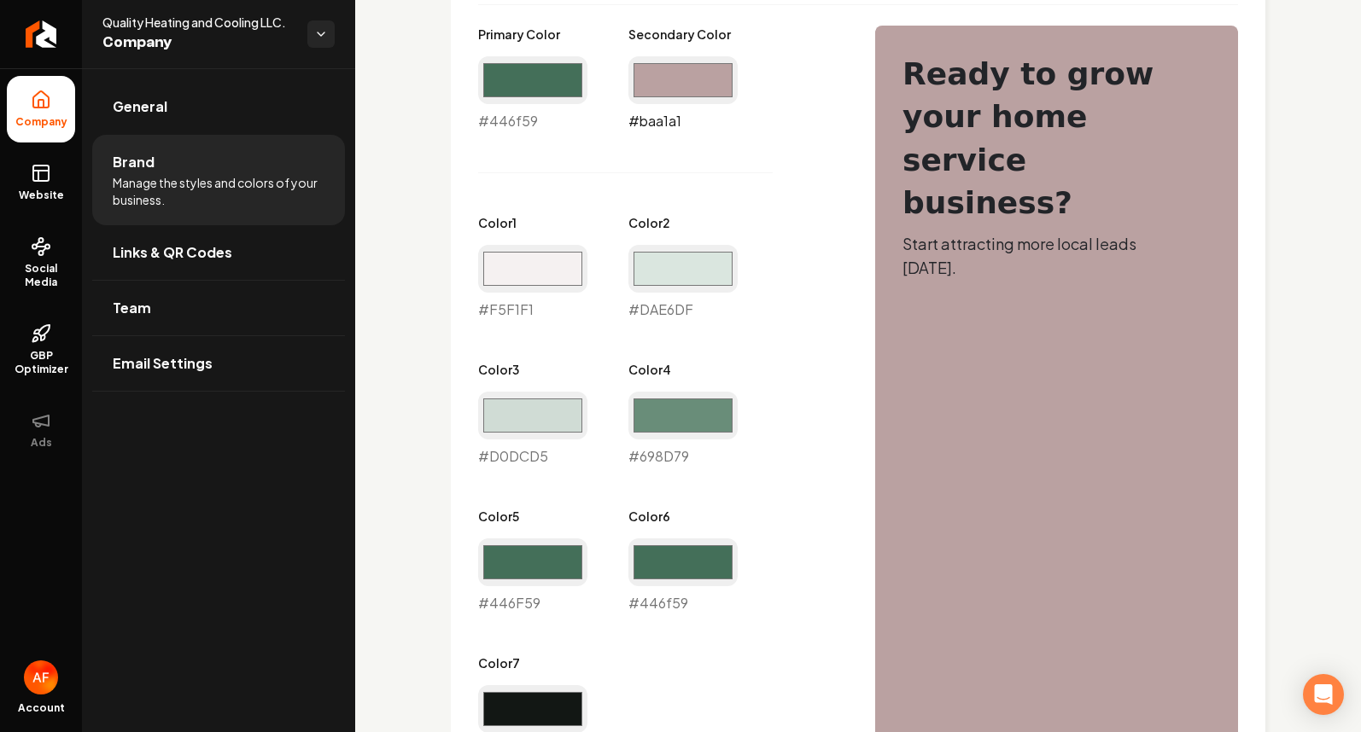
drag, startPoint x: 678, startPoint y: 97, endPoint x: 744, endPoint y: 106, distance: 66.3
click at [802, 122] on div "Primary Color #446f59 #446f59 Secondary Color #baa1a1 #baa1a1 Color 1 #f5f1f1 #…" at bounding box center [659, 393] width 363 height 735
click at [700, 89] on input "#baa1a1" at bounding box center [682, 80] width 109 height 48
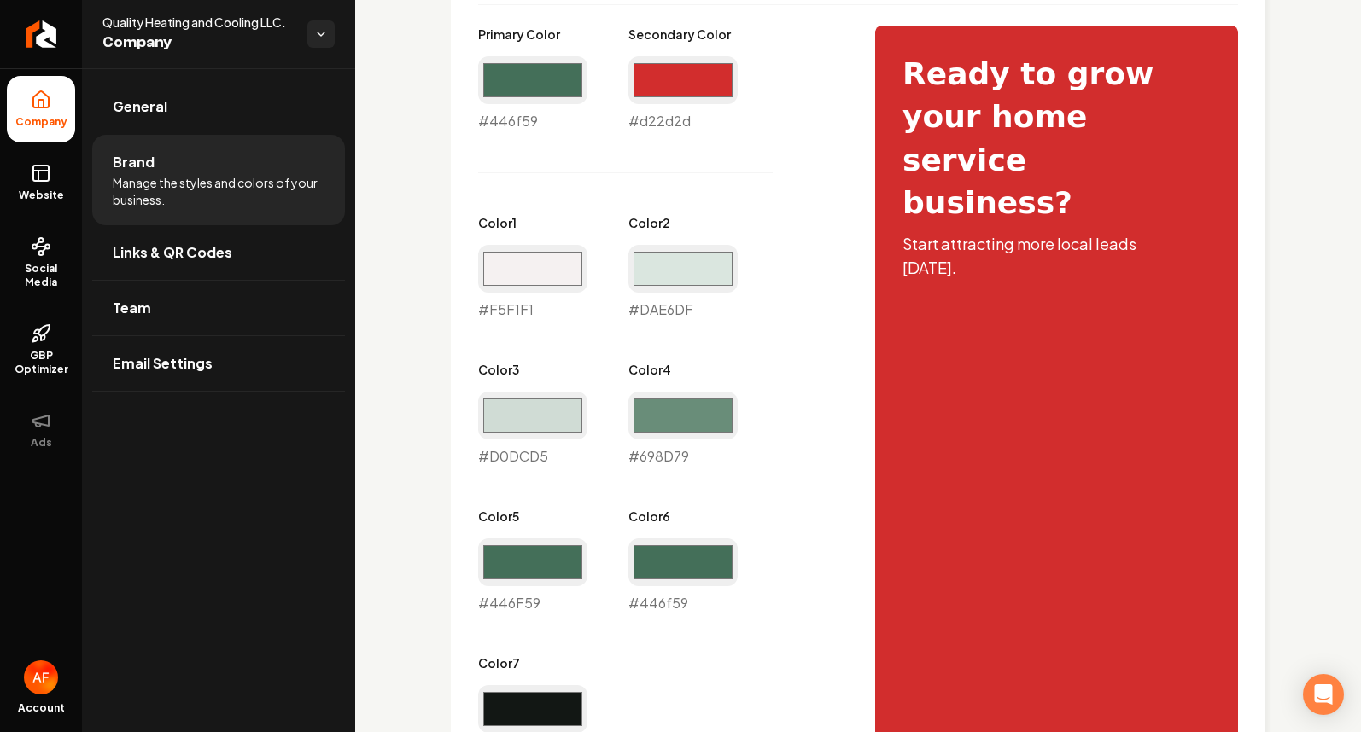
type input "#d22d2d"
click at [812, 65] on div "Primary Color #446f59 #446f59 Secondary Color #d22d2d #d22d2d Color 1 #f5f1f1 #…" at bounding box center [659, 393] width 363 height 735
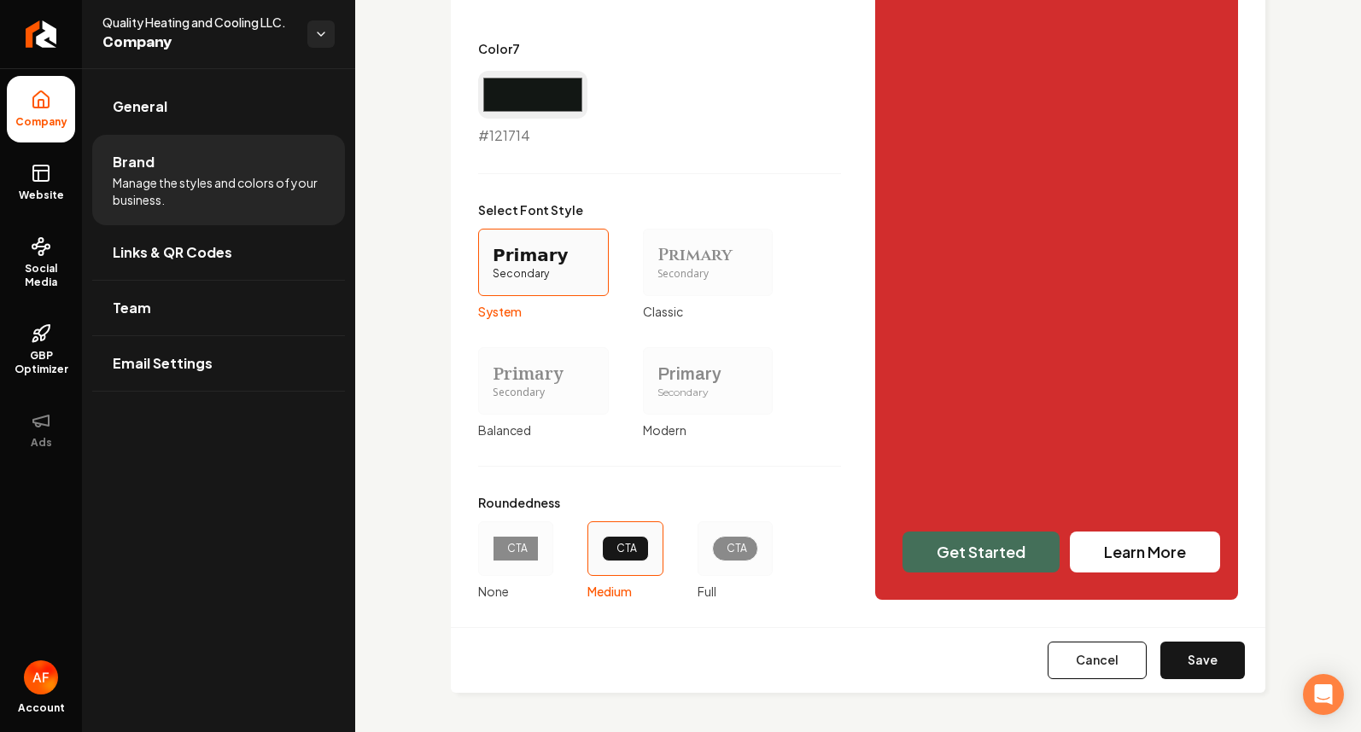
scroll to position [1454, 0]
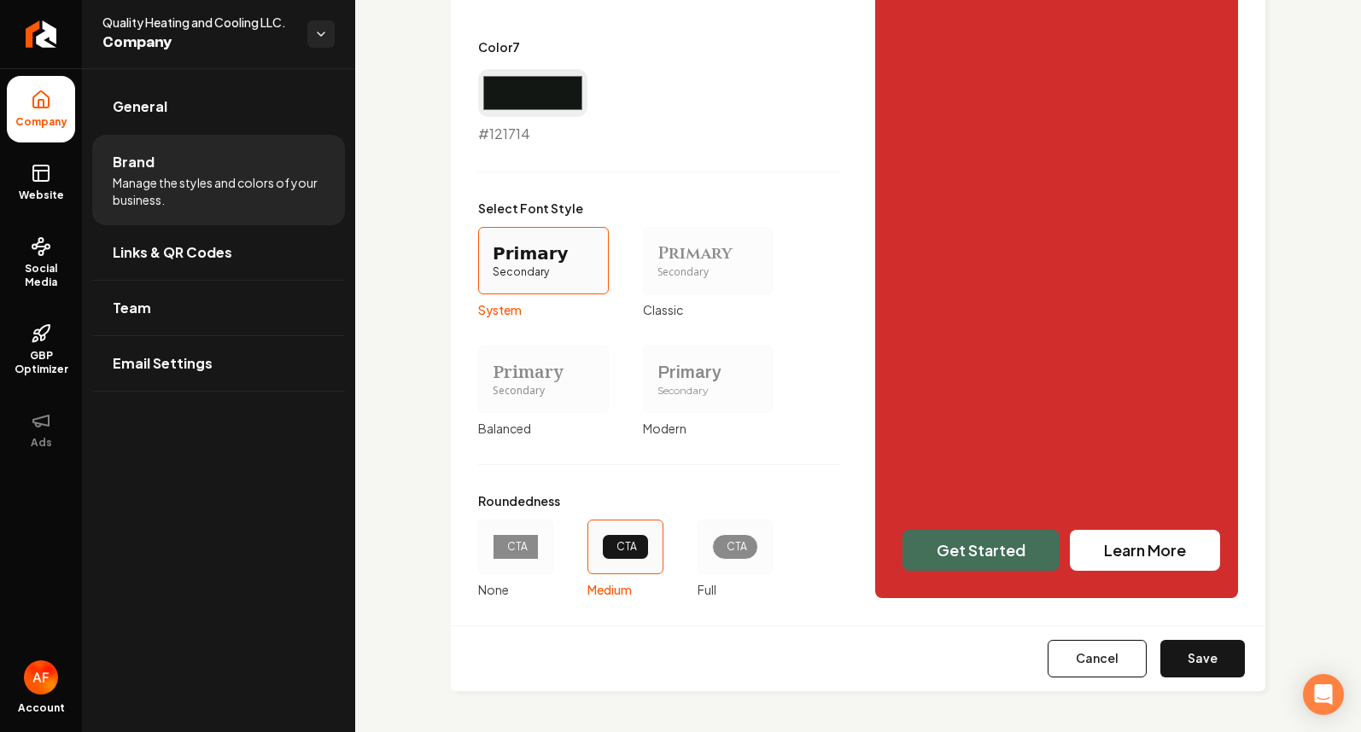
click at [730, 531] on div "CTA" at bounding box center [734, 547] width 75 height 55
click at [710, 540] on button "CTA Full" at bounding box center [704, 547] width 14 height 14
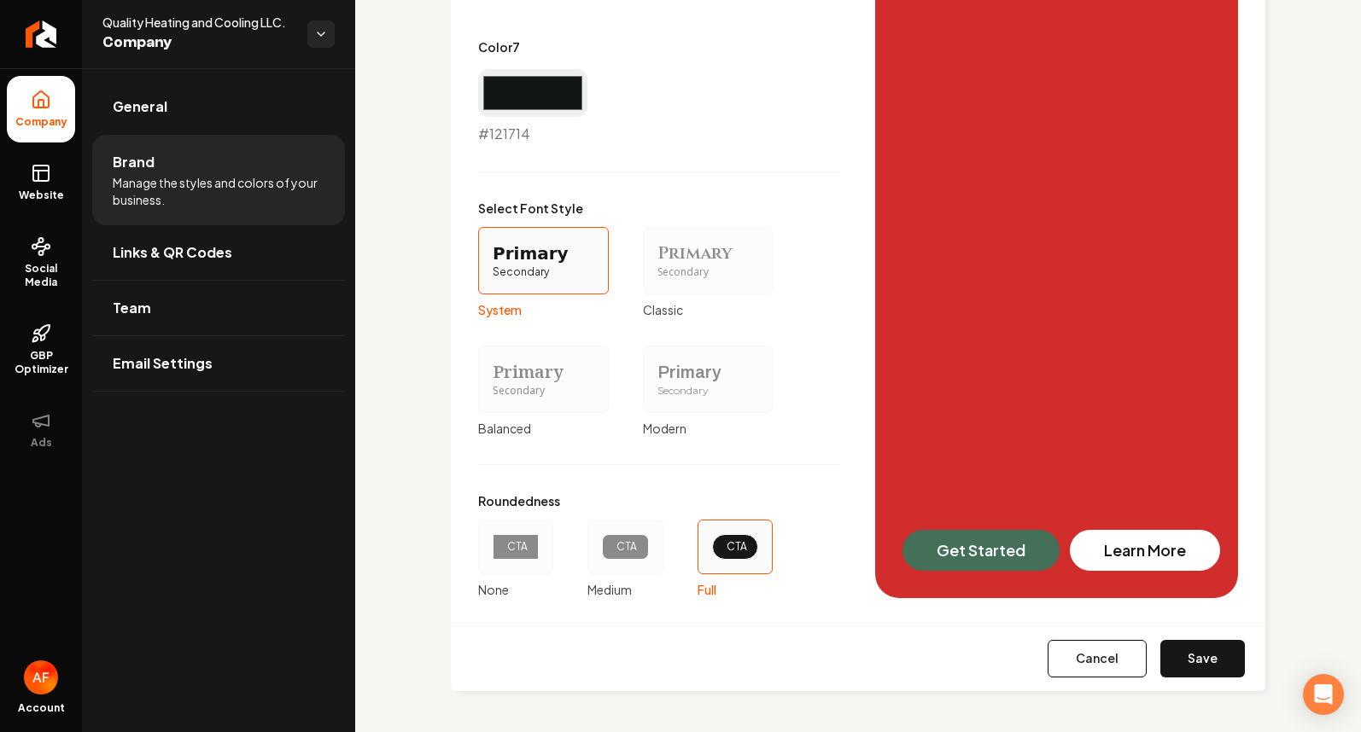
drag, startPoint x: 1188, startPoint y: 663, endPoint x: 1203, endPoint y: 634, distance: 32.8
click at [1188, 662] on button "Save" at bounding box center [1202, 659] width 85 height 38
type input "#f5f1f1"
type input "#dae6df"
type input "#d0dcd5"
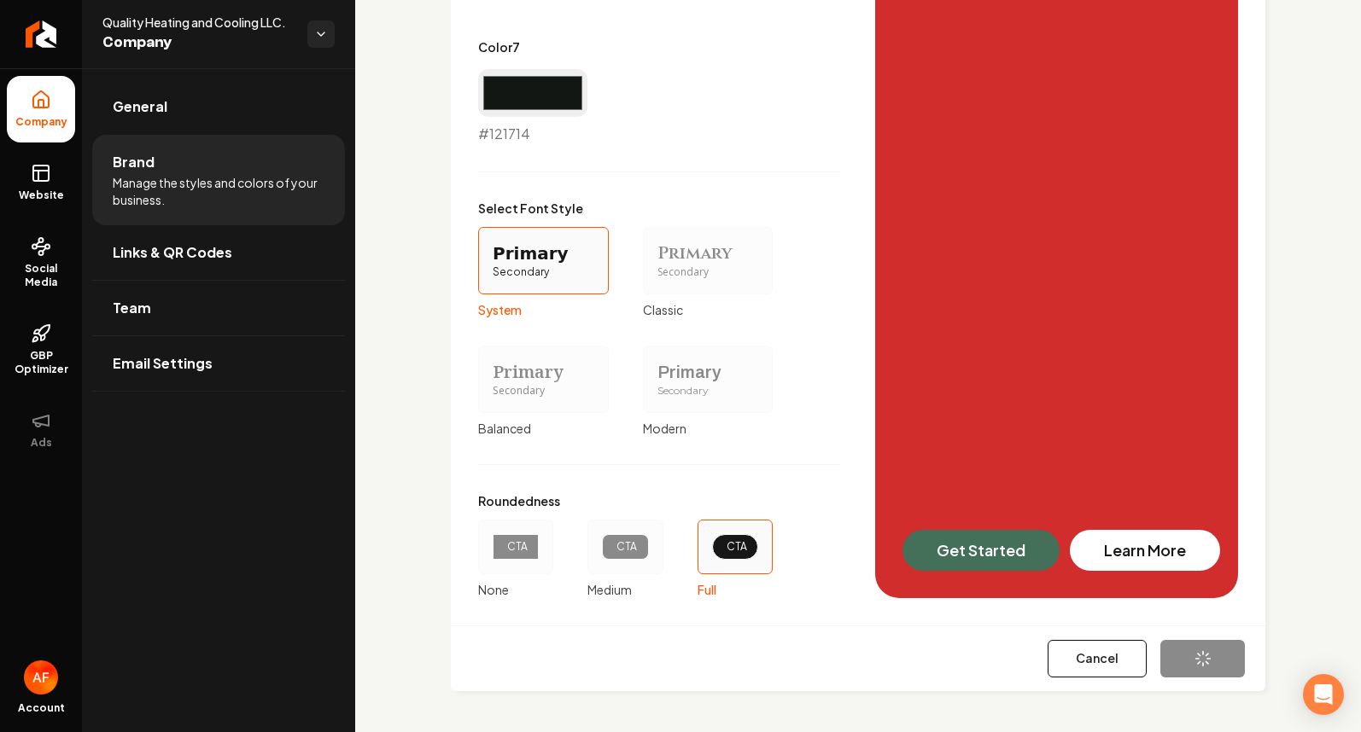
type input "#698d79"
type input "#446f59"
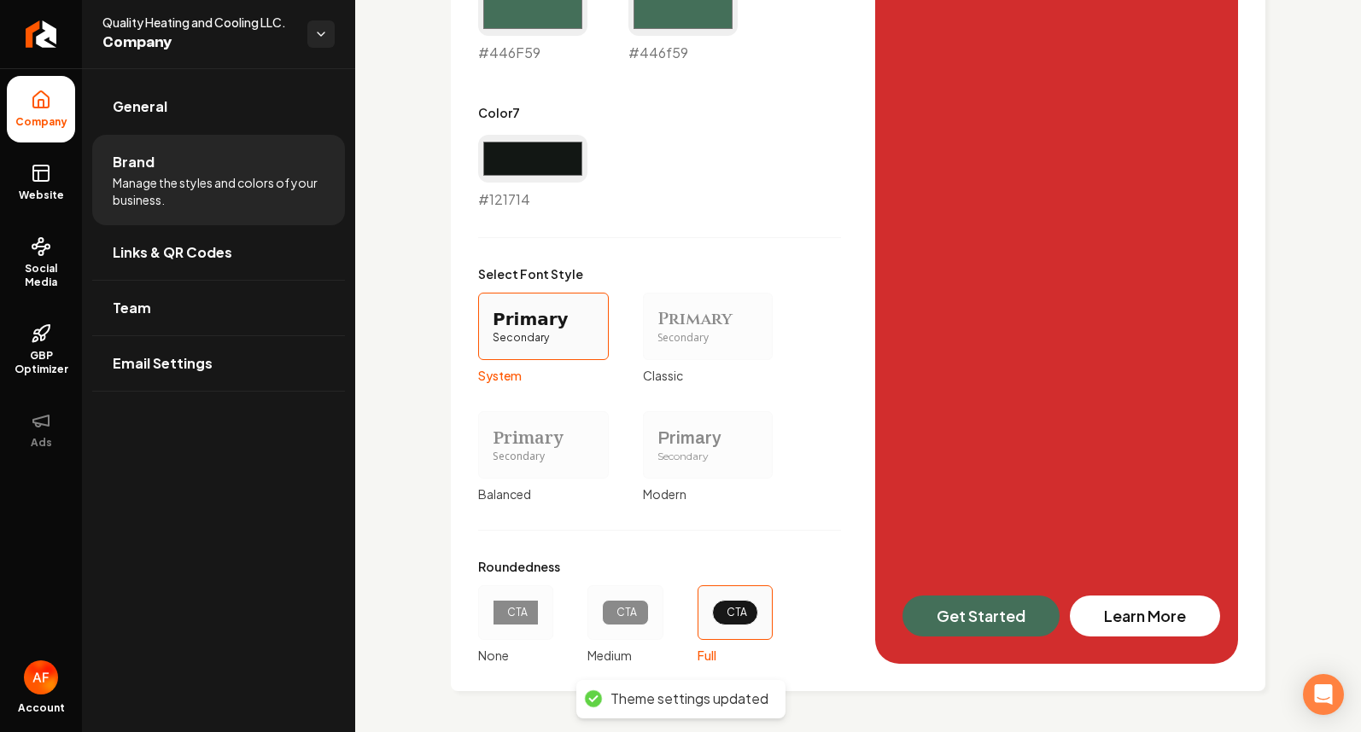
scroll to position [1388, 0]
click at [67, 187] on link "Website" at bounding box center [41, 182] width 68 height 67
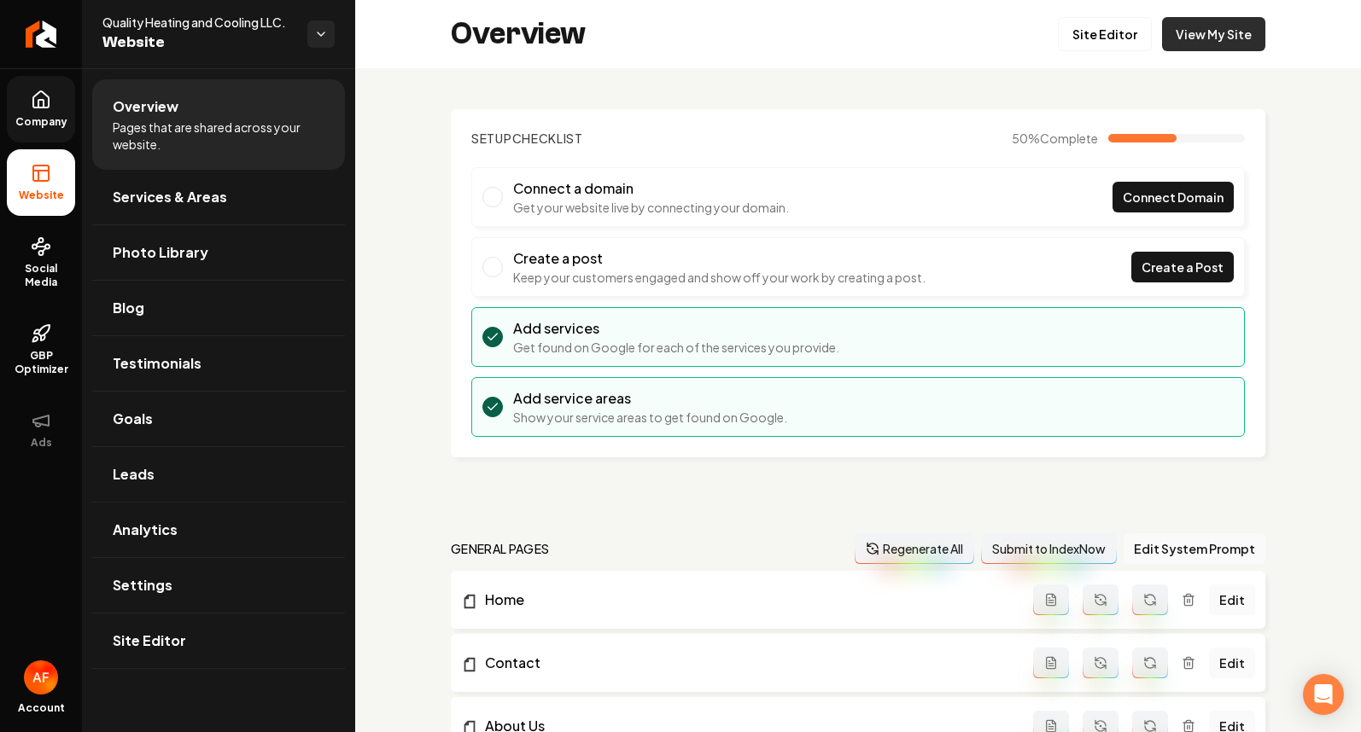
click at [1189, 38] on link "View My Site" at bounding box center [1213, 34] width 103 height 34
click at [40, 115] on span "Company" at bounding box center [42, 122] width 66 height 14
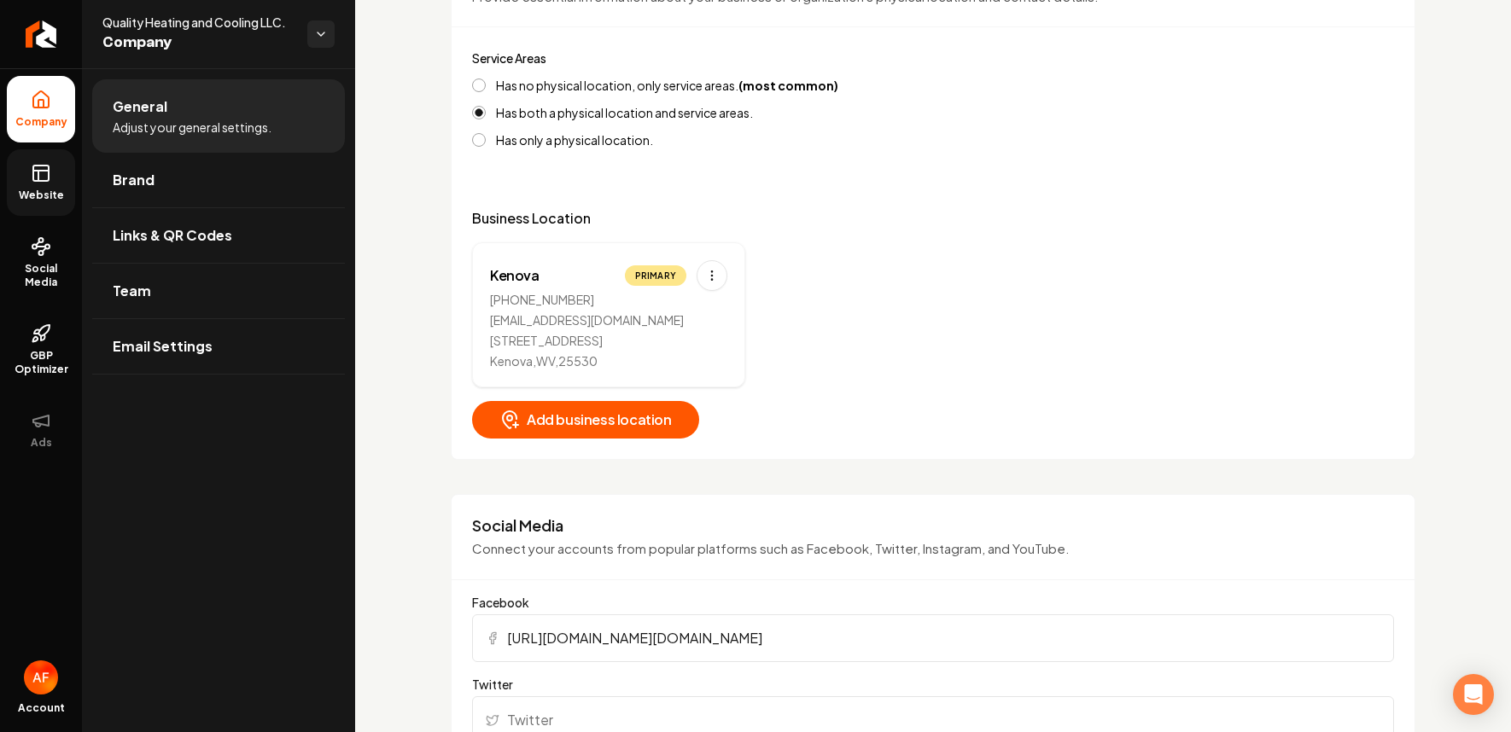
scroll to position [976, 0]
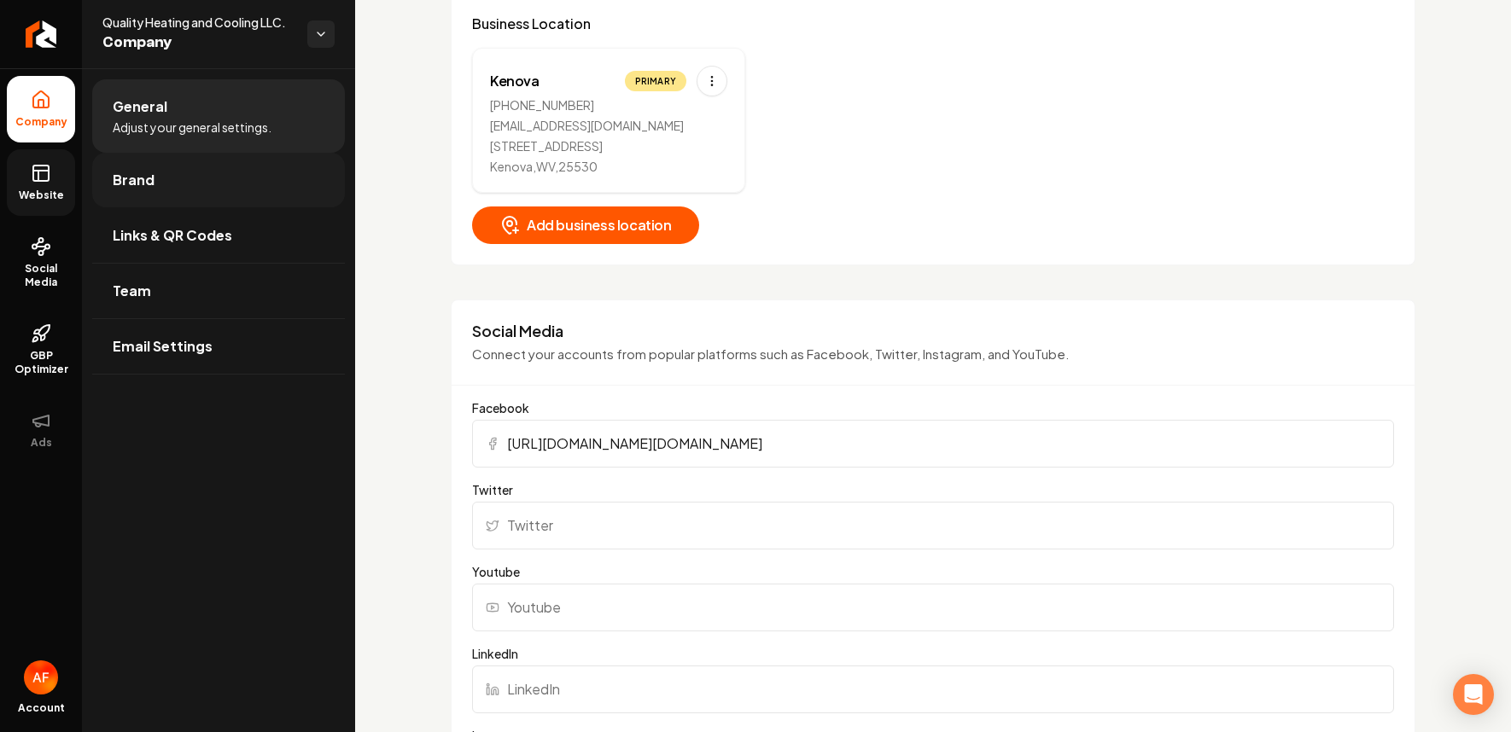
click at [143, 172] on span "Brand" at bounding box center [134, 180] width 42 height 20
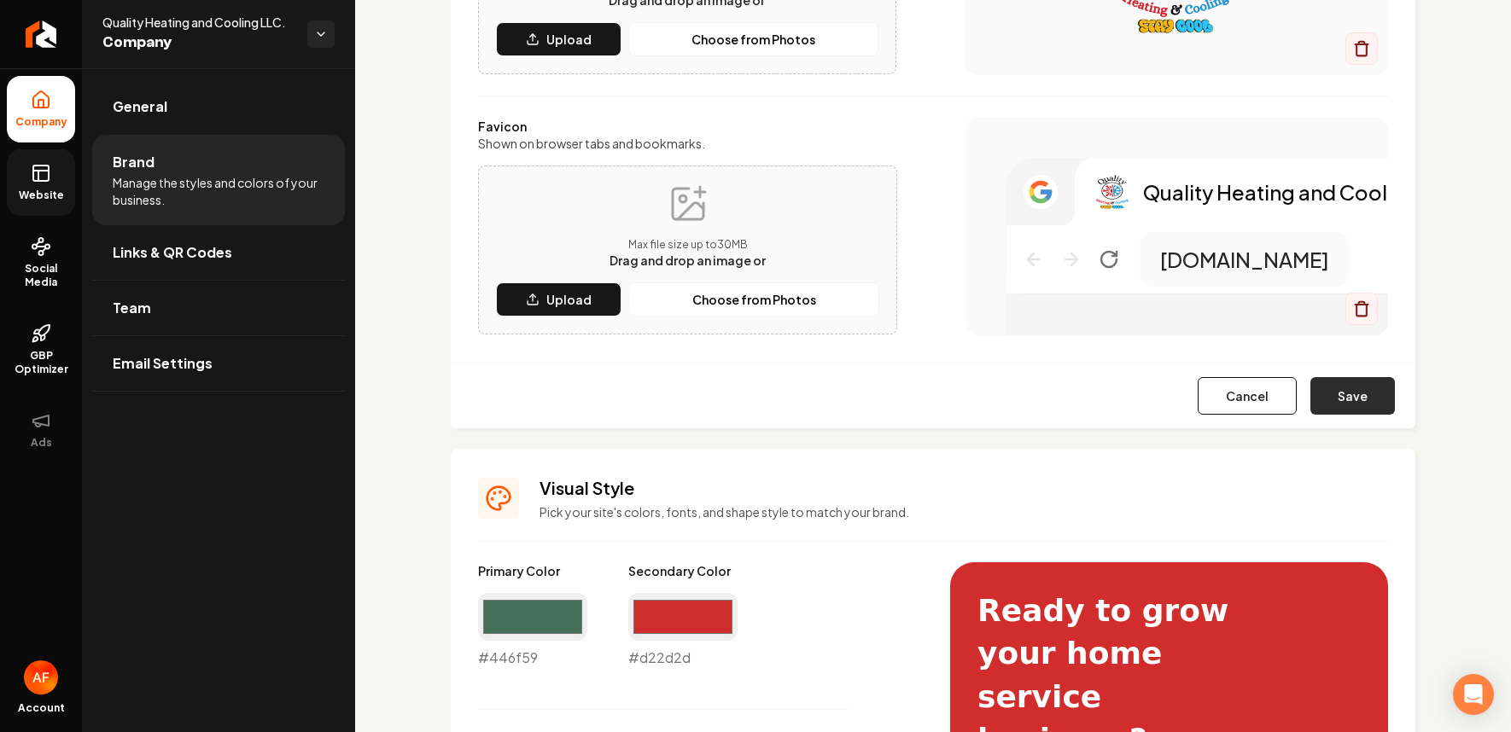
scroll to position [349, 0]
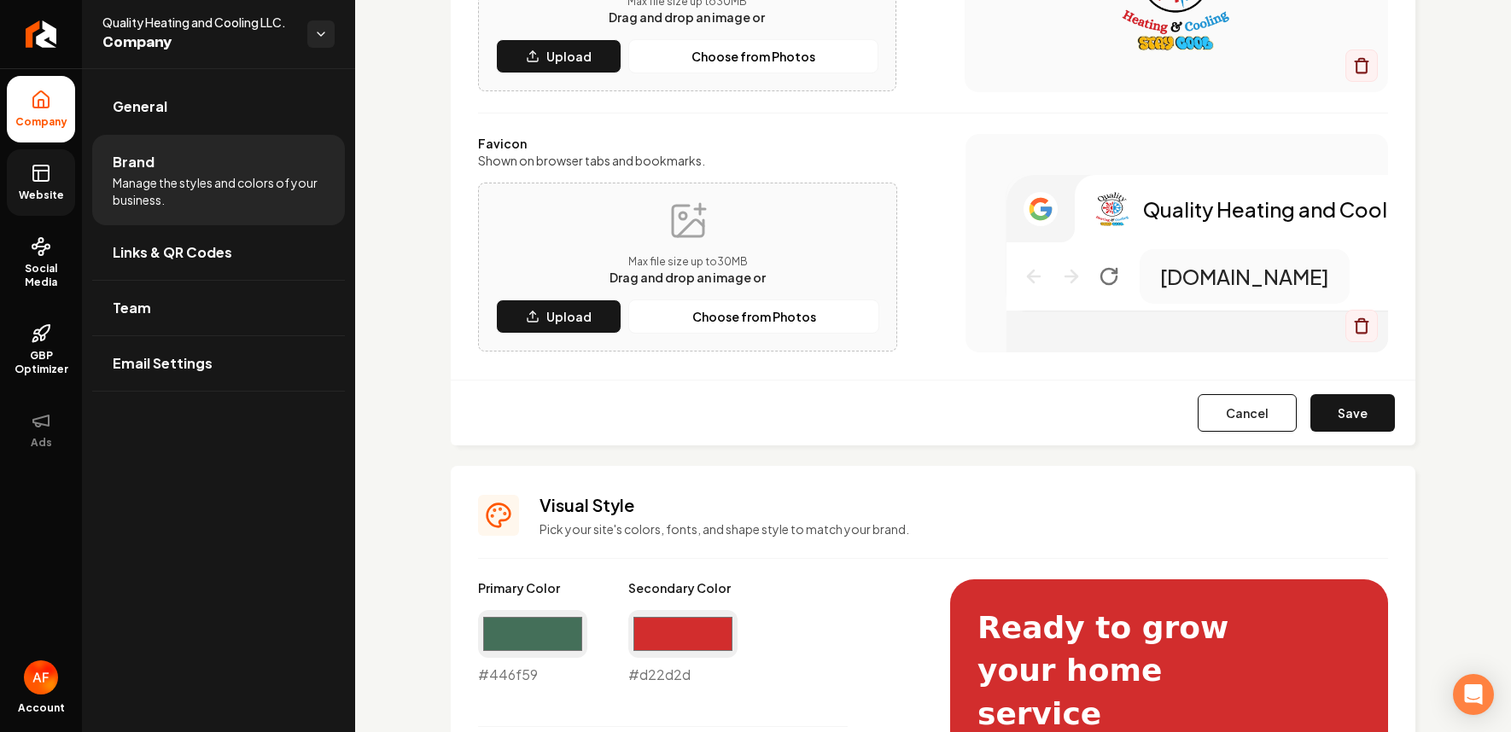
click at [1336, 426] on button "Save" at bounding box center [1352, 413] width 85 height 38
click at [557, 637] on input "#446f59" at bounding box center [532, 634] width 109 height 48
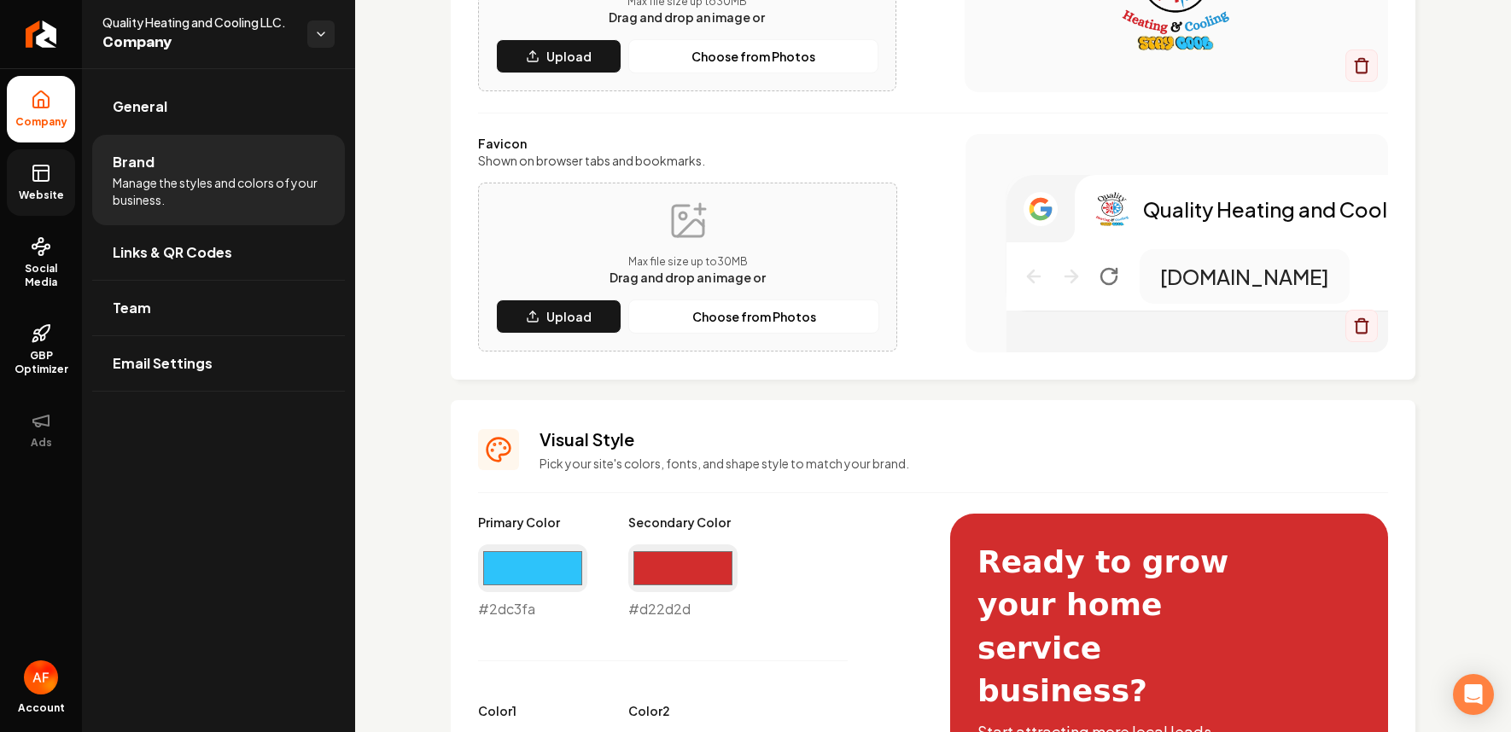
type input "#2dc3fa"
click at [727, 548] on input "#d22d2d" at bounding box center [682, 569] width 109 height 48
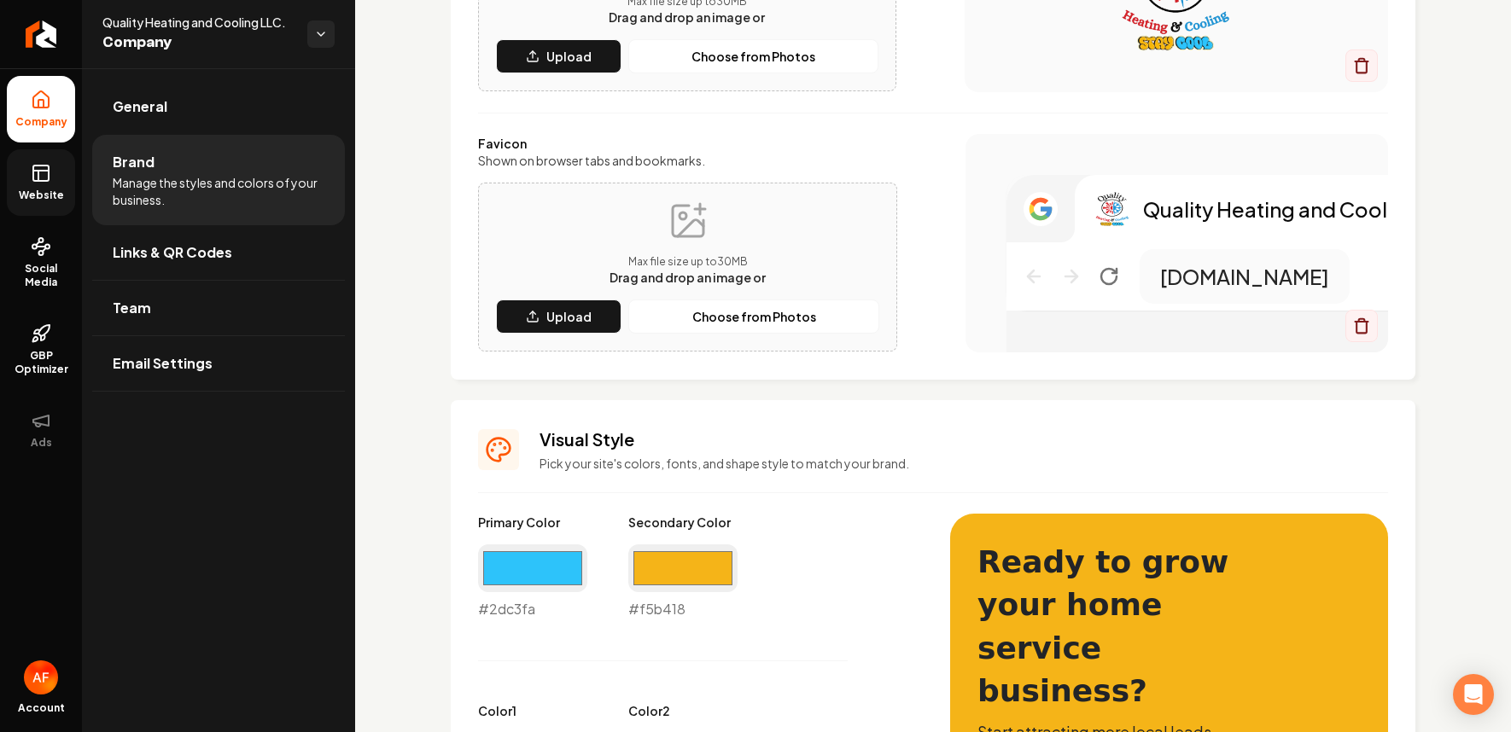
type input "#f5b418"
click at [927, 459] on p "Pick your site's colors, fonts, and shape style to match your brand." at bounding box center [964, 463] width 849 height 17
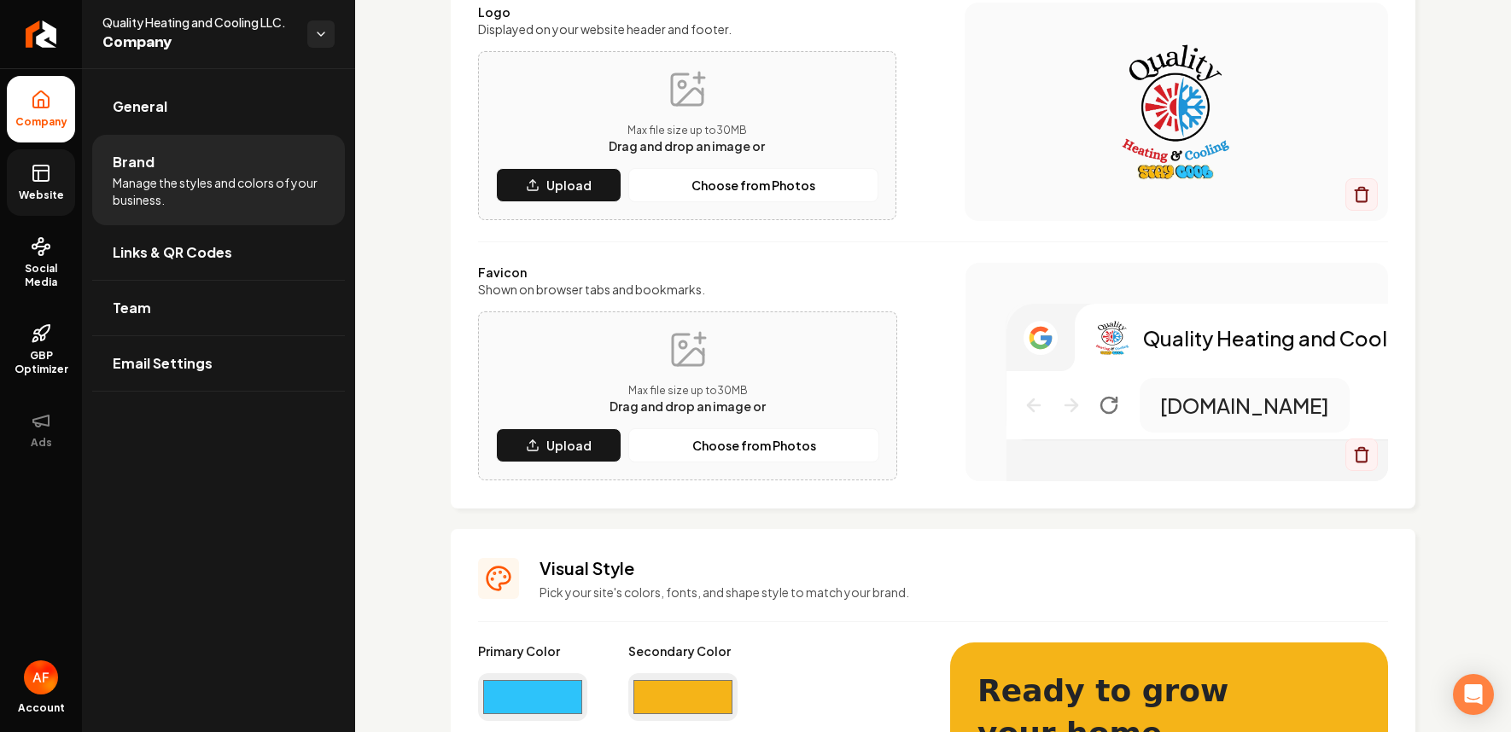
scroll to position [213, 0]
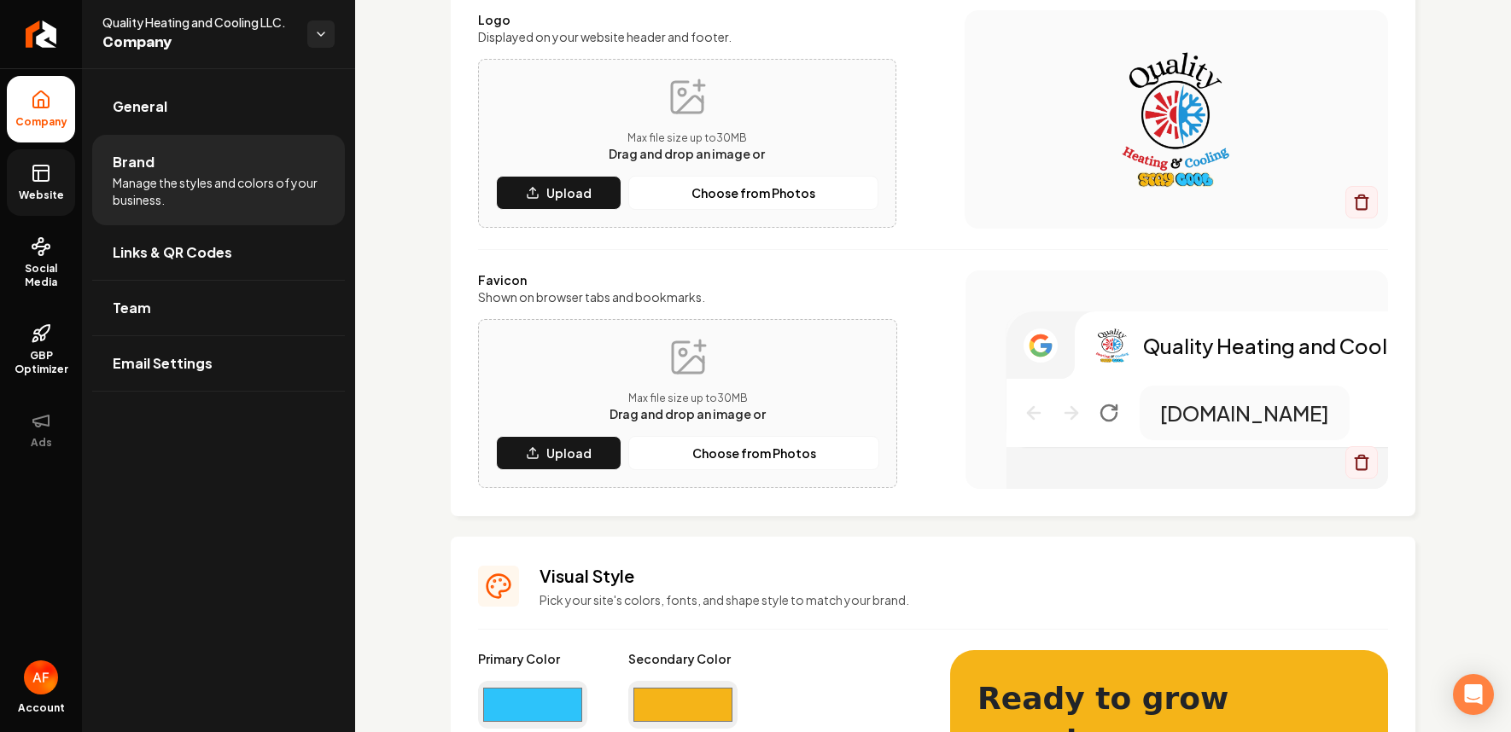
click at [540, 695] on input "#2dc3fa" at bounding box center [532, 705] width 109 height 48
type input "#2295da"
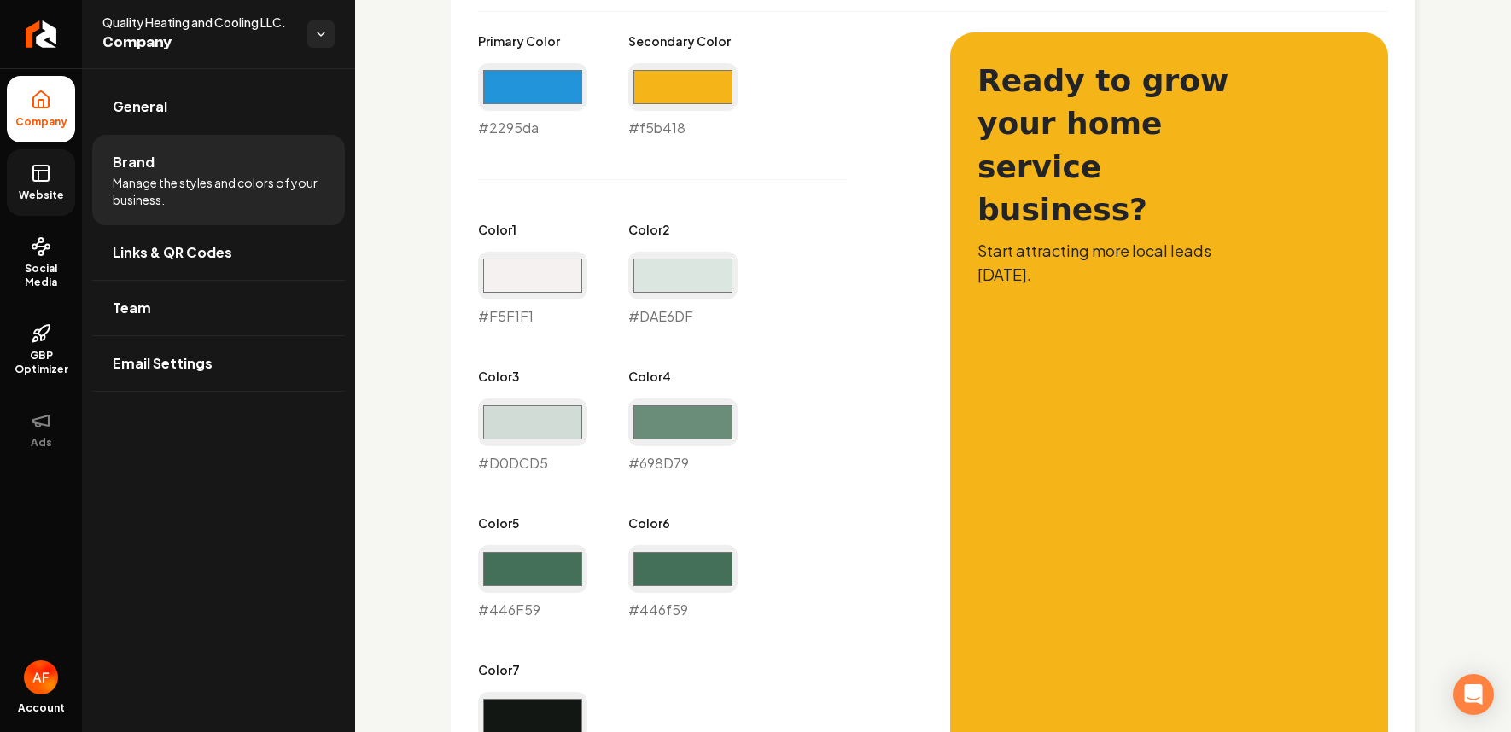
scroll to position [828, 0]
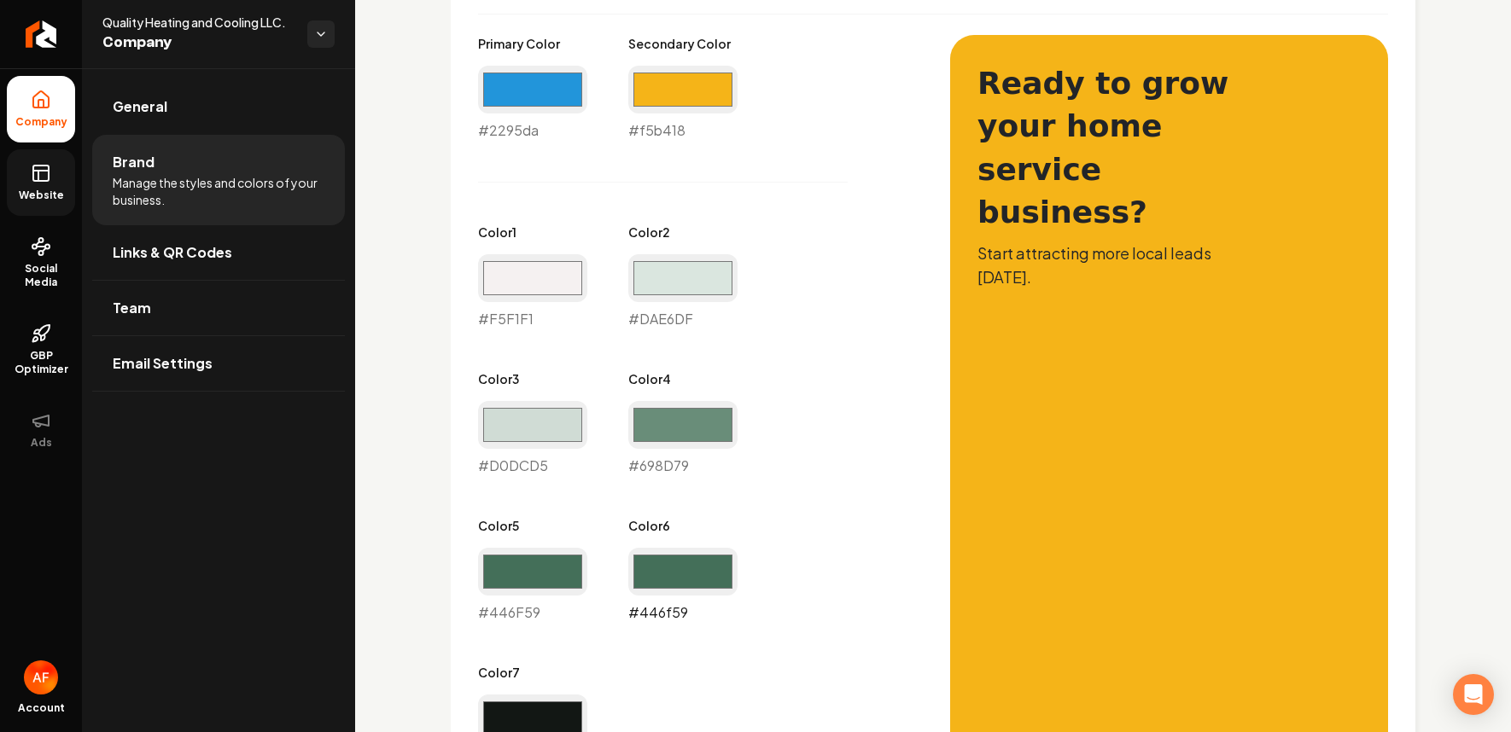
click at [692, 573] on input "#446f59" at bounding box center [682, 572] width 109 height 48
type input "#127aba"
click at [896, 357] on div "Primary Color #2295da #2295da Secondary Color #f5b418 #f5b418 Color 1 #f5f1f1 #…" at bounding box center [697, 402] width 438 height 735
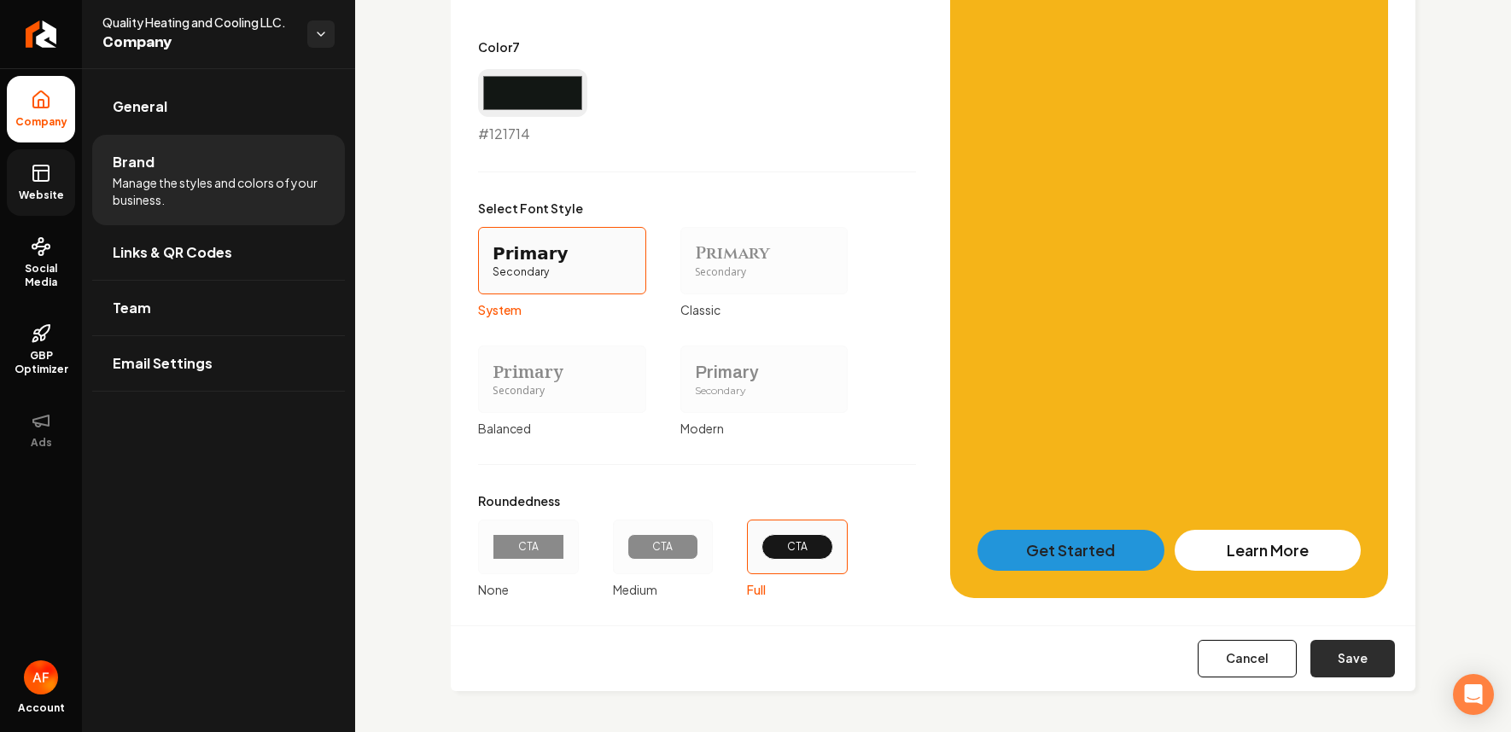
drag, startPoint x: 1300, startPoint y: 680, endPoint x: 1328, endPoint y: 668, distance: 29.8
click at [1328, 668] on div "Cancel Save" at bounding box center [933, 659] width 965 height 66
click at [1328, 668] on button "Save" at bounding box center [1352, 659] width 85 height 38
type input "#f5f1f1"
type input "#dae6df"
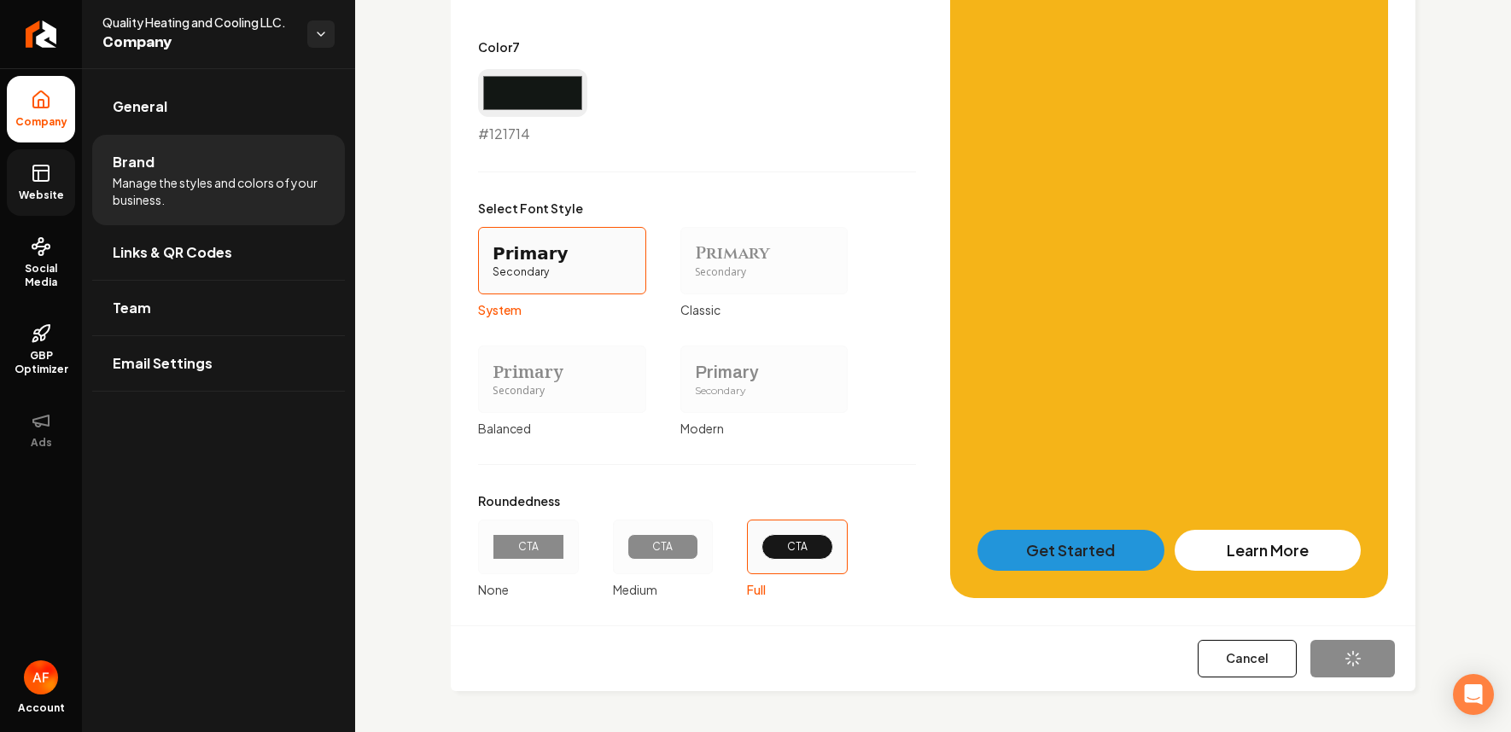
type input "#d0dcd5"
type input "#698d79"
type input "#446f59"
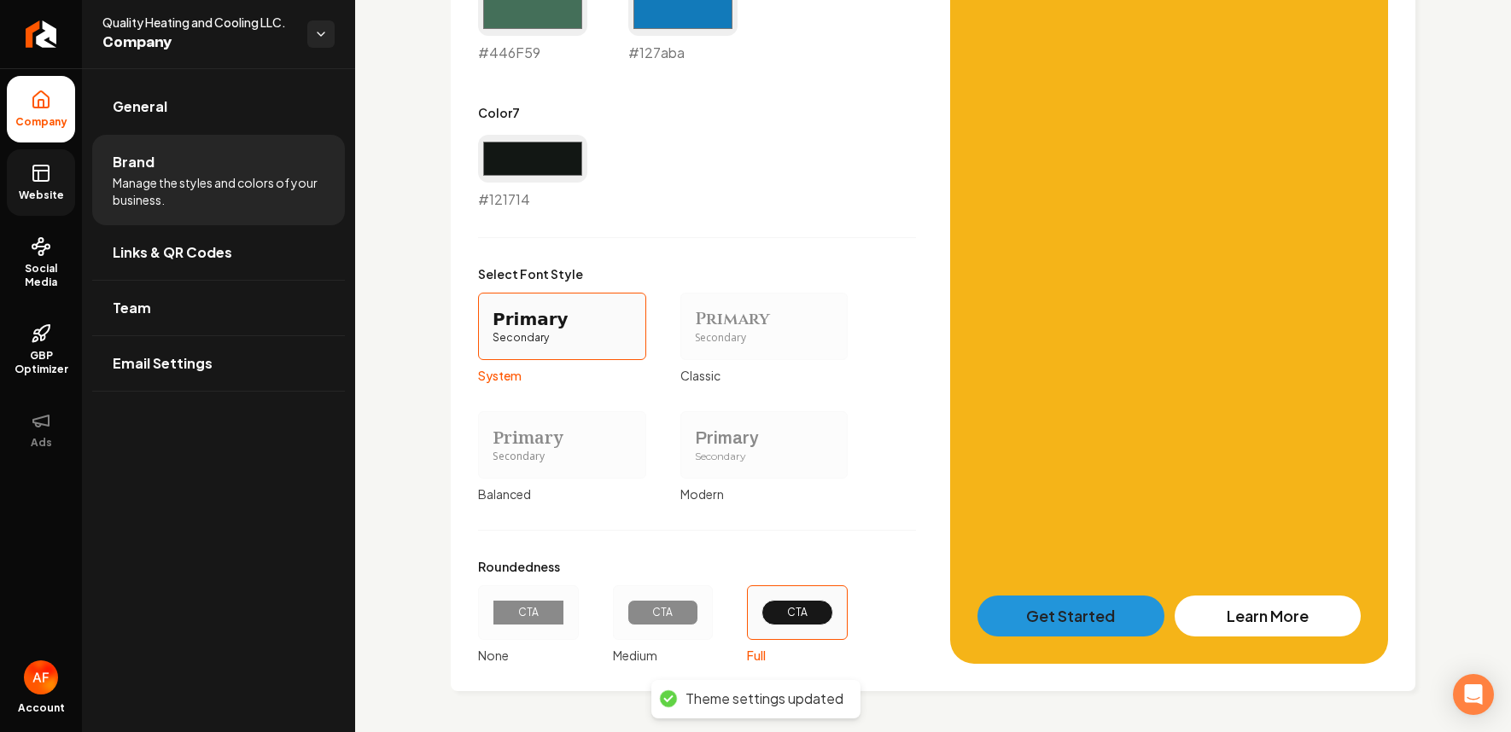
click at [57, 183] on link "Website" at bounding box center [41, 182] width 68 height 67
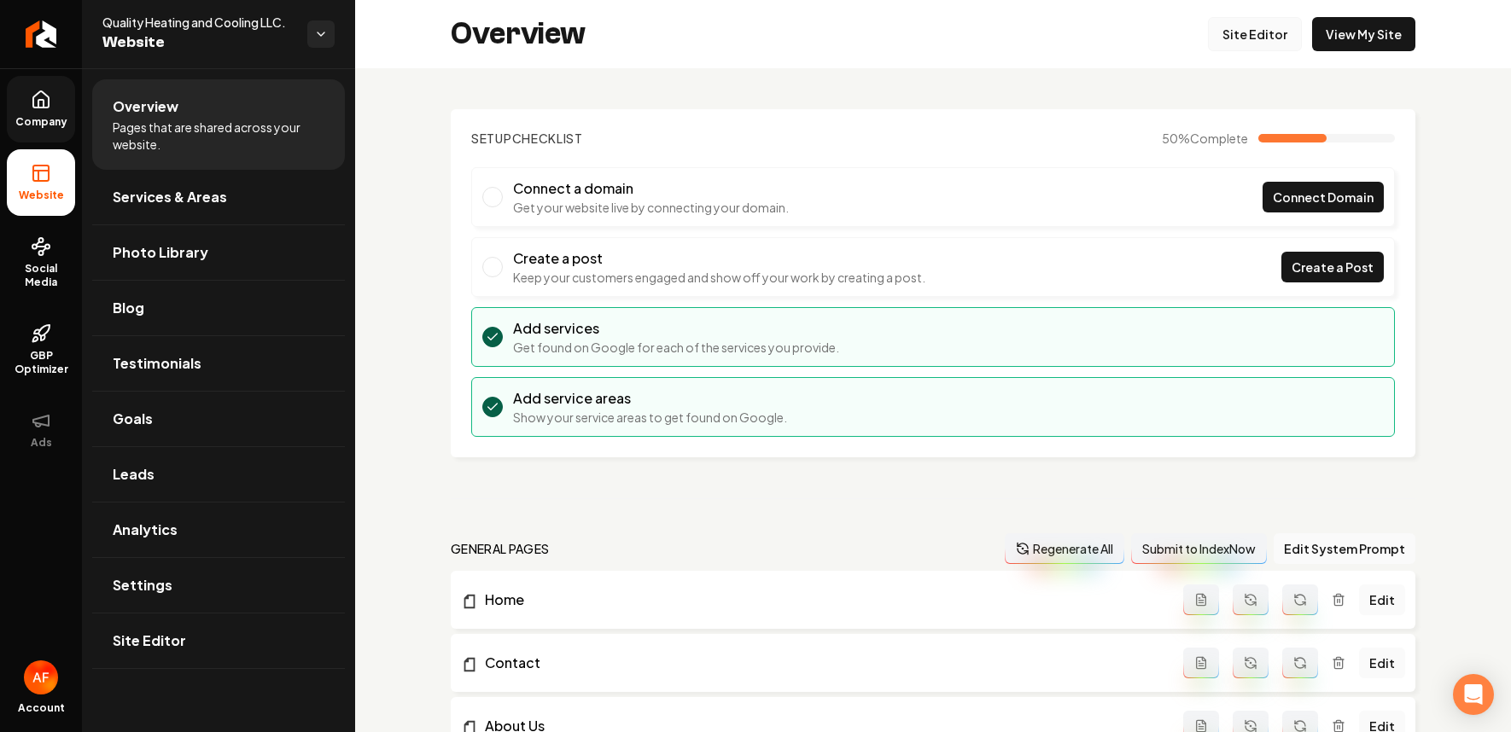
click at [1244, 32] on link "Site Editor" at bounding box center [1255, 34] width 94 height 34
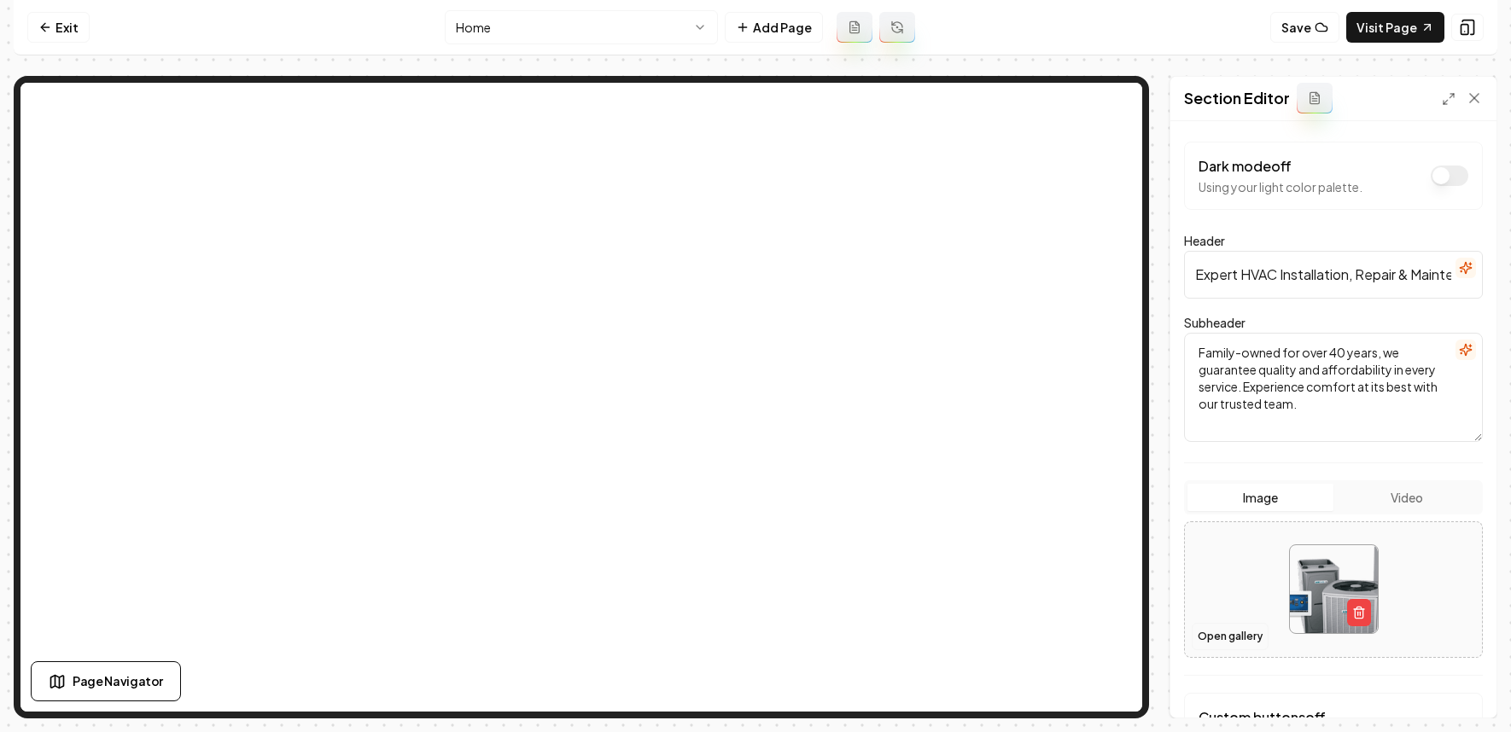
click at [1240, 633] on button "Open gallery" at bounding box center [1230, 636] width 77 height 27
click at [1360, 511] on button "Video" at bounding box center [1406, 497] width 146 height 27
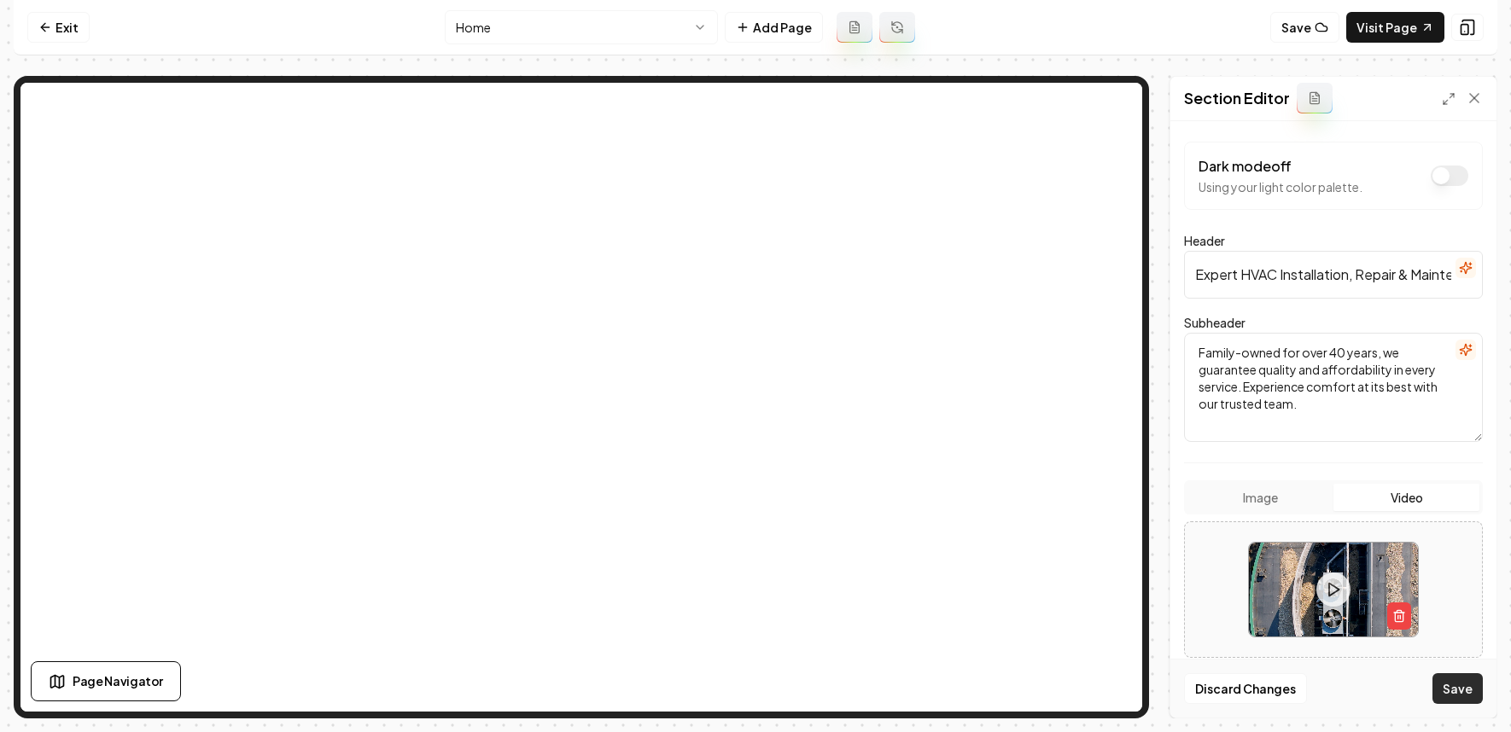
click at [1360, 675] on button "Save" at bounding box center [1458, 689] width 50 height 31
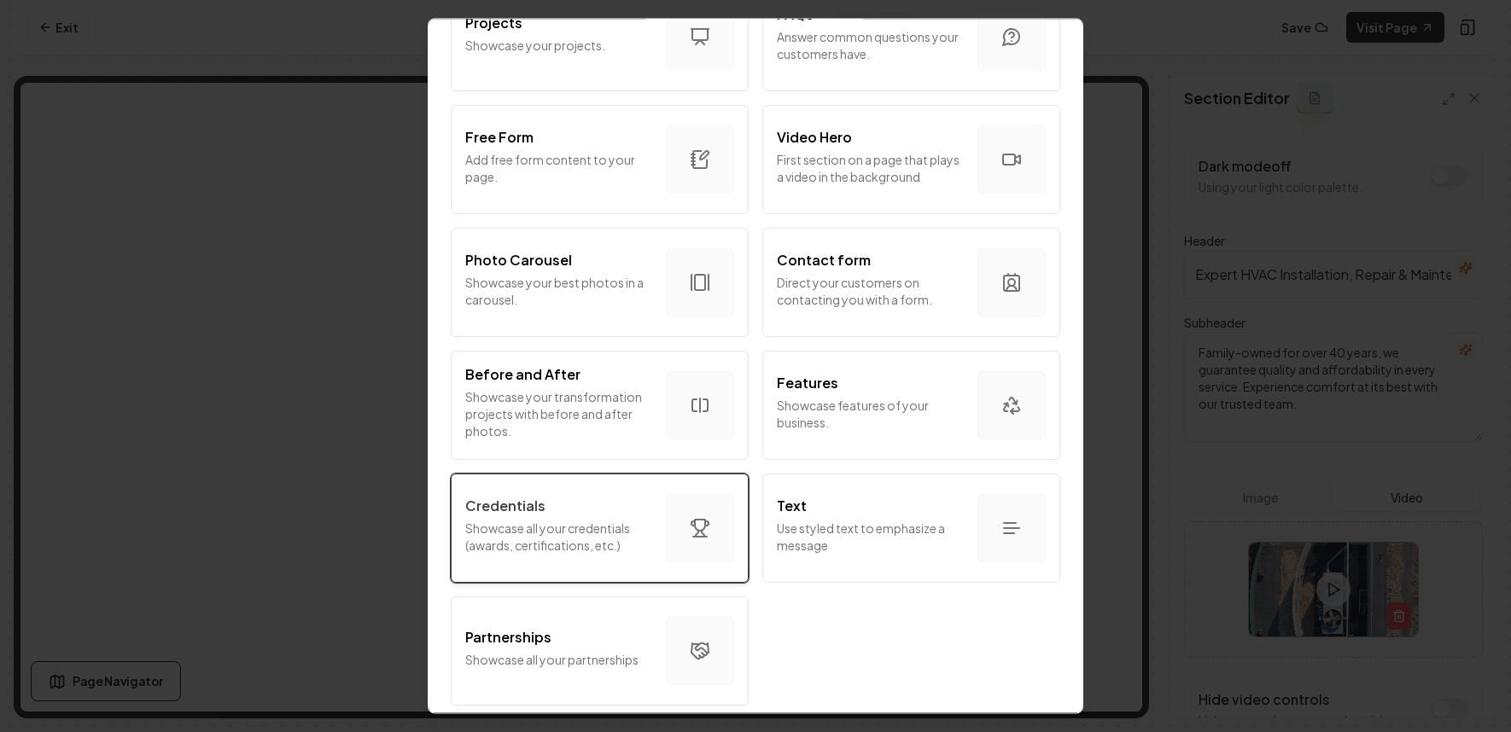
scroll to position [914, 0]
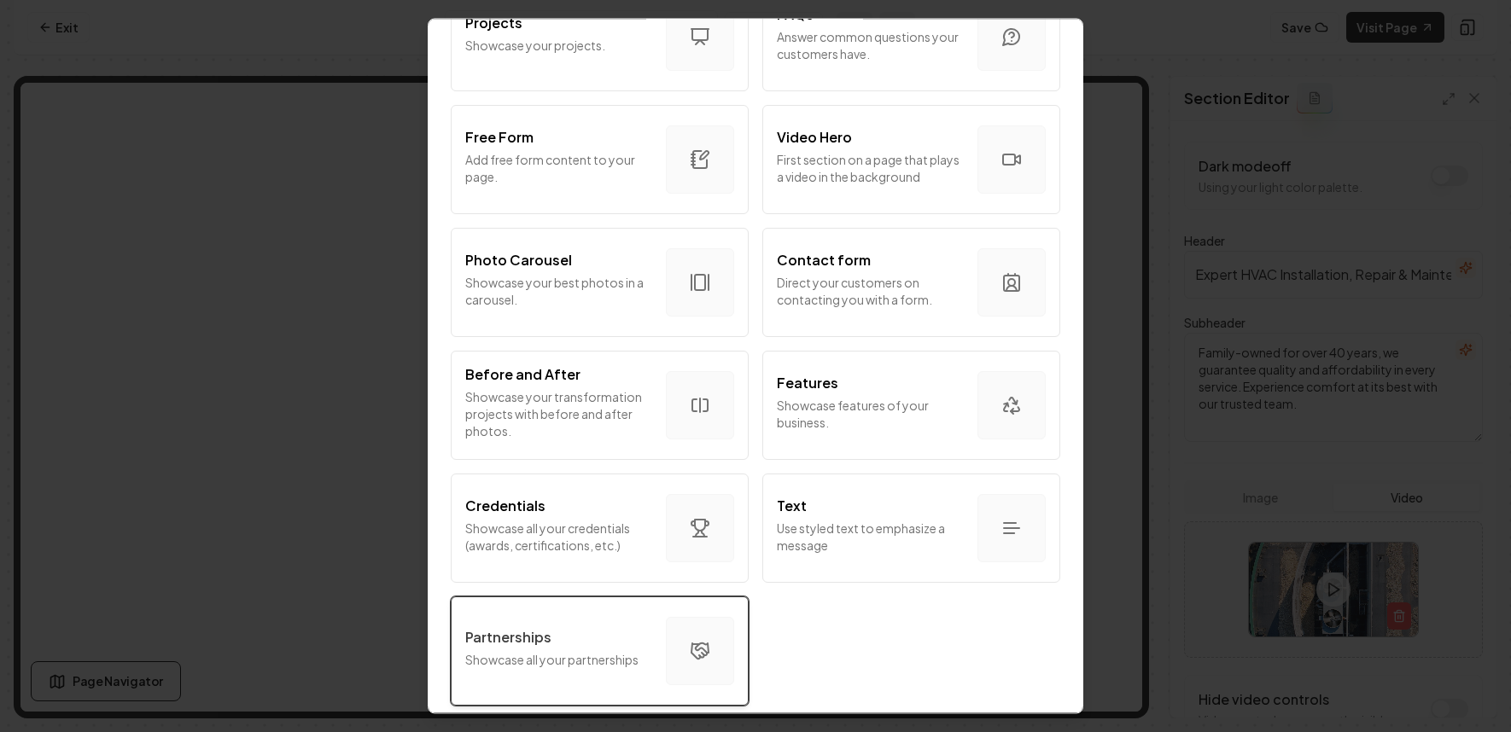
click at [564, 632] on div "Partnerships" at bounding box center [558, 637] width 187 height 20
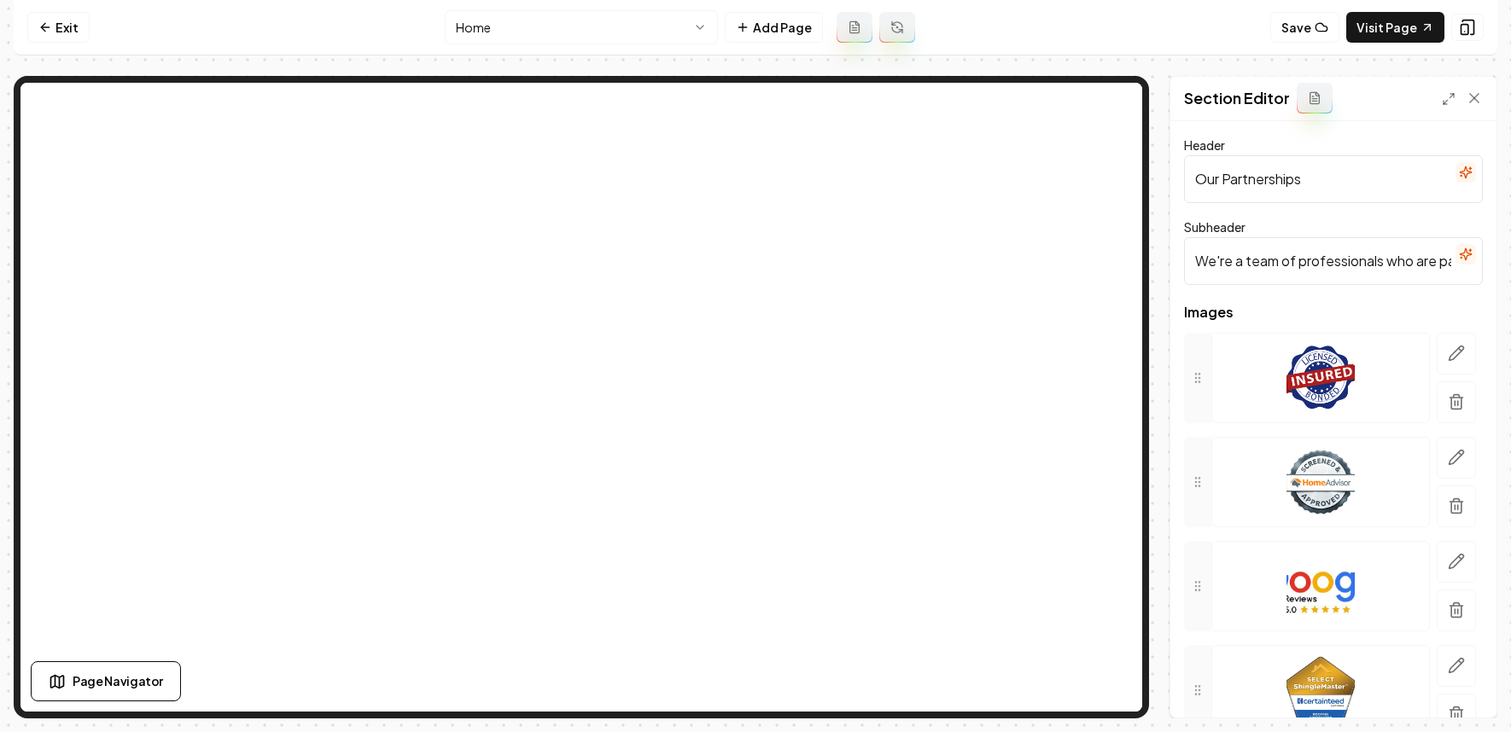
click at [1358, 256] on input "We're a team of professionals who are passionate about what we do." at bounding box center [1333, 261] width 299 height 48
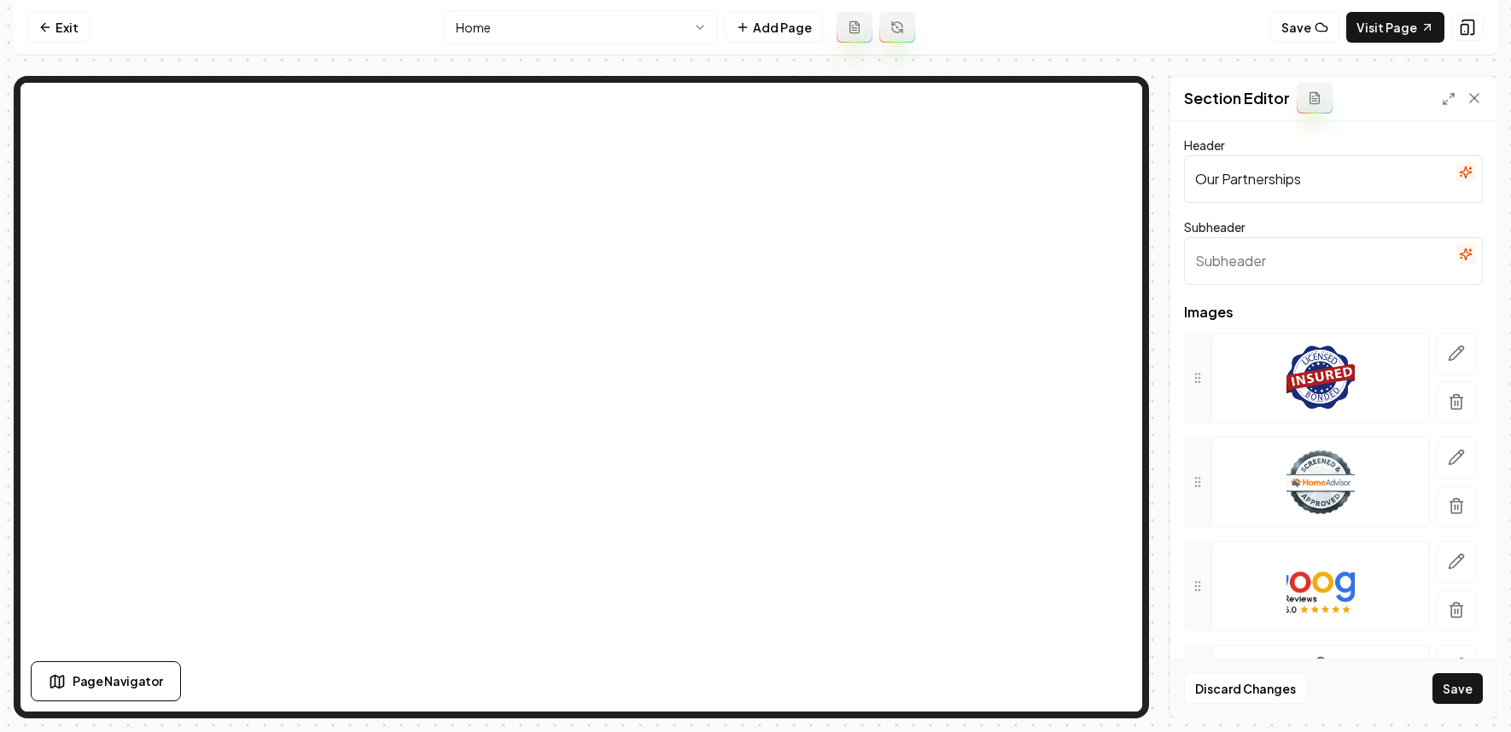
click at [1292, 190] on input "Our Partnerships" at bounding box center [1333, 179] width 299 height 48
type input "Brands We Service"
click at [1360, 347] on icon "button" at bounding box center [1457, 354] width 15 height 15
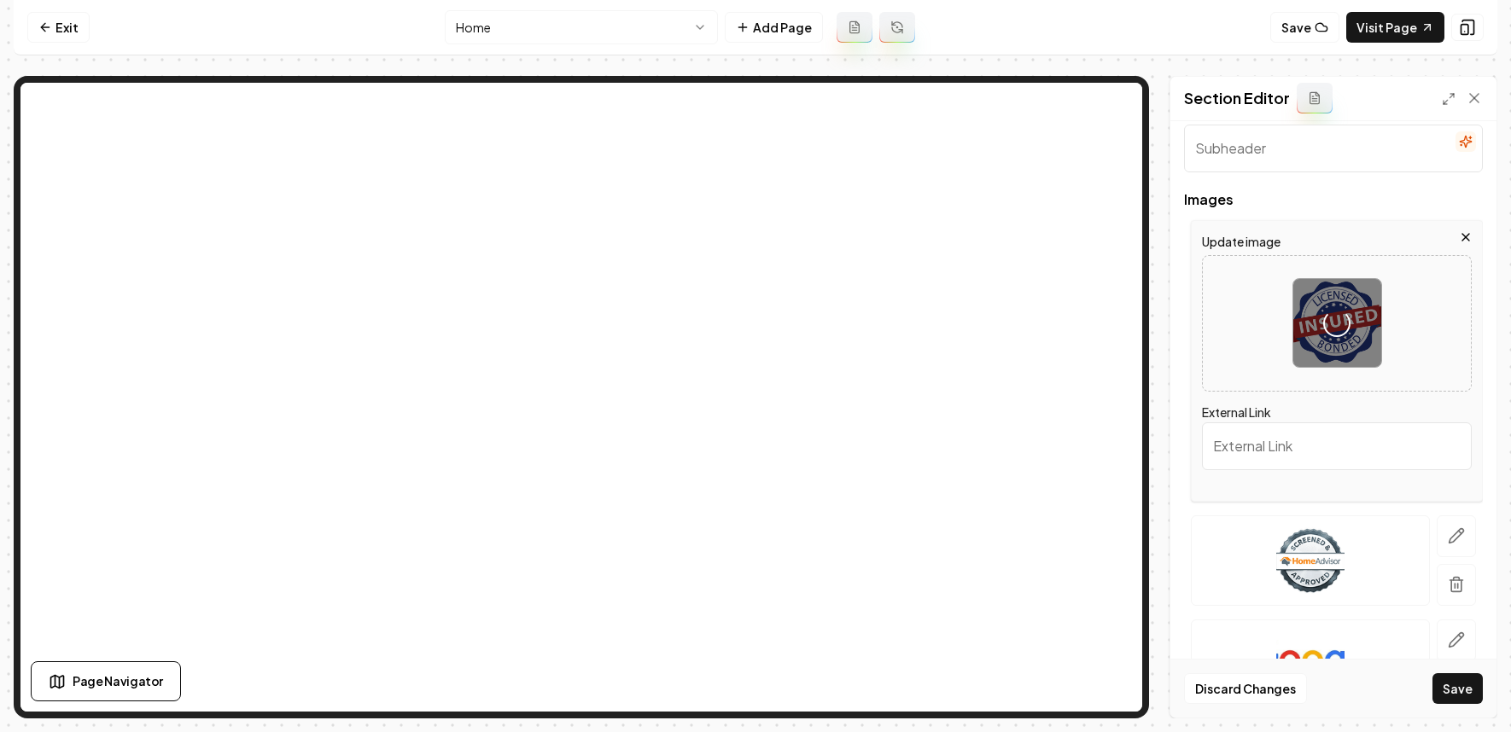
scroll to position [322, 0]
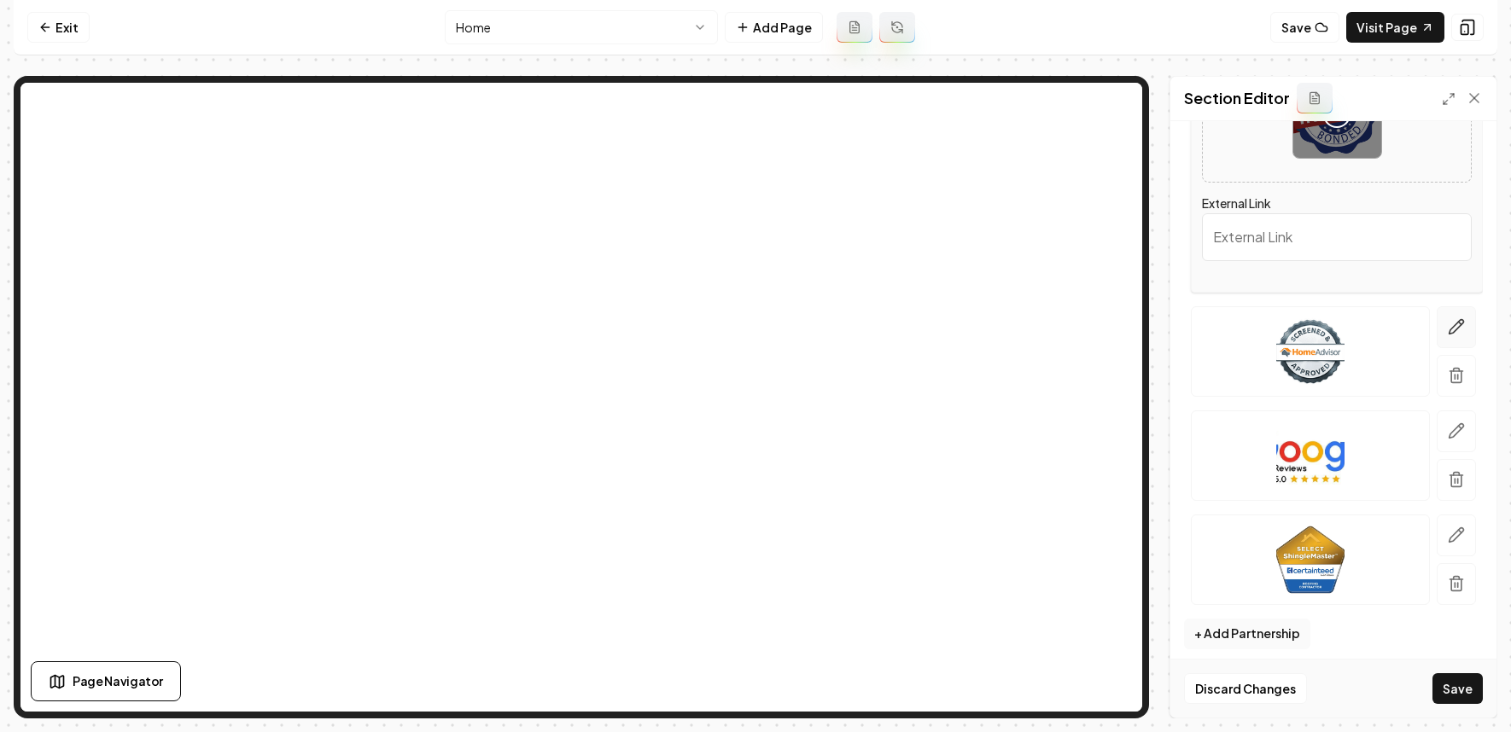
click at [1360, 323] on icon "button" at bounding box center [1456, 326] width 17 height 17
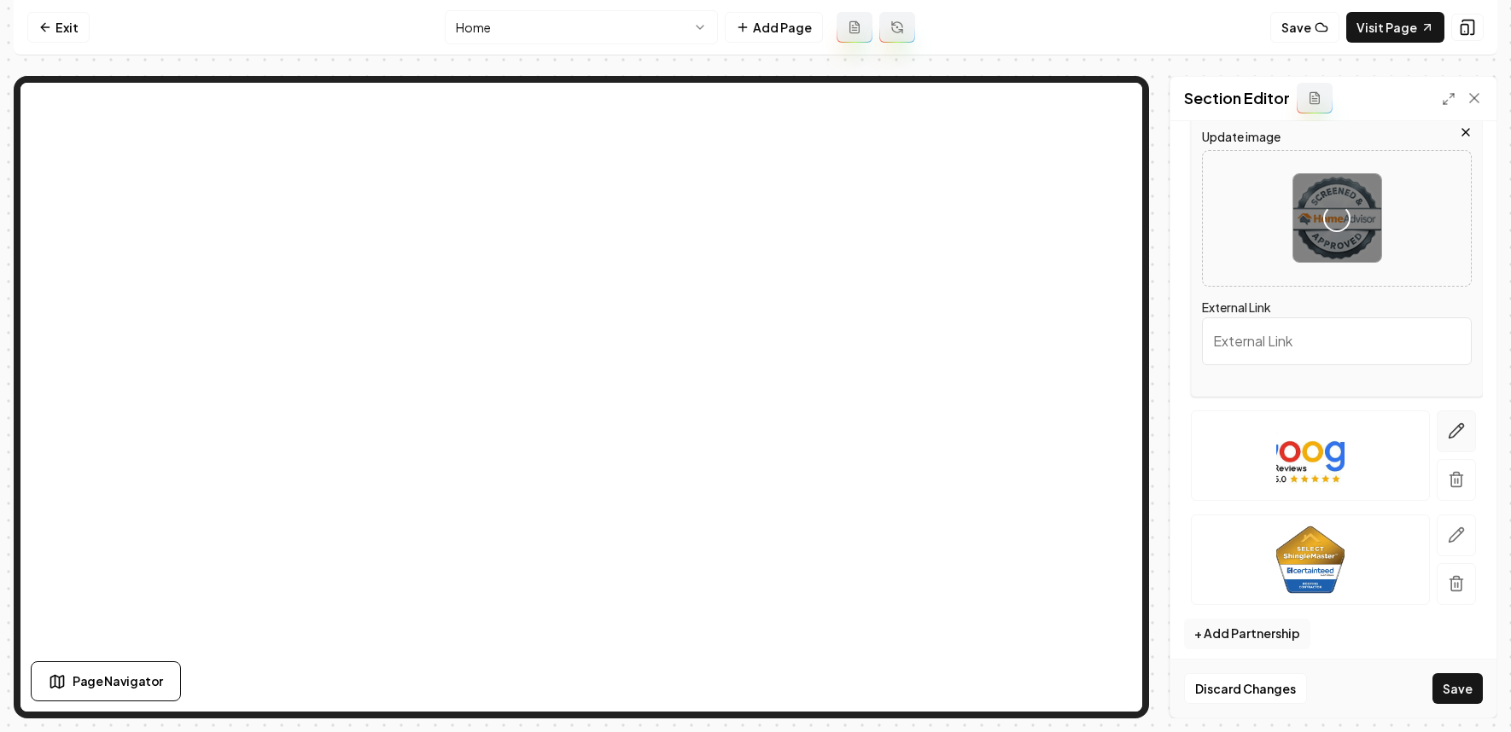
click at [1360, 427] on icon "button" at bounding box center [1457, 431] width 15 height 15
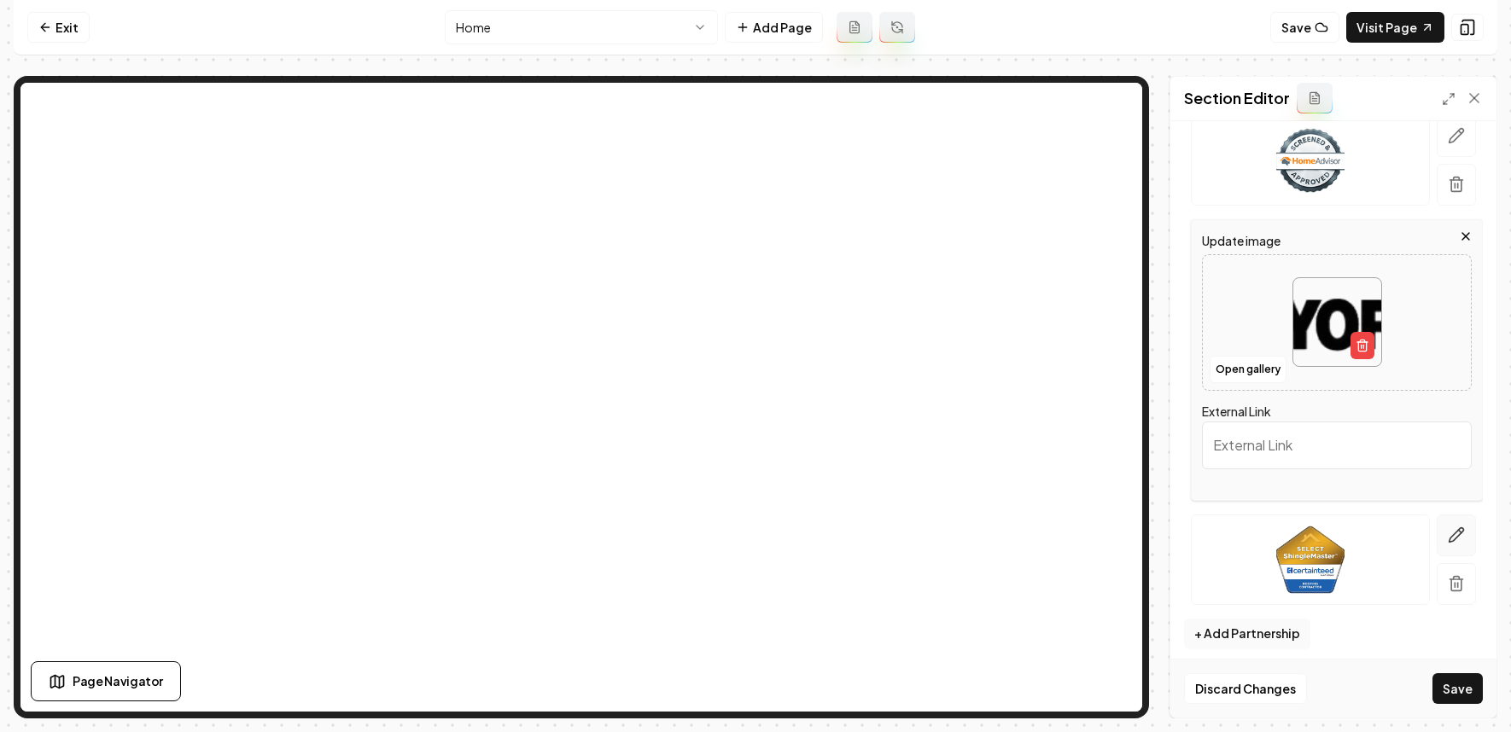
click at [1360, 518] on button "button" at bounding box center [1456, 536] width 39 height 42
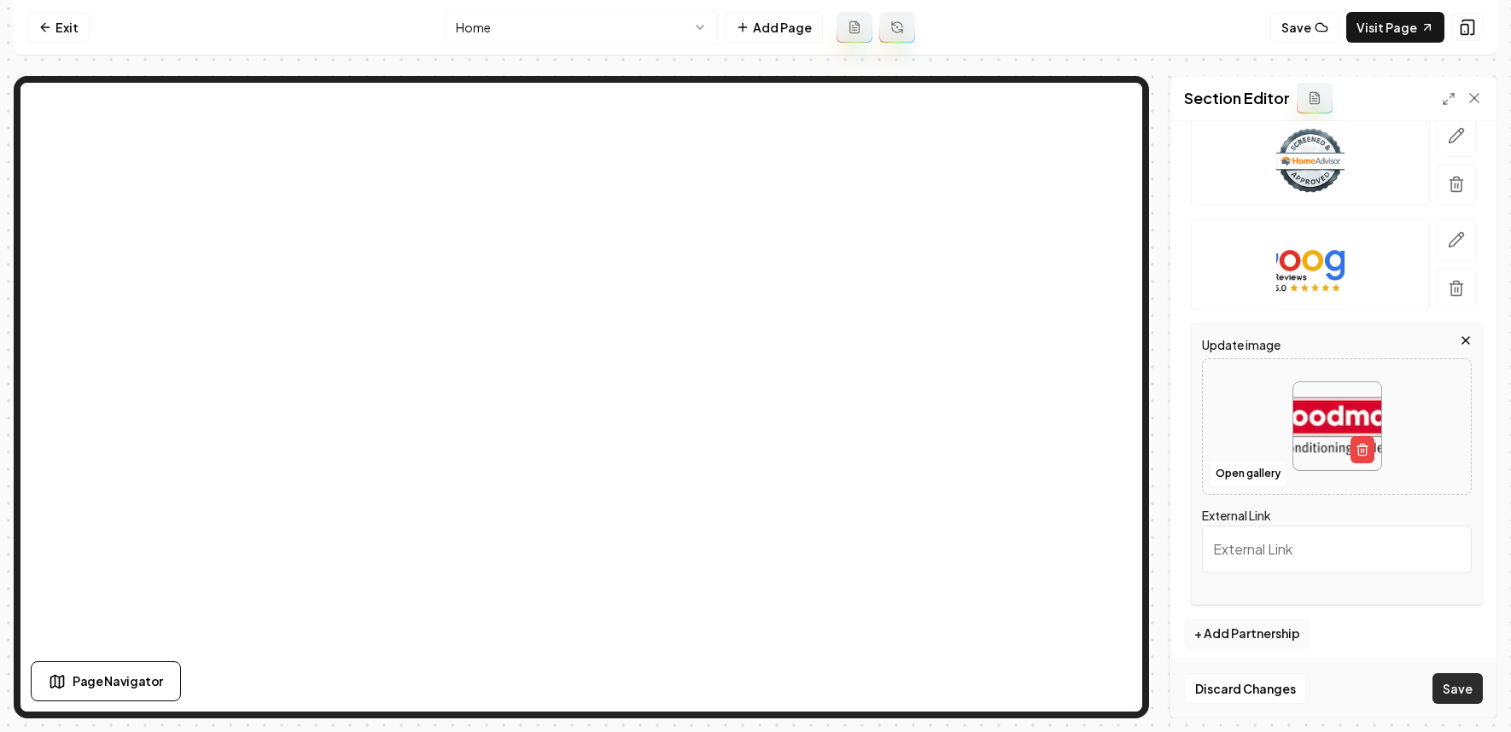
click at [1360, 681] on button "Save" at bounding box center [1458, 689] width 50 height 31
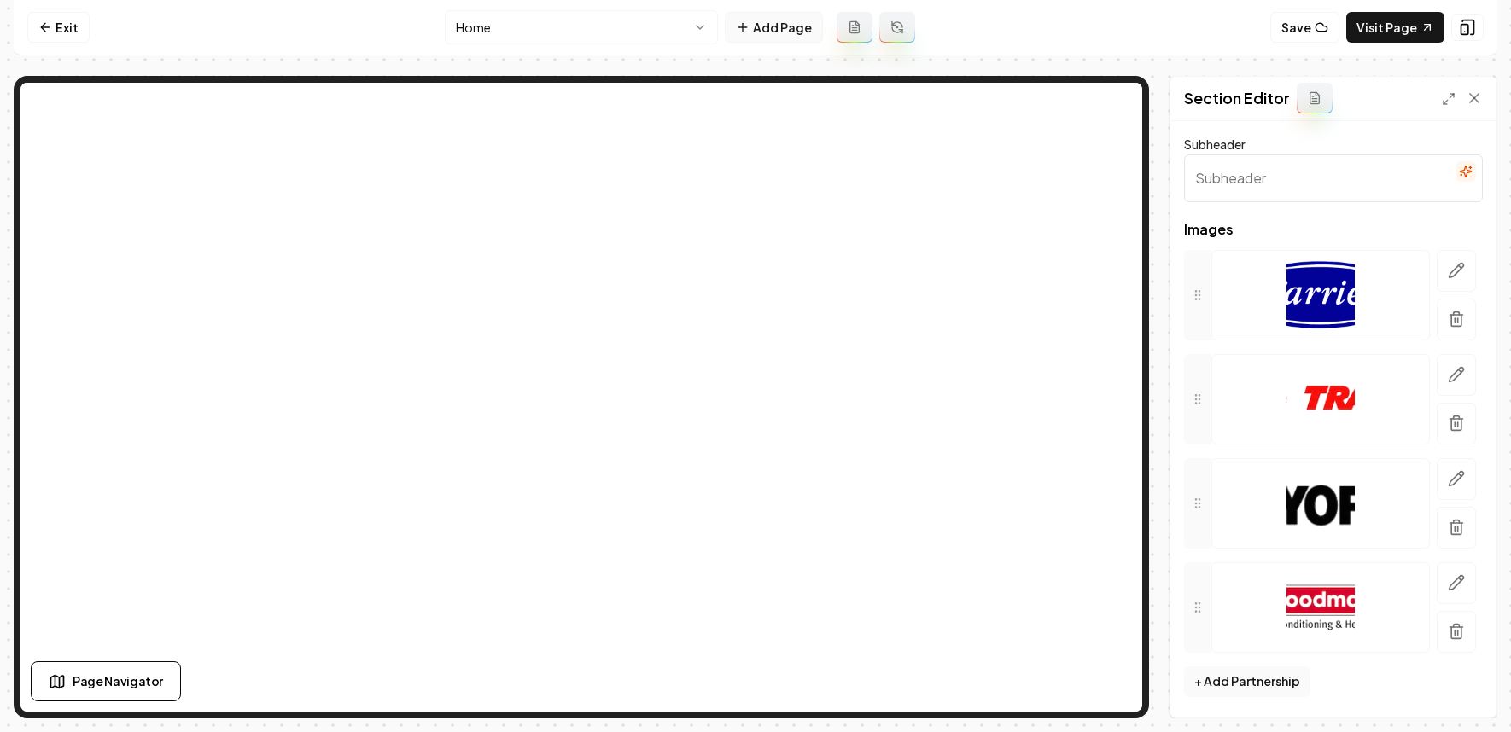
click at [776, 38] on button "Add Page" at bounding box center [774, 27] width 98 height 31
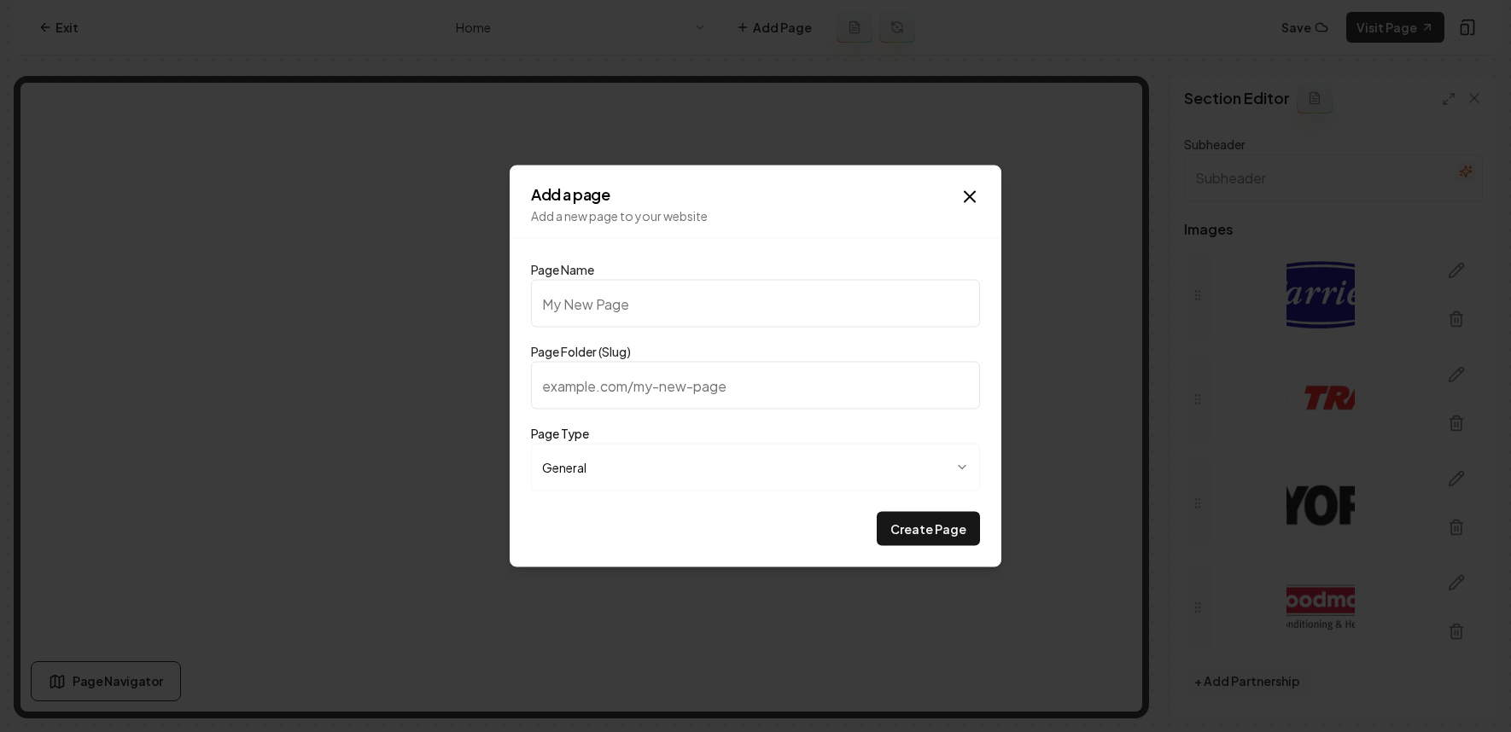
click at [713, 272] on div "Page Name" at bounding box center [755, 294] width 449 height 68
click at [726, 294] on input "Page Name" at bounding box center [755, 304] width 449 height 48
type input "P"
type input "p"
type input "Pr"
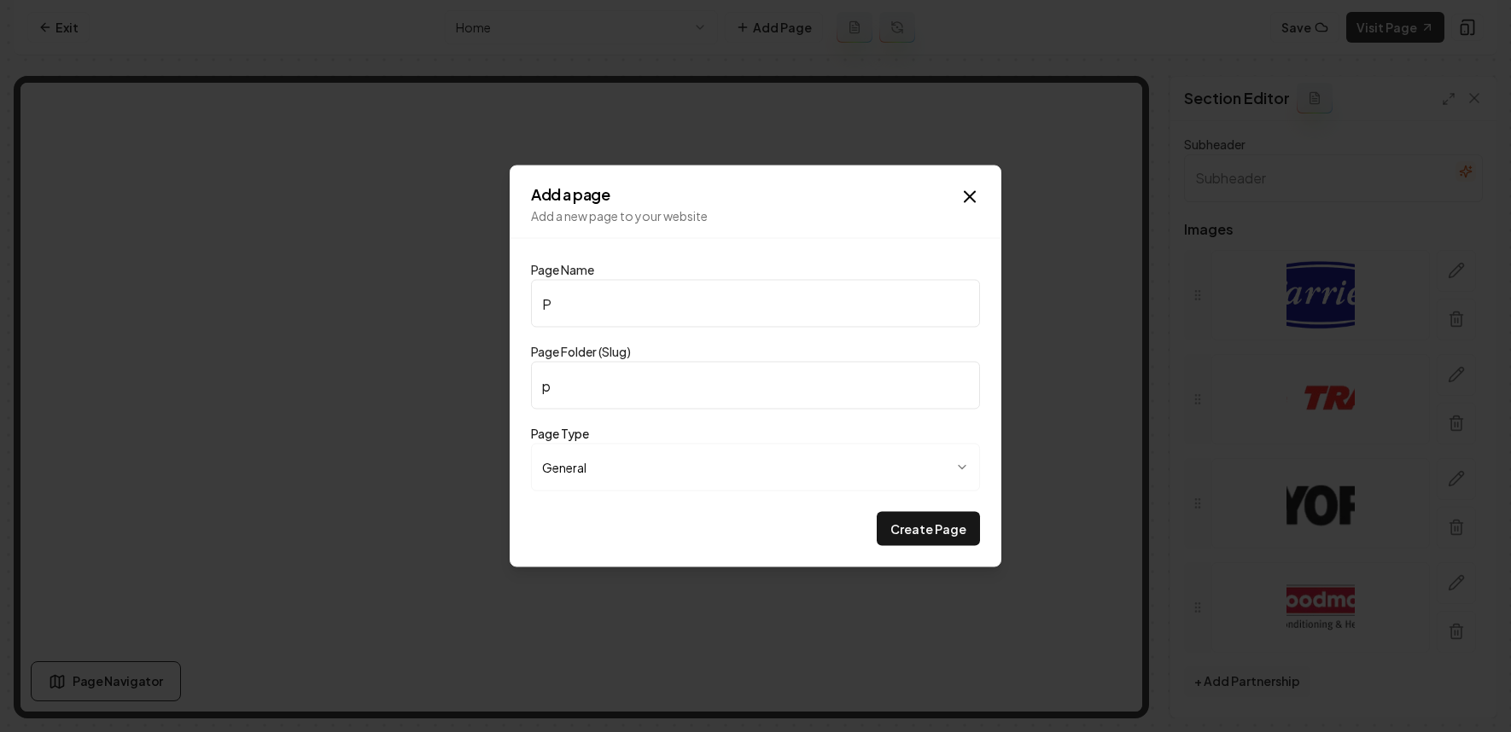
type input "pr"
type input "Pri"
type input "pri"
type input "Pric"
type input "pric"
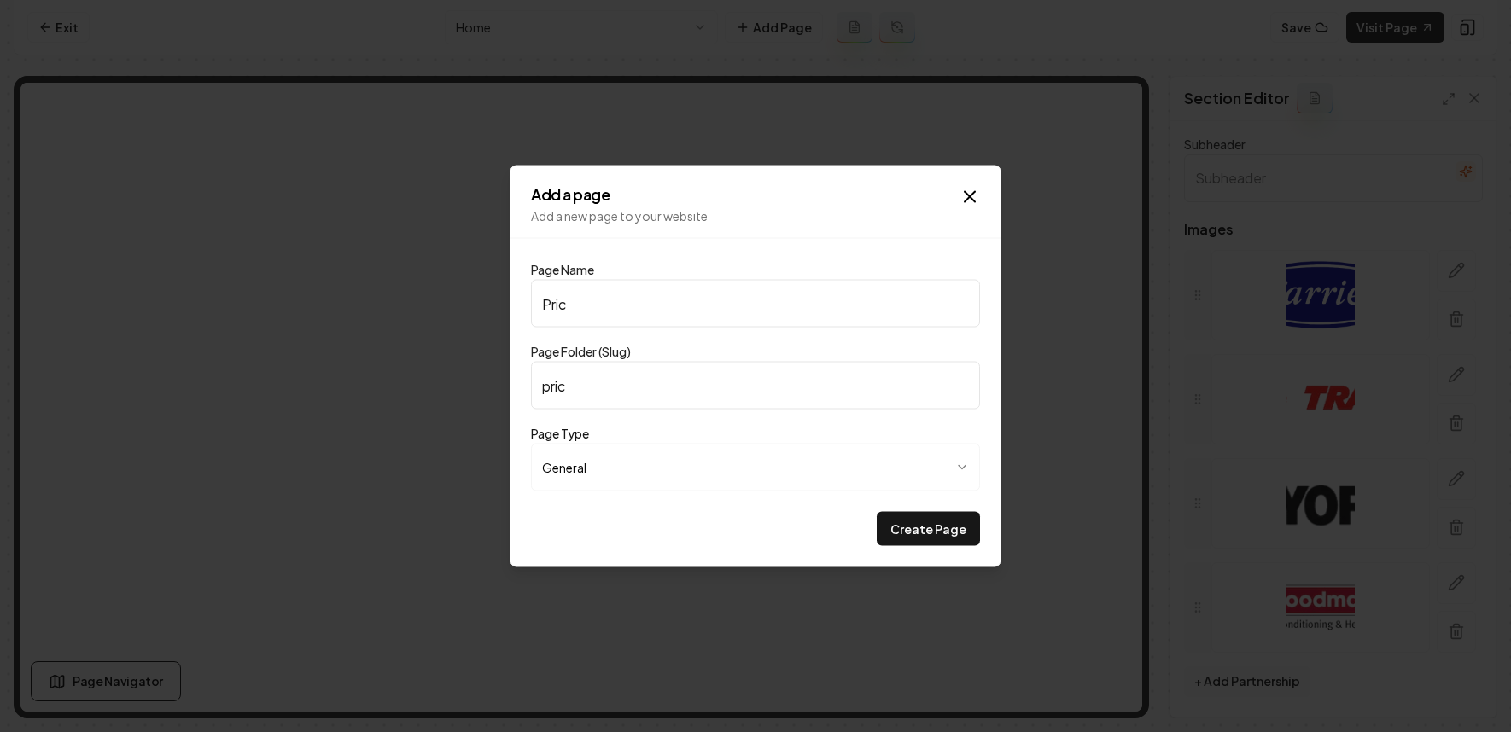
type input "Prici"
type input "prici"
type input "Pricin"
type input "pricin"
type input "Pricing"
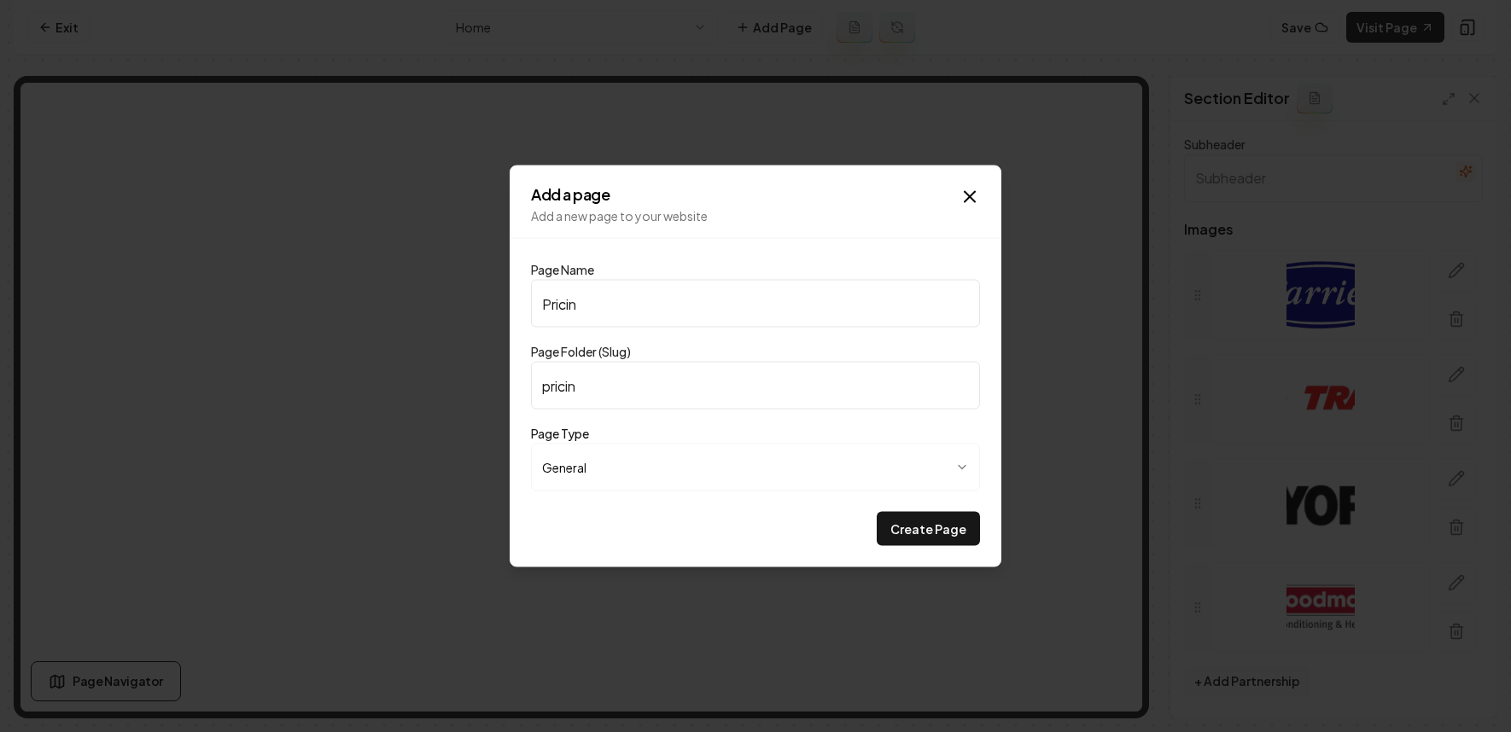
type input "pricing"
type input "Pricing"
click at [916, 516] on button "Create Page" at bounding box center [928, 529] width 103 height 34
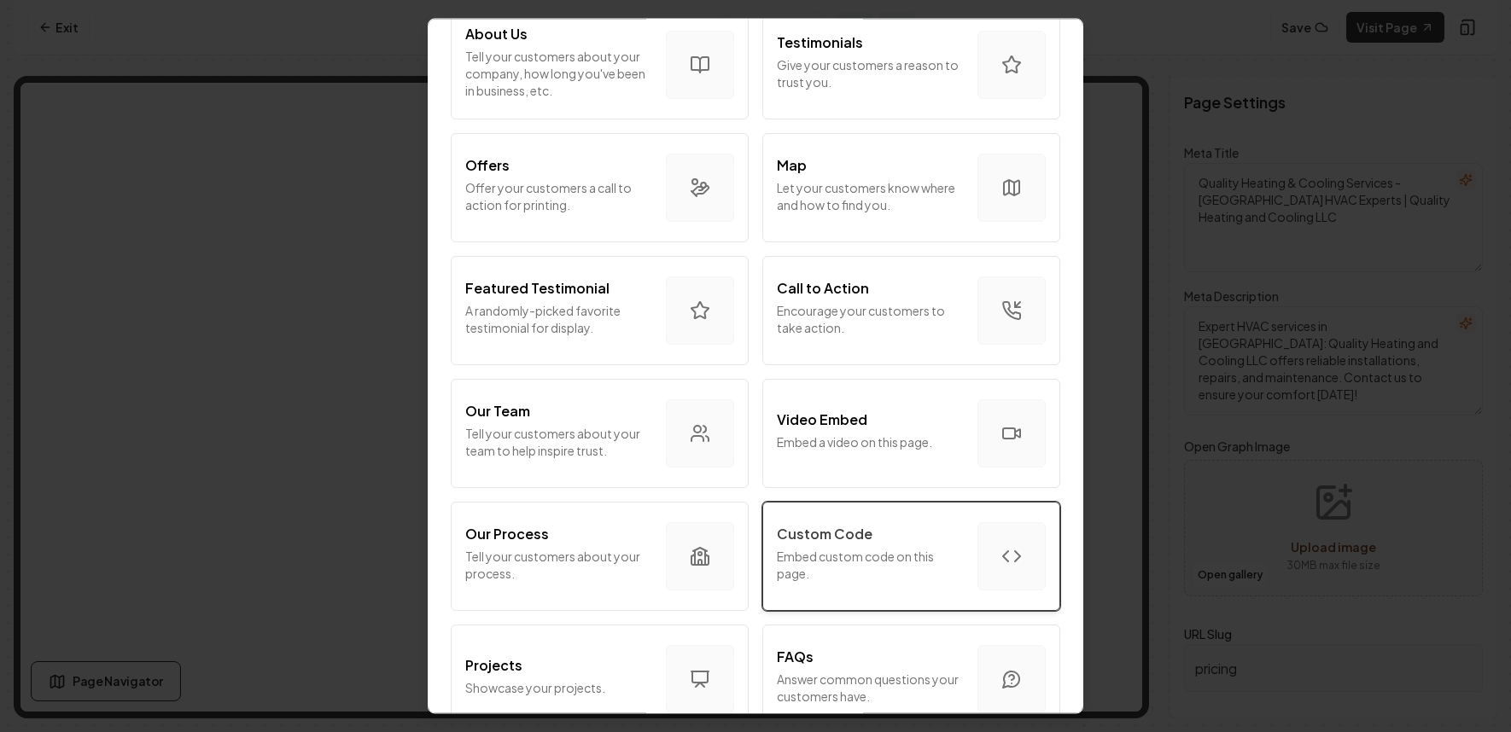
scroll to position [289, 0]
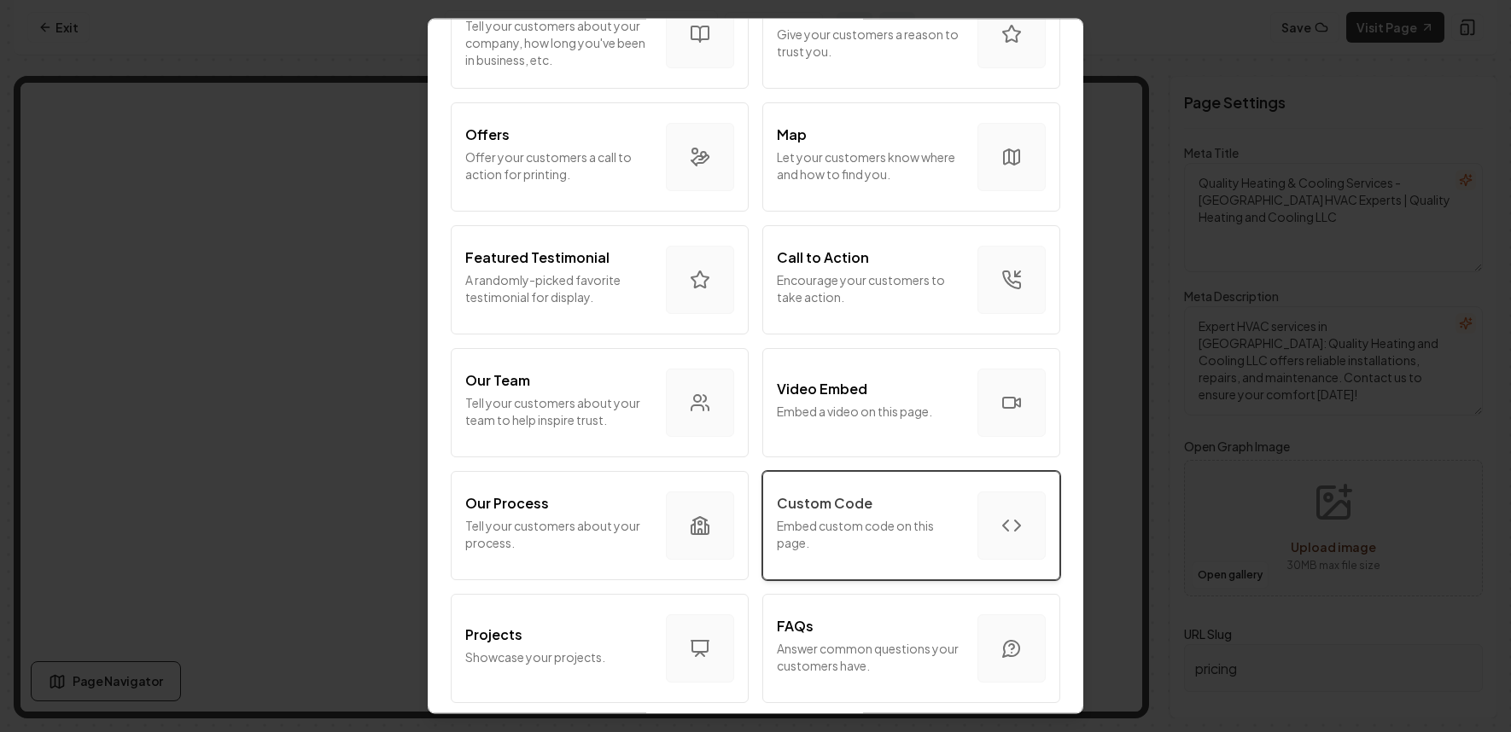
click at [867, 522] on p "Embed custom code on this page." at bounding box center [870, 534] width 187 height 34
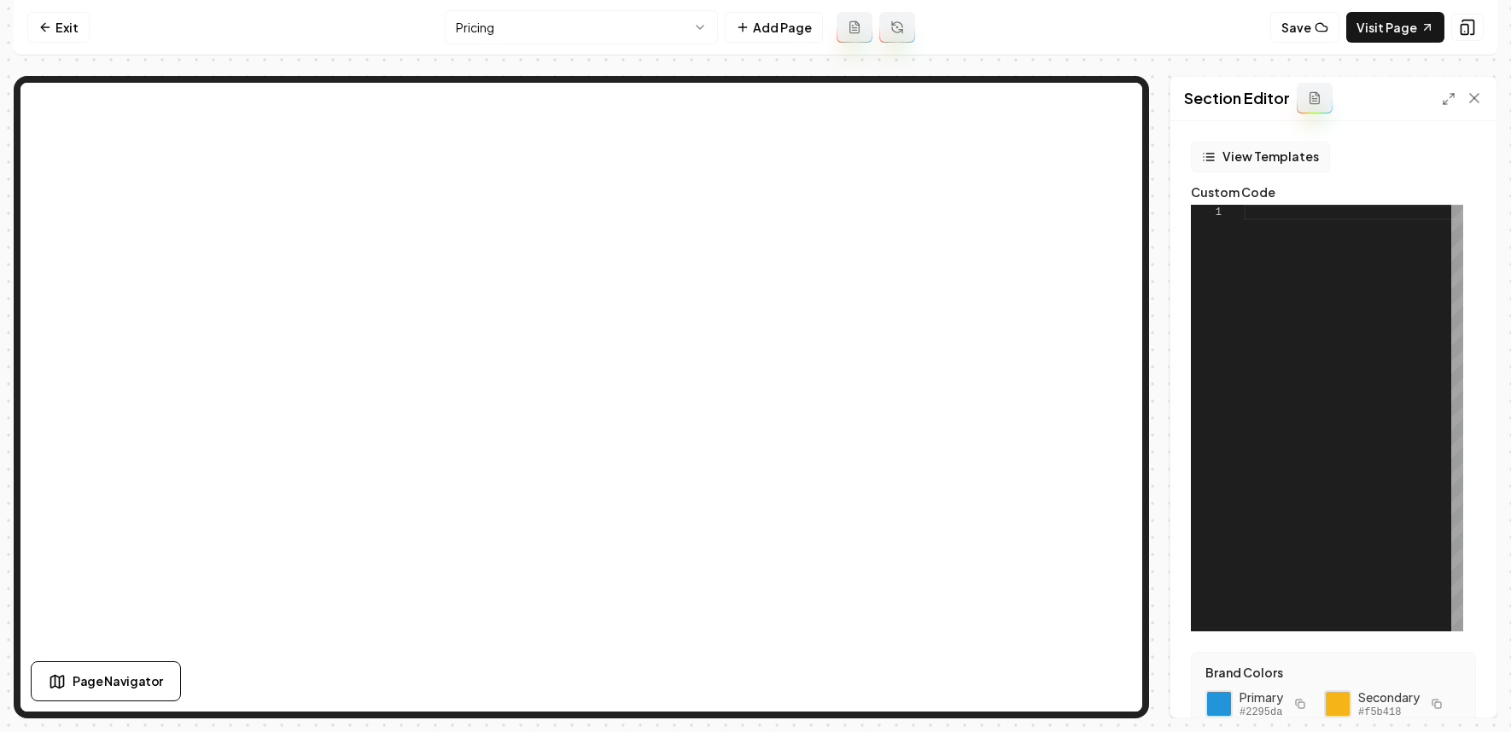
click at [1274, 156] on button "View Templates" at bounding box center [1260, 157] width 139 height 31
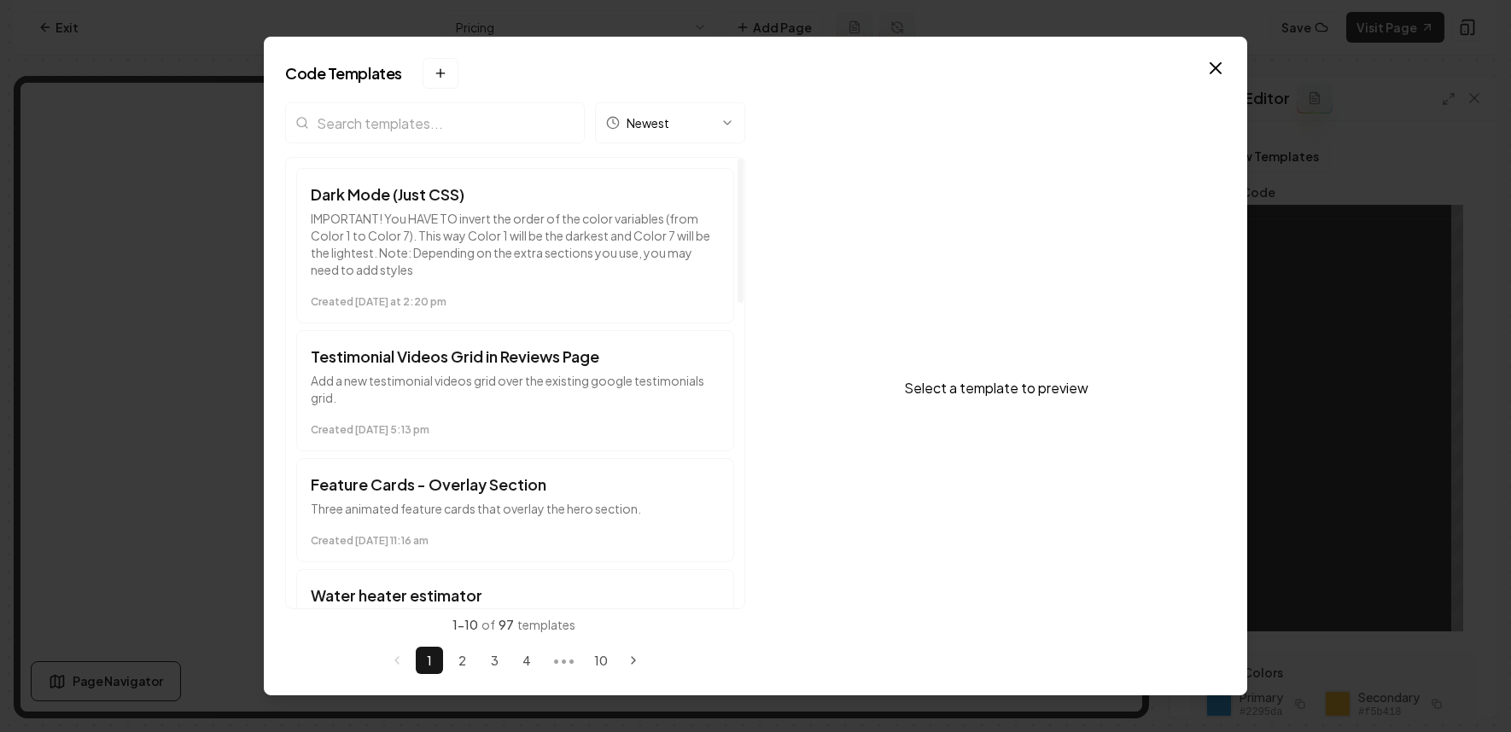
click at [440, 137] on input "search" at bounding box center [435, 122] width 300 height 41
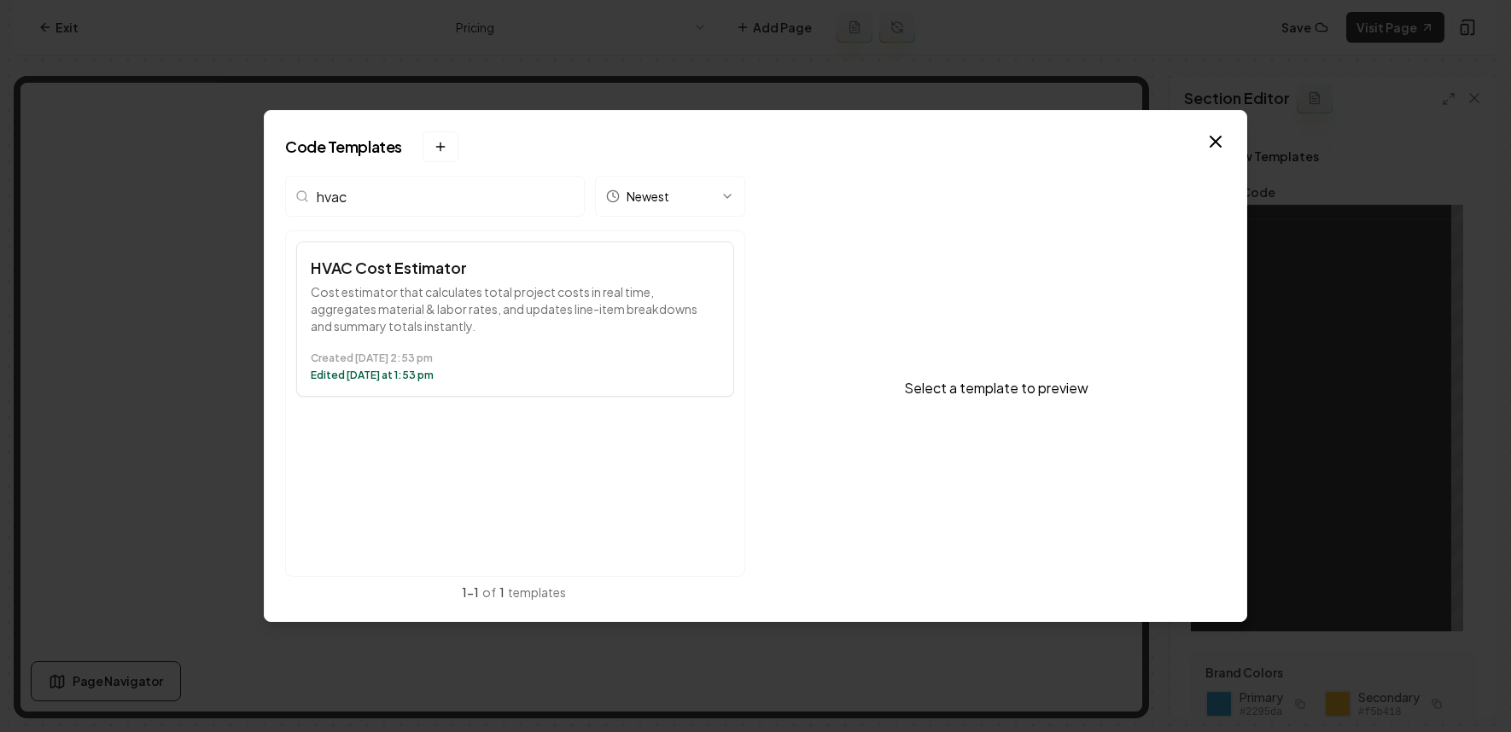
type input "hvac"
click at [382, 277] on h3 "HVAC Cost Estimator" at bounding box center [515, 268] width 409 height 24
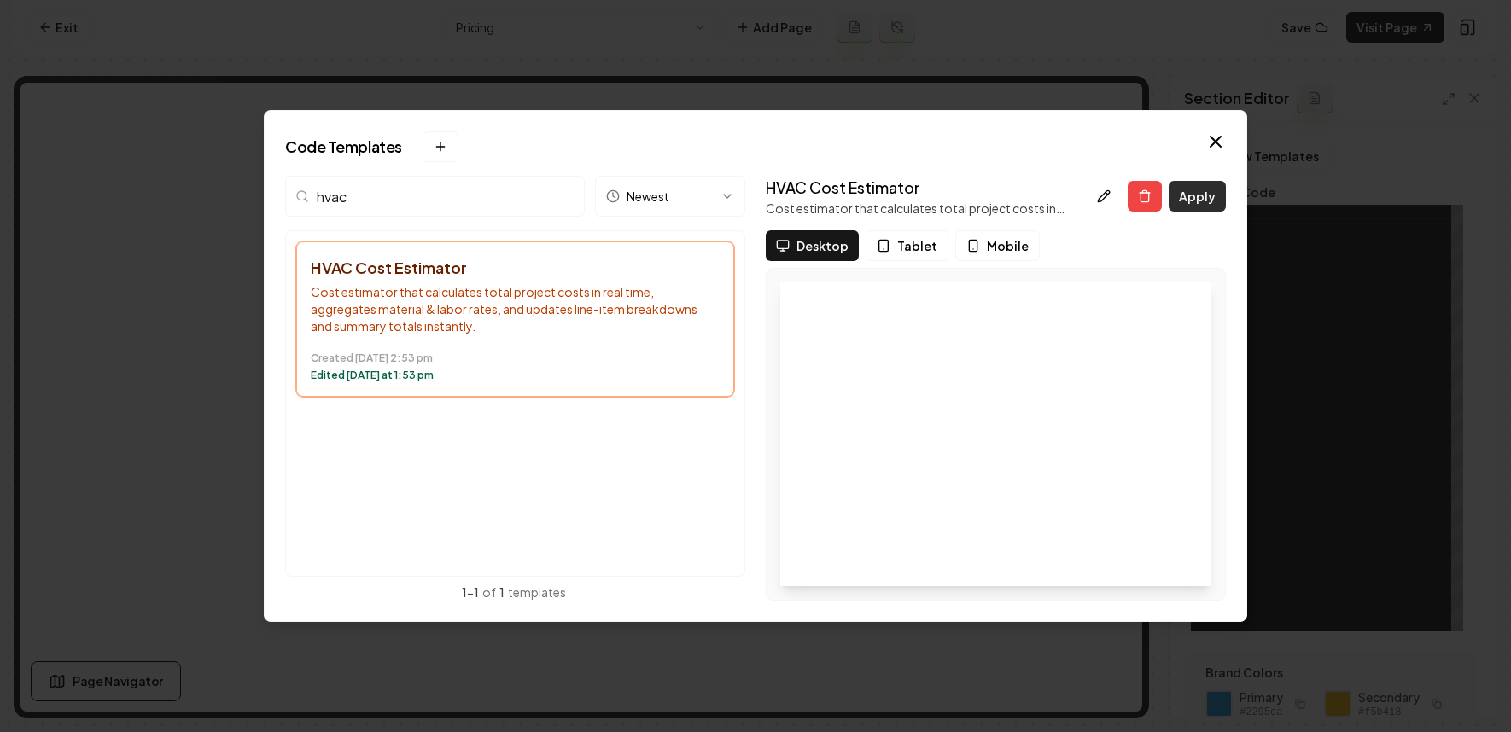
click at [1194, 197] on button "Apply" at bounding box center [1197, 196] width 57 height 31
type textarea "**********"
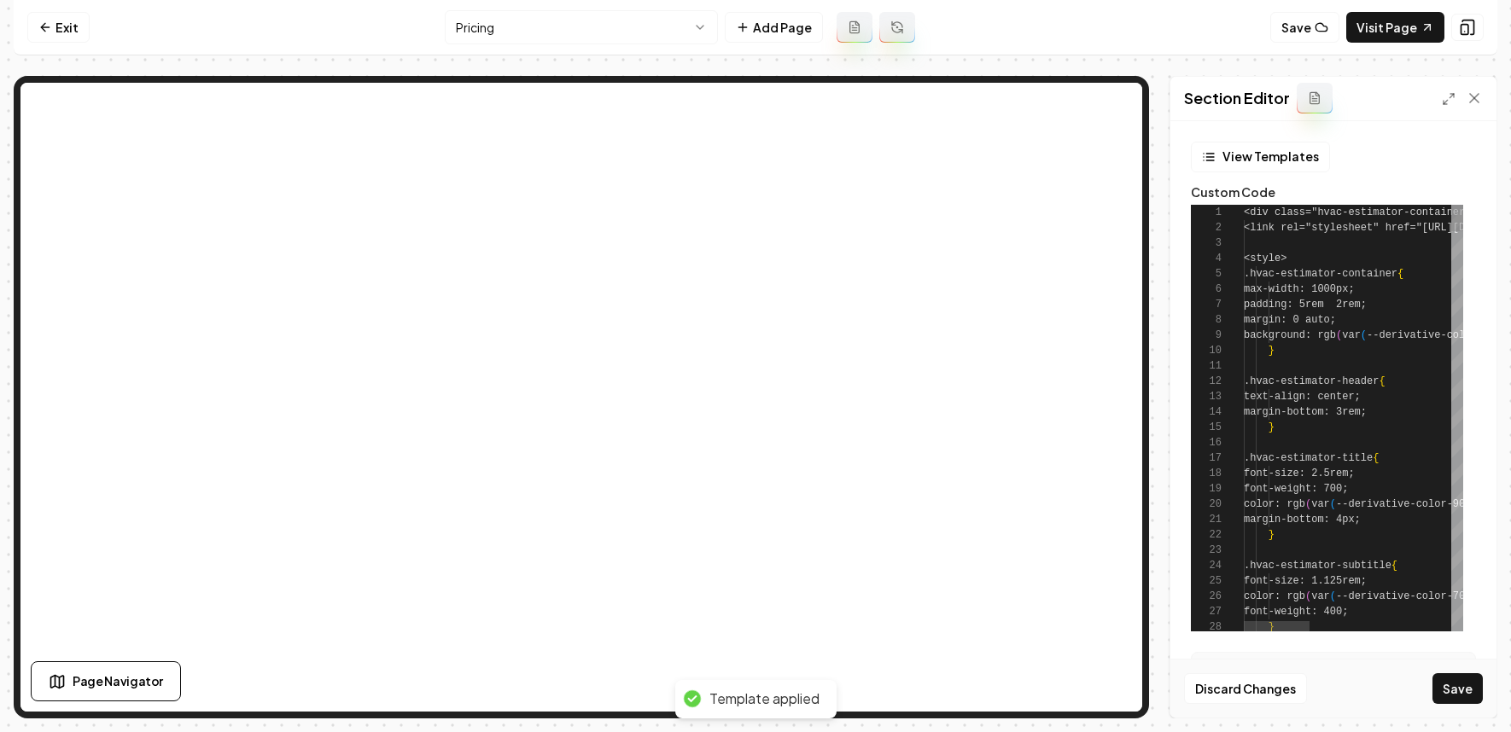
scroll to position [77, 55]
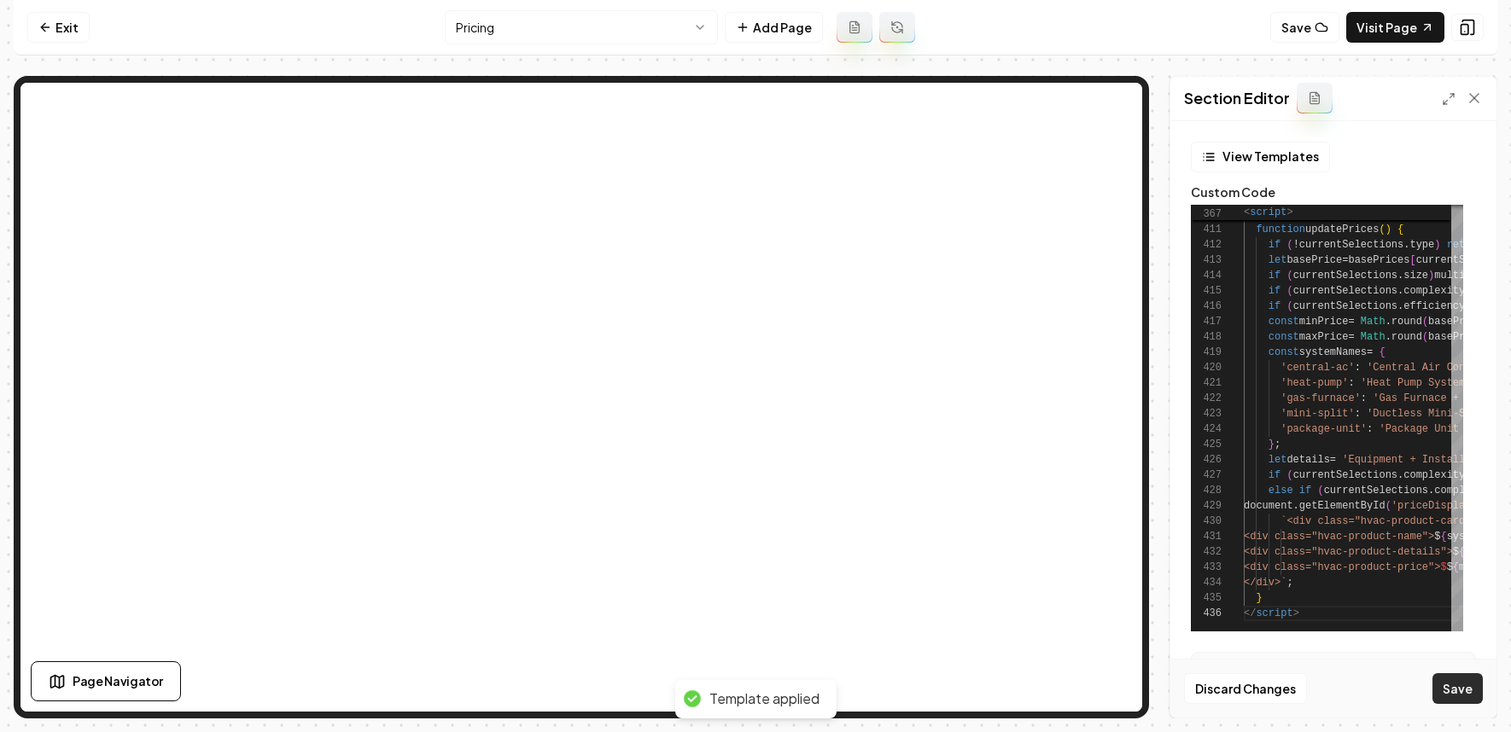
click at [1360, 683] on button "Save" at bounding box center [1458, 689] width 50 height 31
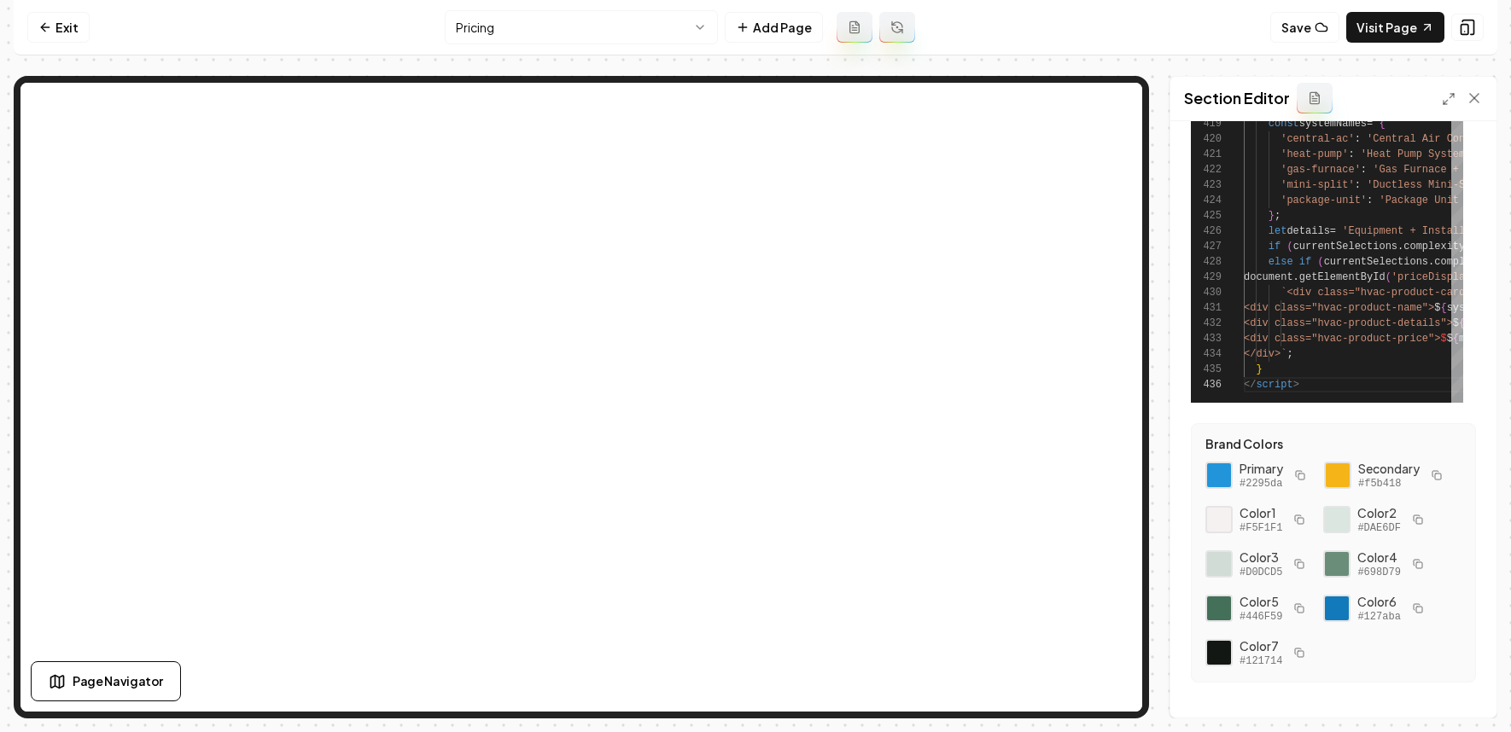
scroll to position [230, 0]
click at [1343, 560] on div at bounding box center [1337, 563] width 29 height 29
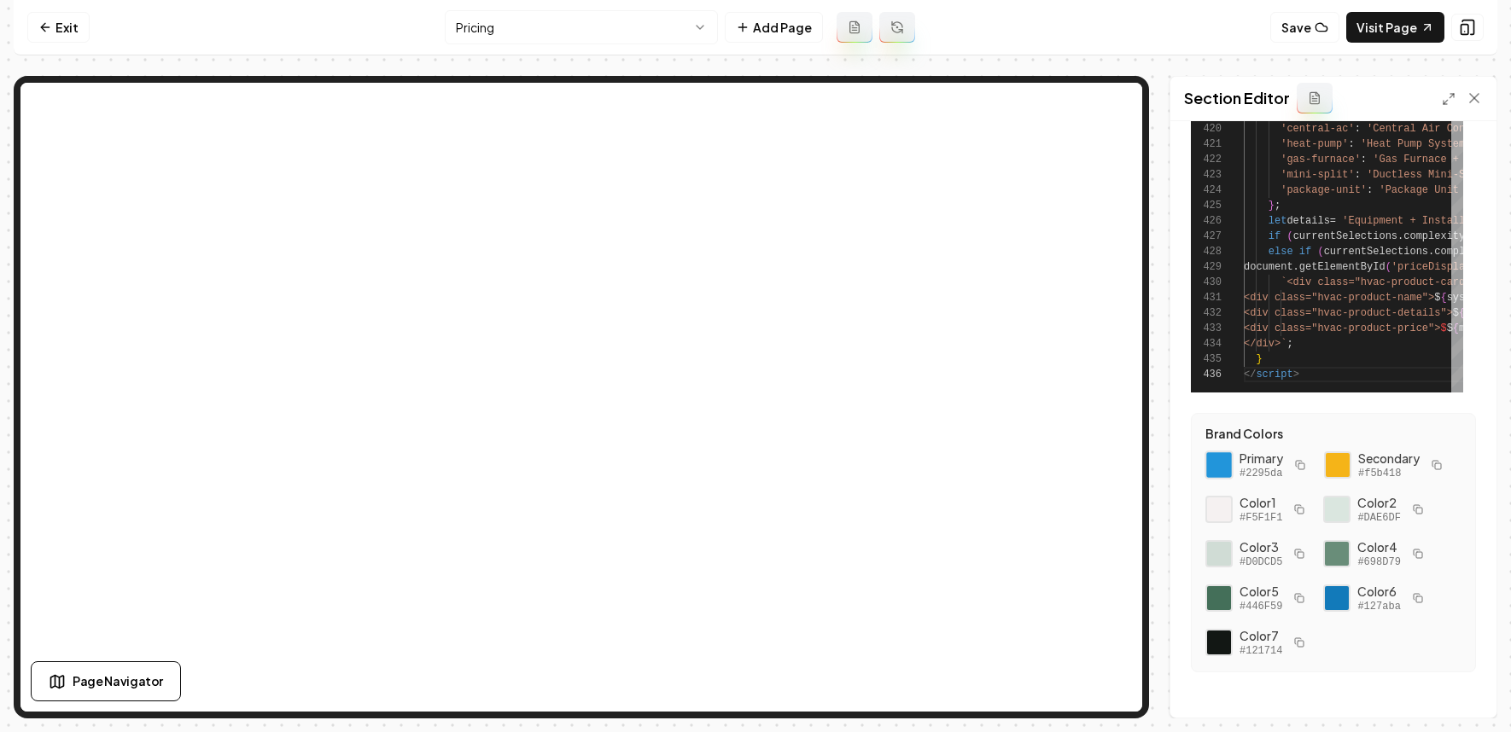
click at [1209, 465] on div at bounding box center [1219, 465] width 29 height 29
click at [1360, 458] on button "button" at bounding box center [1437, 465] width 20 height 20
click at [1226, 471] on div at bounding box center [1219, 465] width 29 height 29
click at [1339, 467] on div at bounding box center [1337, 465] width 29 height 29
click at [1336, 428] on label "Brand Colors" at bounding box center [1333, 434] width 256 height 12
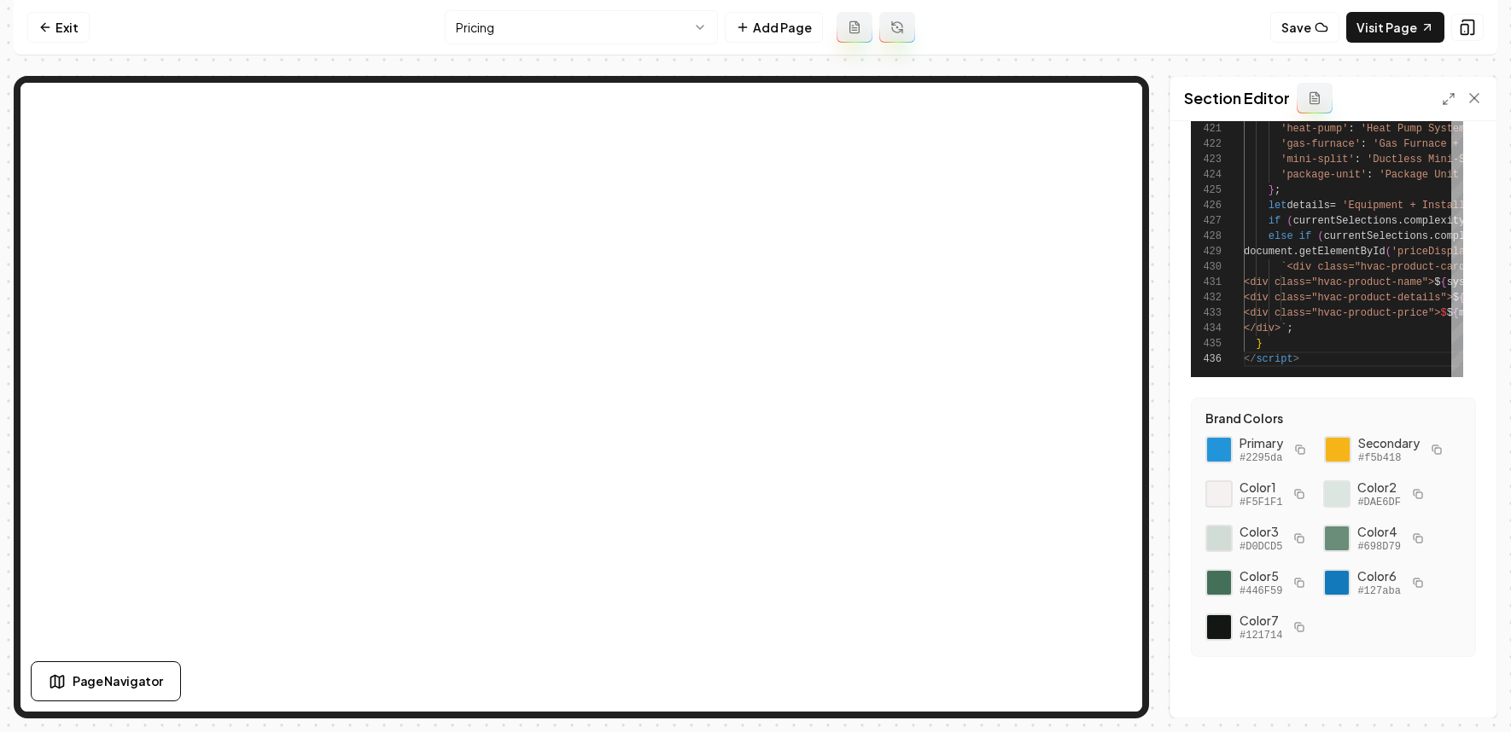
scroll to position [255, 0]
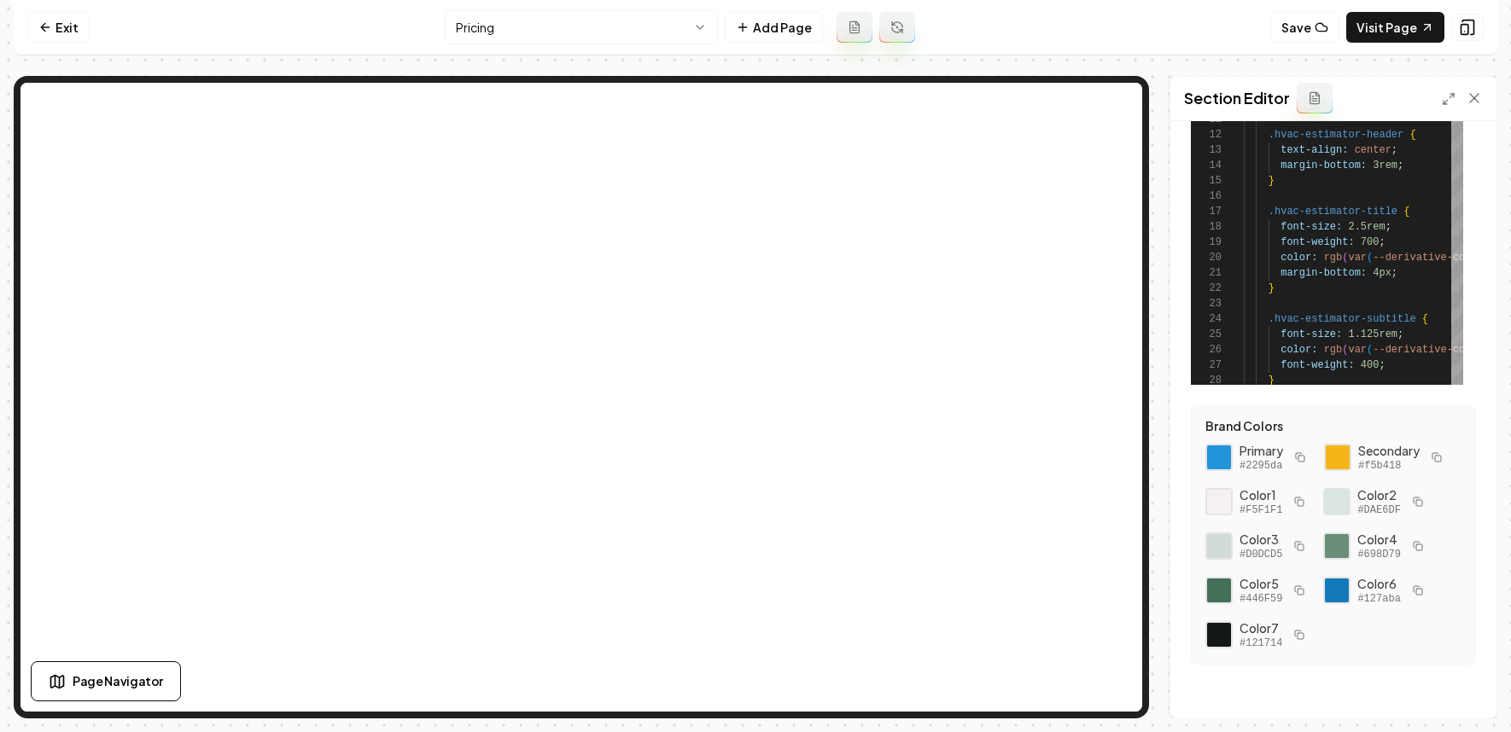
scroll to position [255, 0]
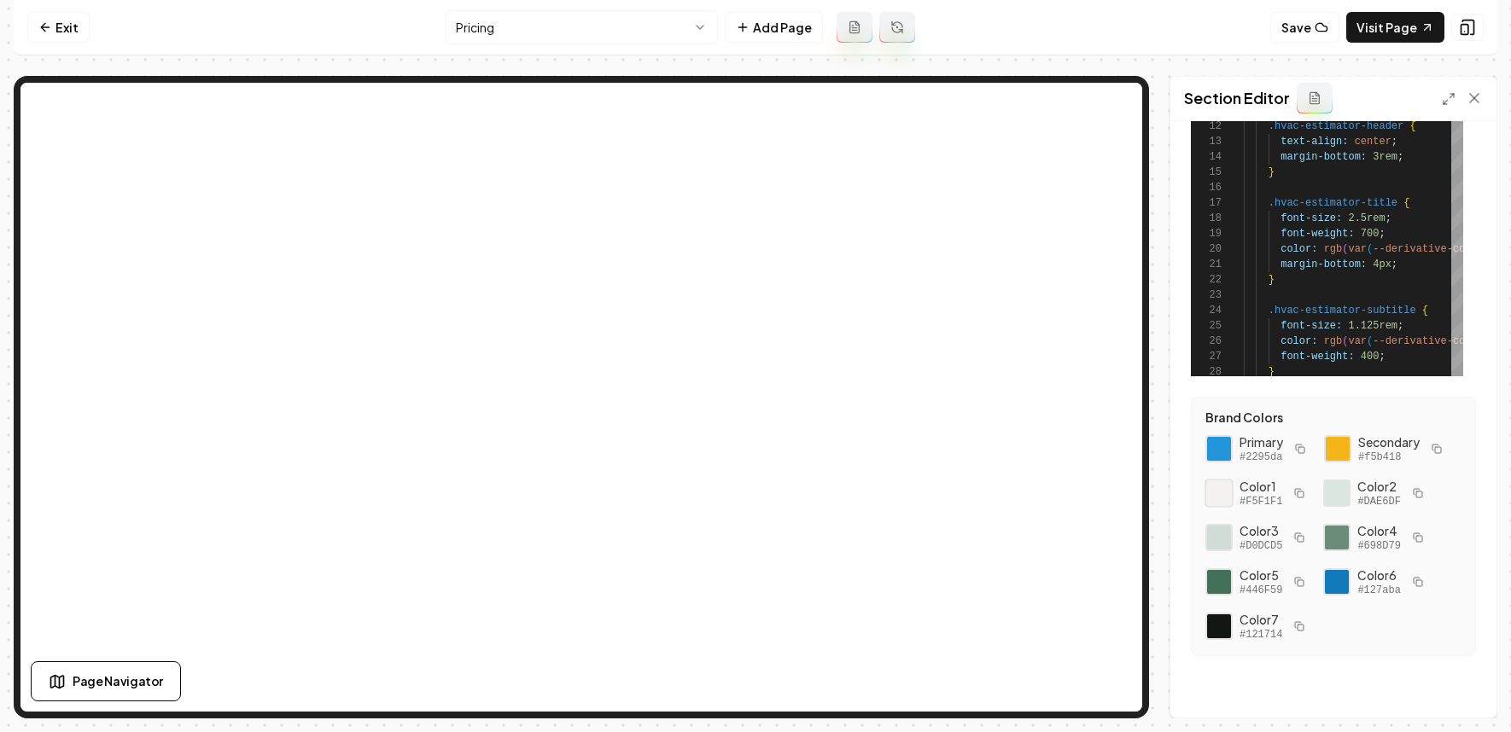
click at [1223, 493] on div at bounding box center [1219, 493] width 29 height 29
click at [1275, 499] on span "#F5F1F1" at bounding box center [1261, 502] width 43 height 14
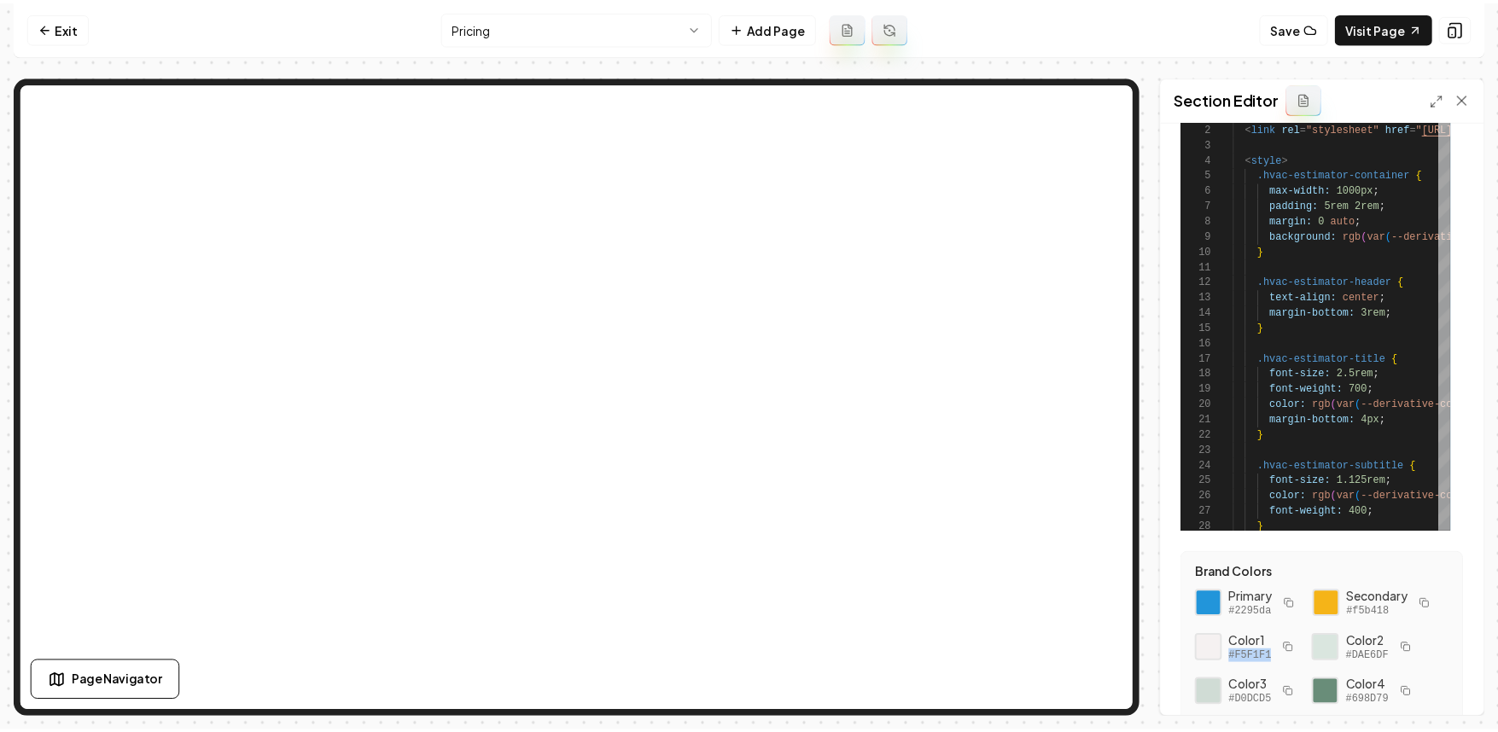
scroll to position [0, 0]
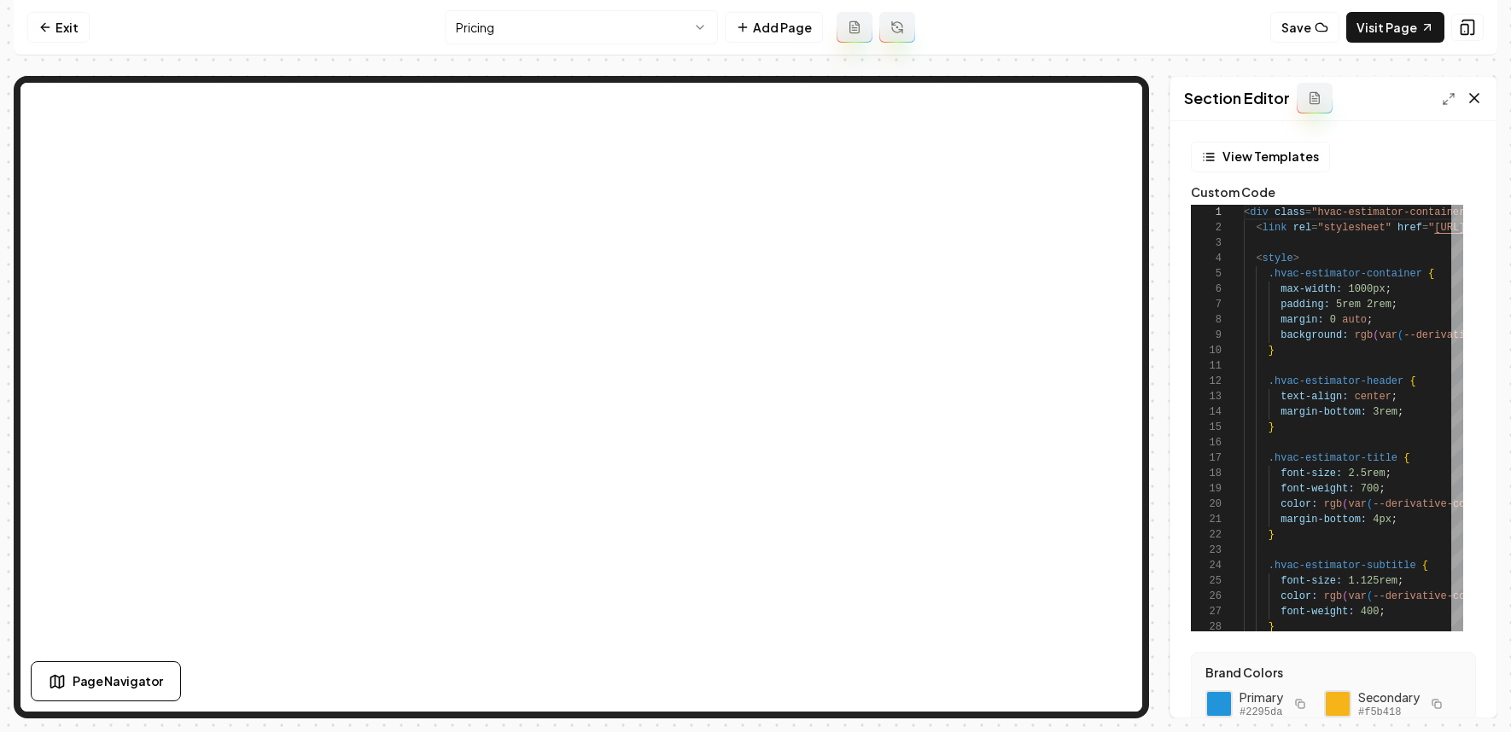
click at [1469, 95] on icon at bounding box center [1474, 98] width 17 height 17
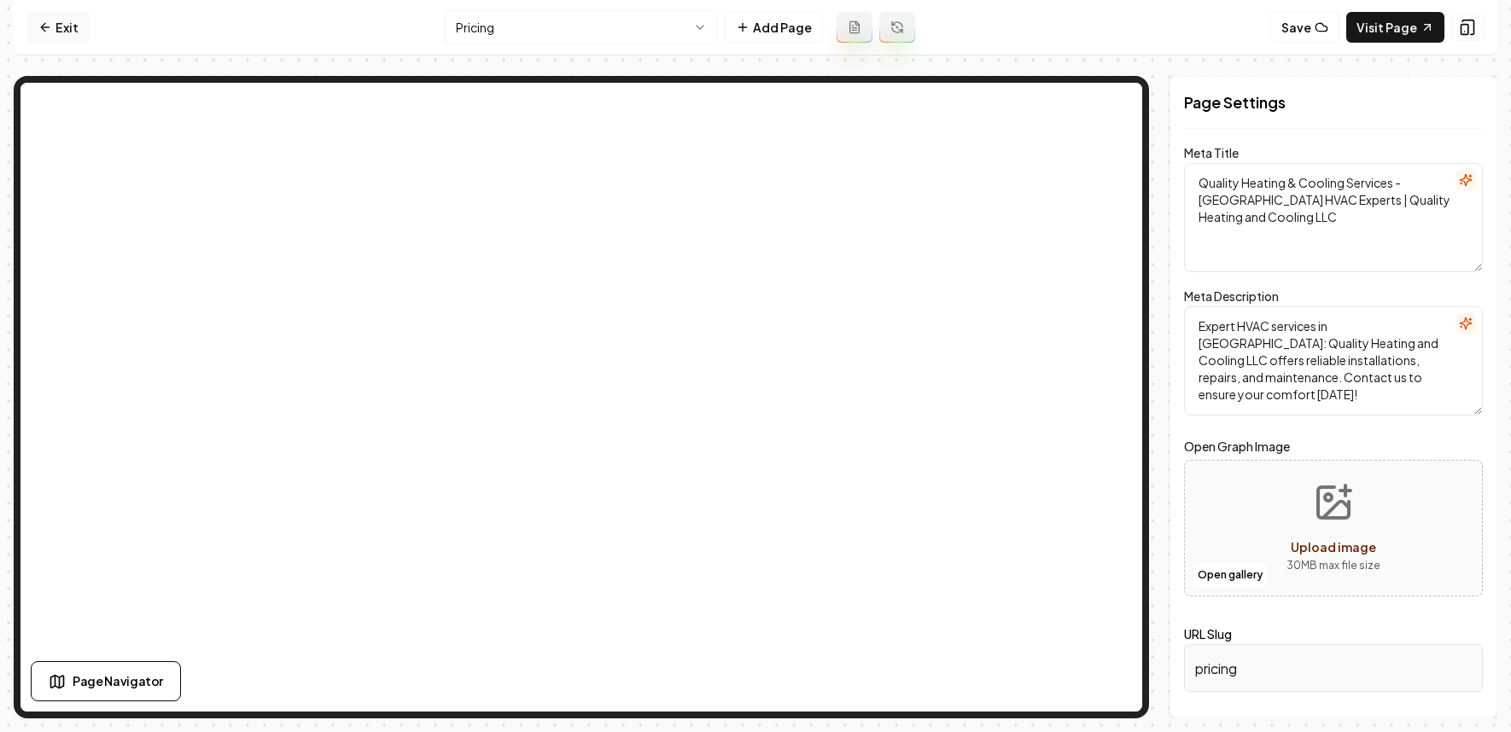
click at [53, 26] on link "Exit" at bounding box center [58, 27] width 62 height 31
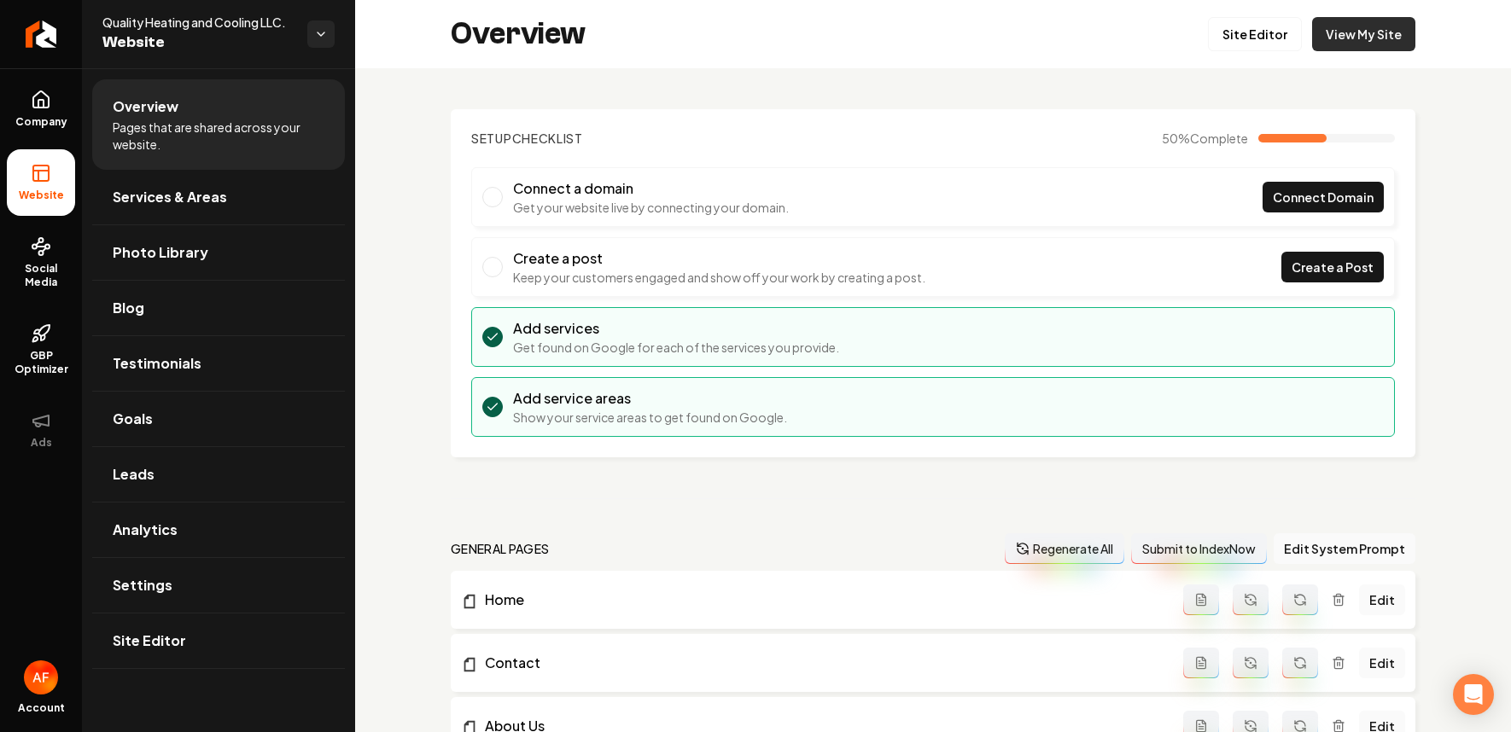
click at [1349, 24] on link "View My Site" at bounding box center [1363, 34] width 103 height 34
click at [30, 38] on icon "Return to dashboard" at bounding box center [40, 33] width 27 height 27
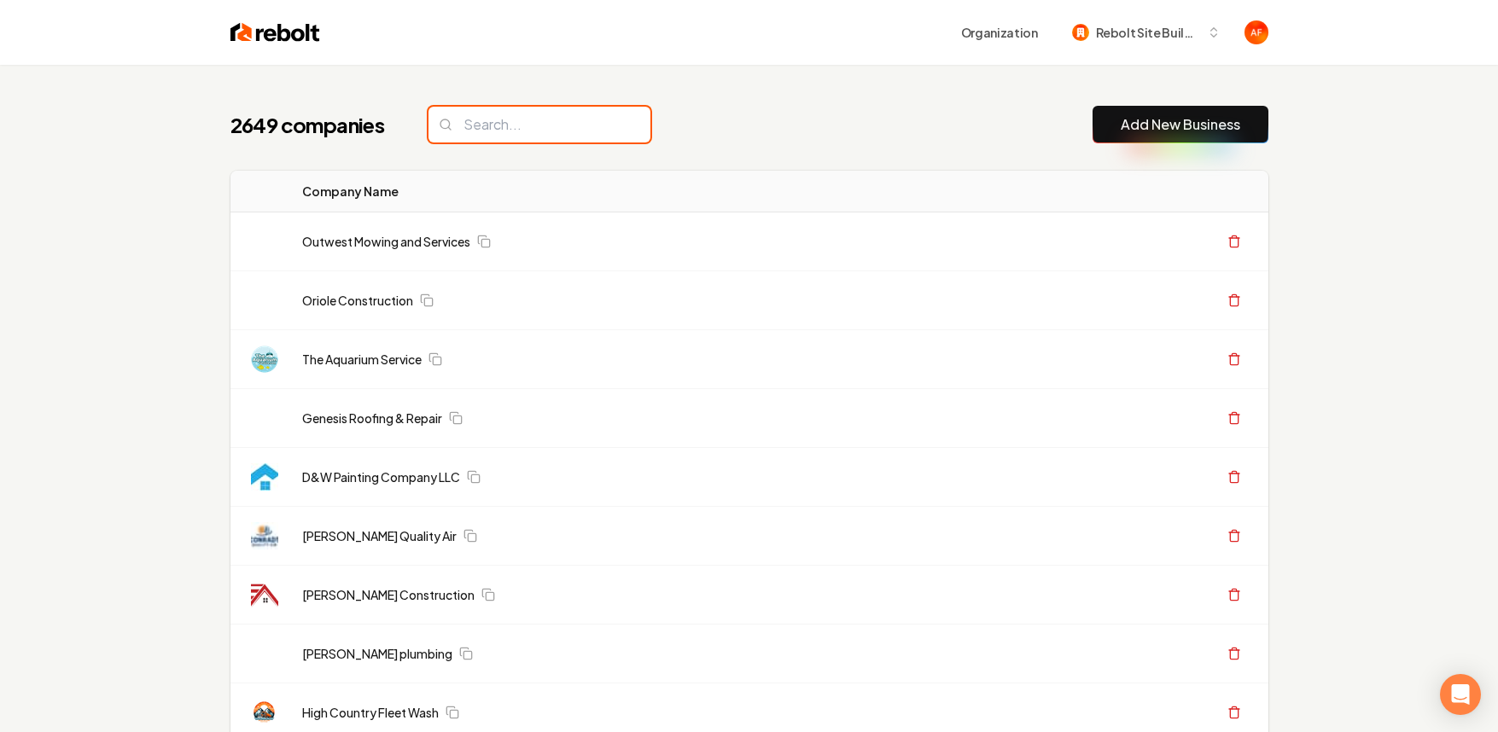
click at [475, 132] on input "search" at bounding box center [540, 125] width 222 height 36
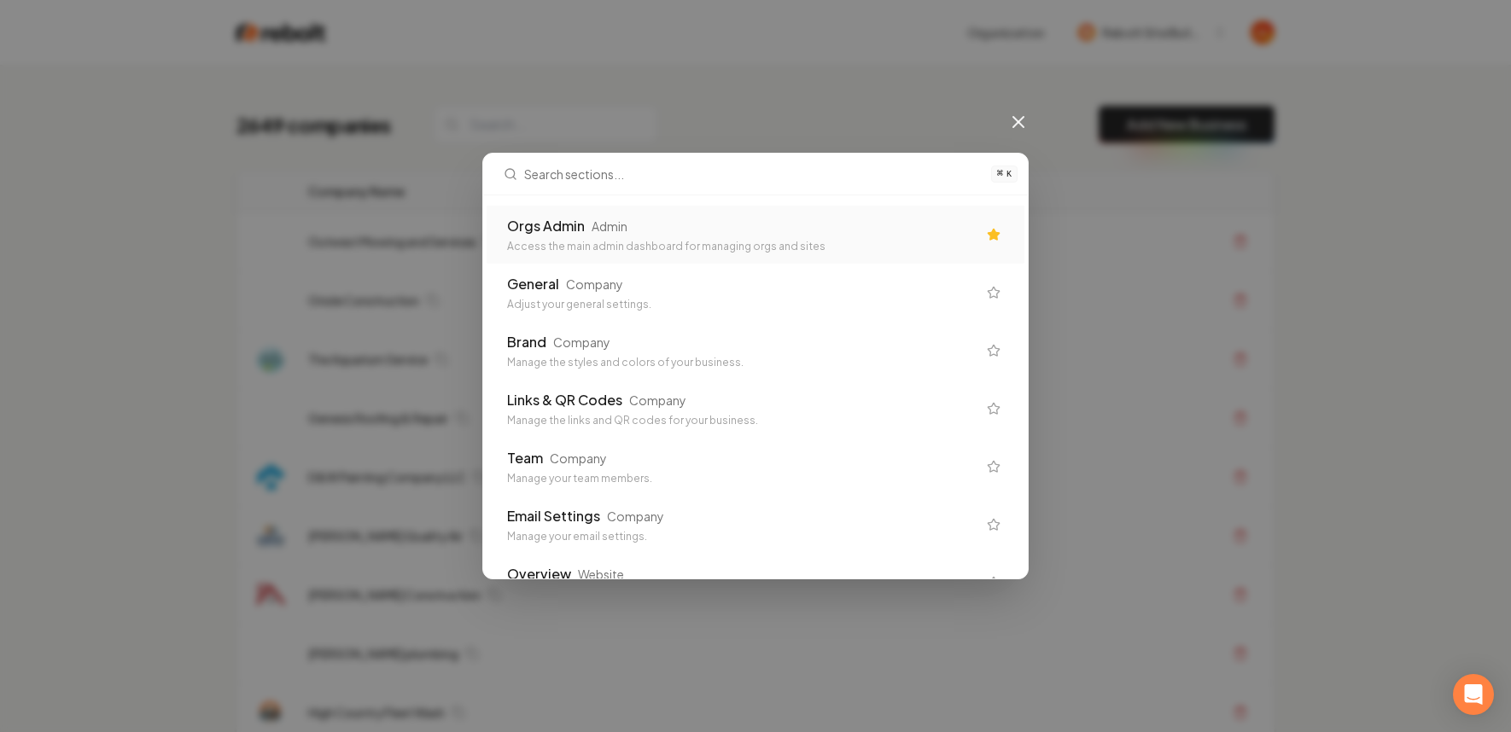
click at [776, 231] on div "Orgs Admin Admin" at bounding box center [742, 226] width 470 height 20
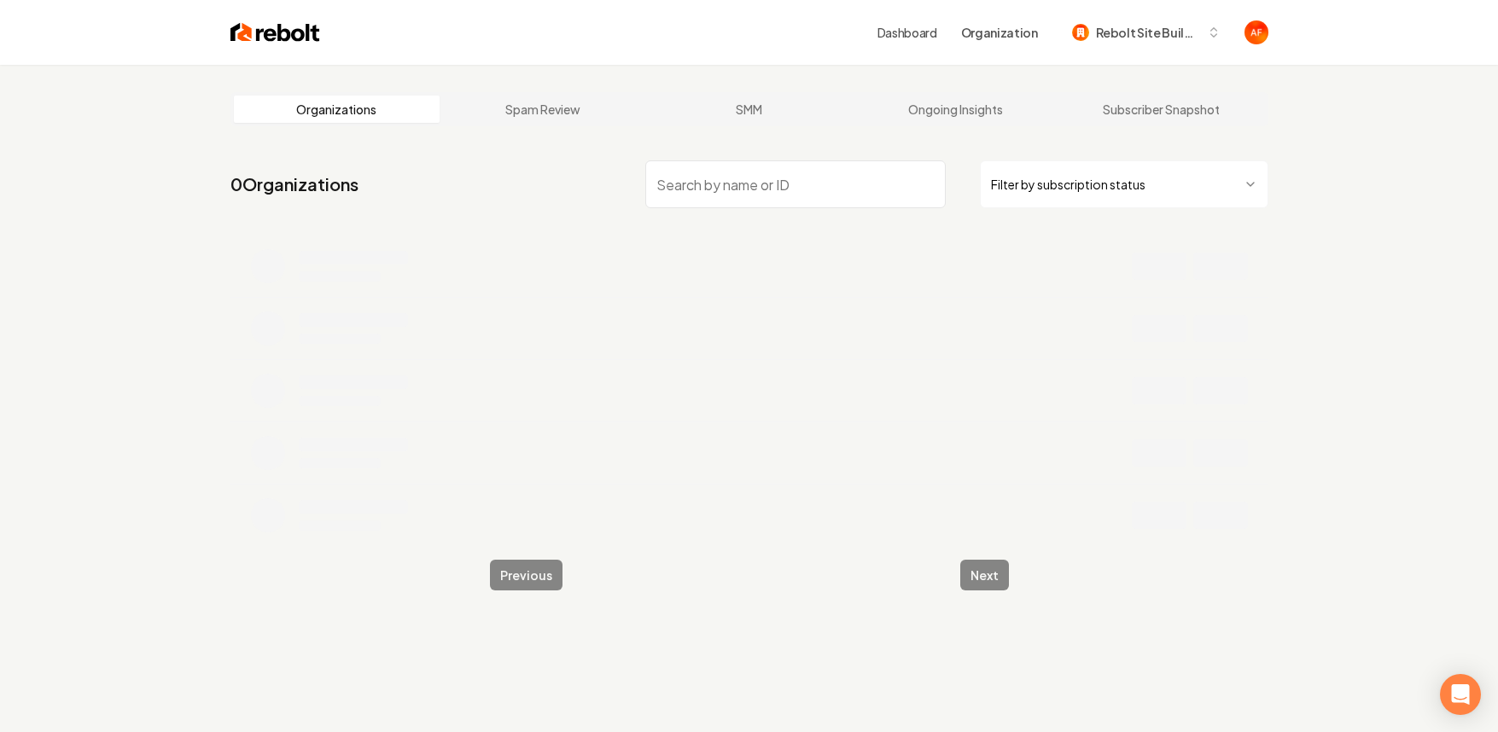
click at [698, 190] on input "search" at bounding box center [795, 184] width 301 height 48
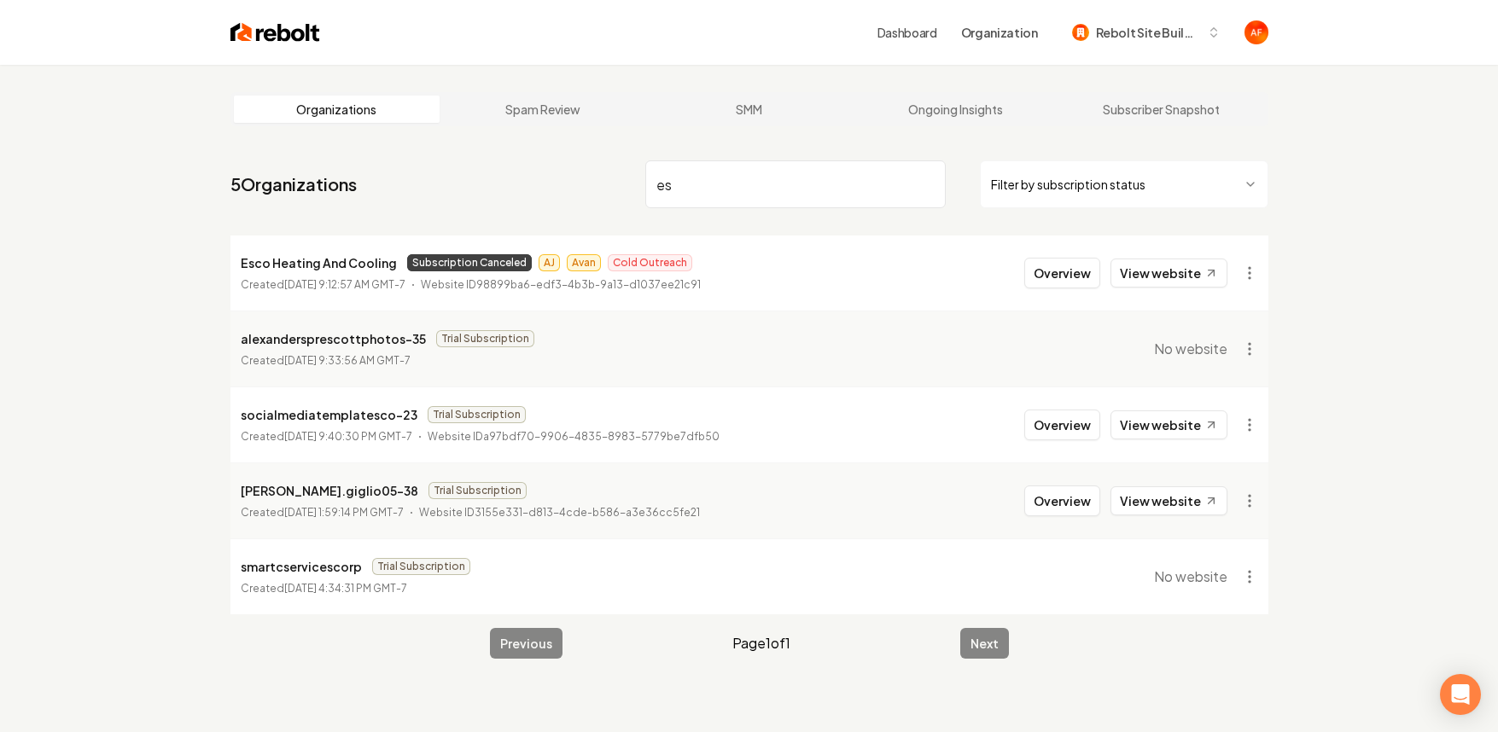
type input "e"
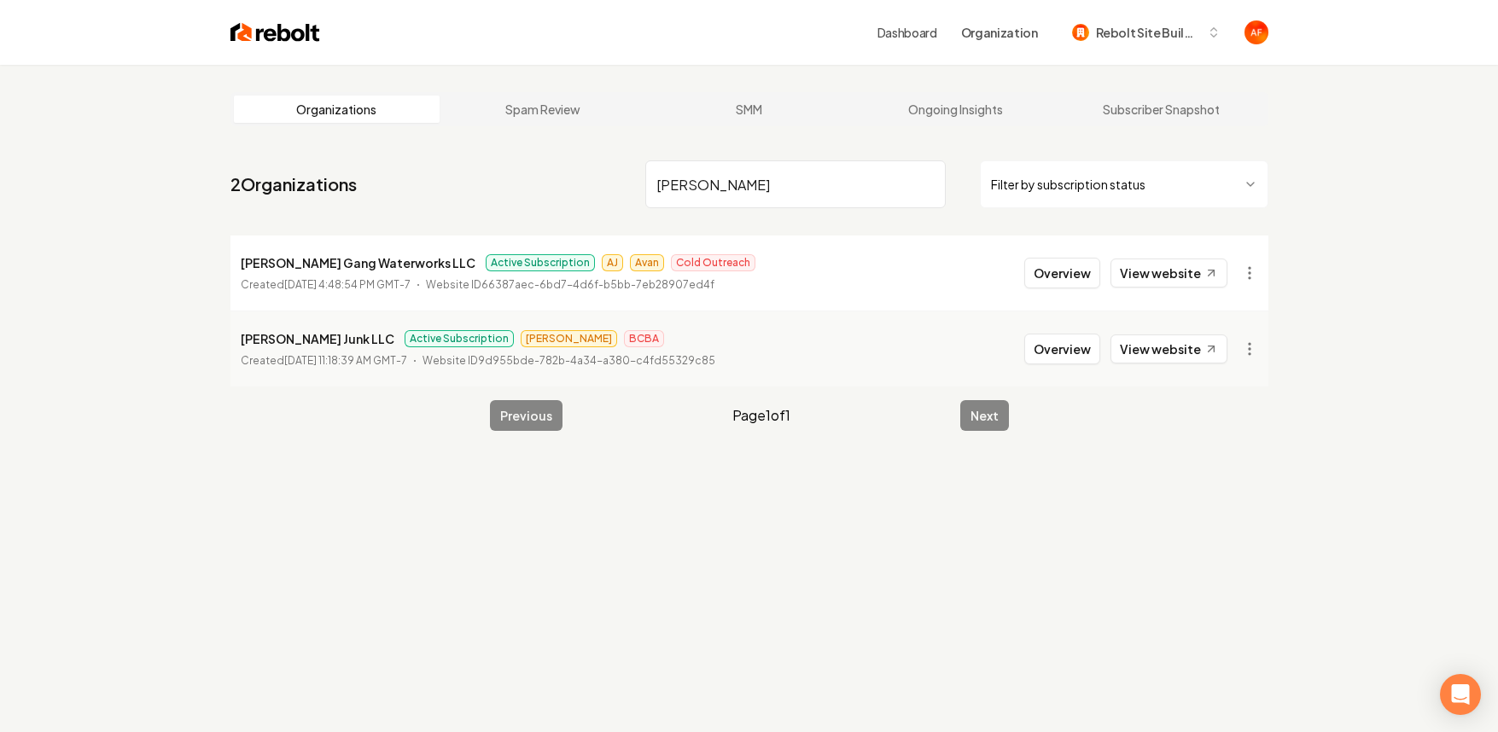
type input "[PERSON_NAME]"
